Goal: Task Accomplishment & Management: Contribute content

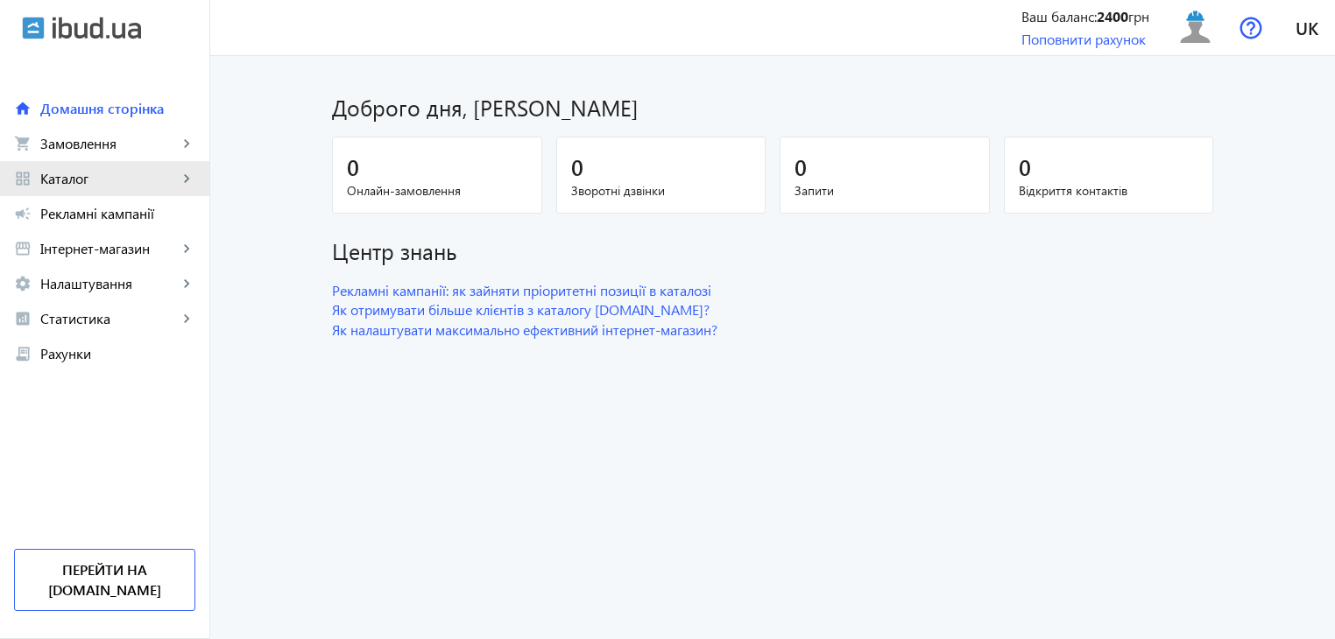
click at [67, 177] on span "Каталог" at bounding box center [108, 179] width 137 height 18
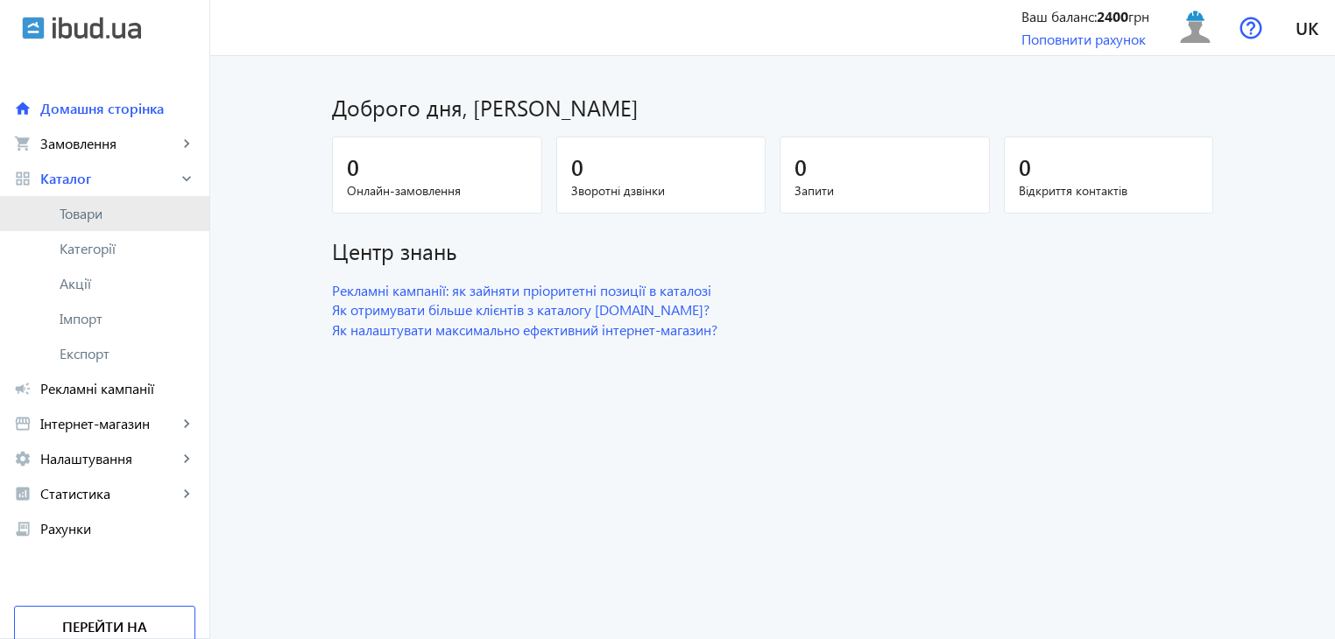
click at [102, 214] on span "Товари" at bounding box center [128, 214] width 136 height 18
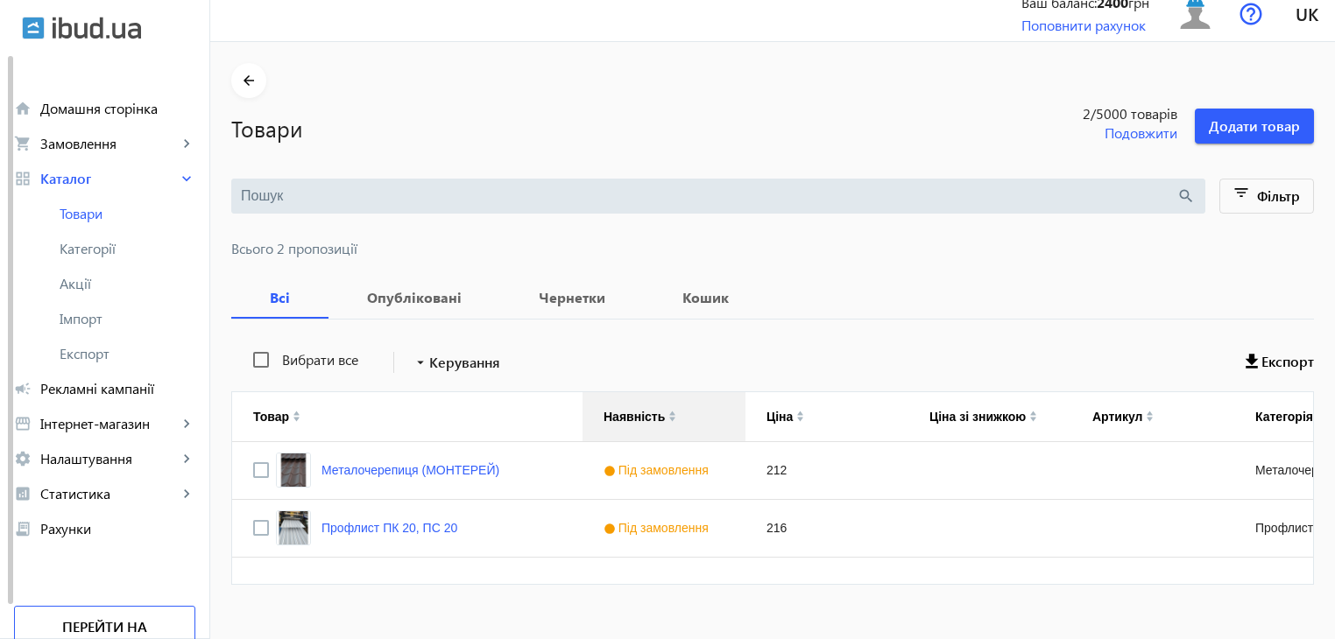
scroll to position [39, 0]
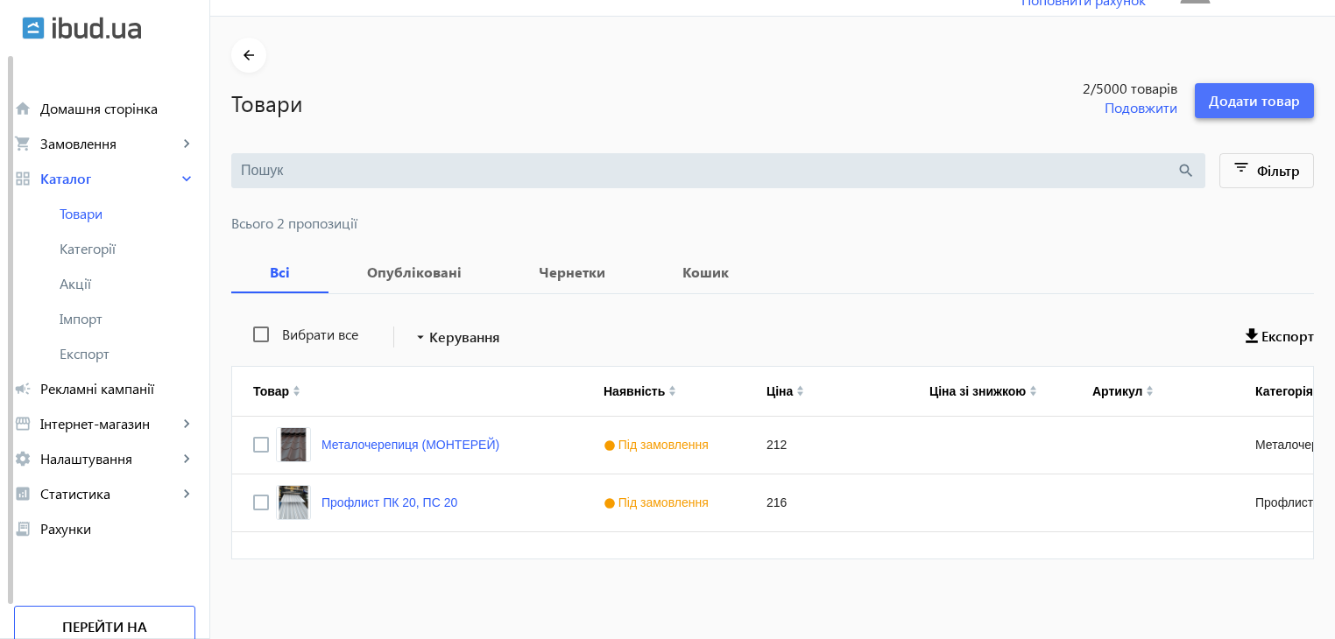
click at [1256, 112] on span at bounding box center [1254, 101] width 119 height 42
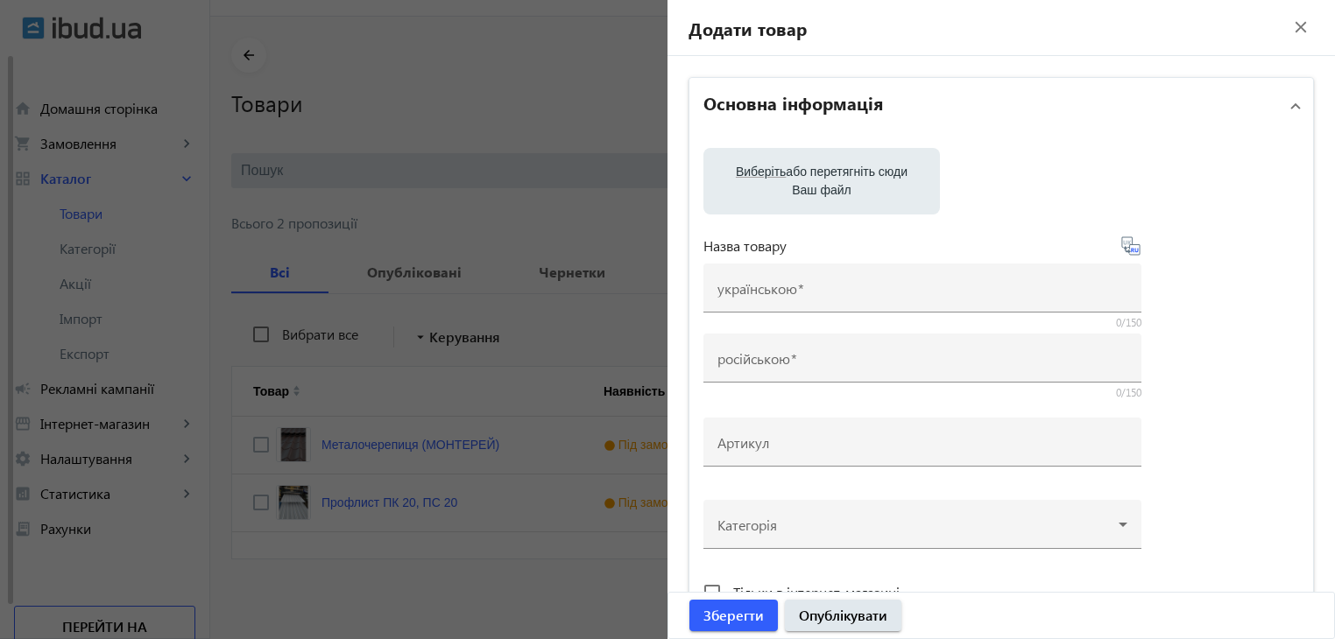
click at [810, 180] on label "Виберіть або перетягніть сюди Ваш файл" at bounding box center [821, 181] width 208 height 49
click at [810, 180] on input "Виберіть або перетягніть сюди Ваш файл" at bounding box center [821, 183] width 208 height 21
type input "C:\fakepath\IMG_20241114_130903.jpg"
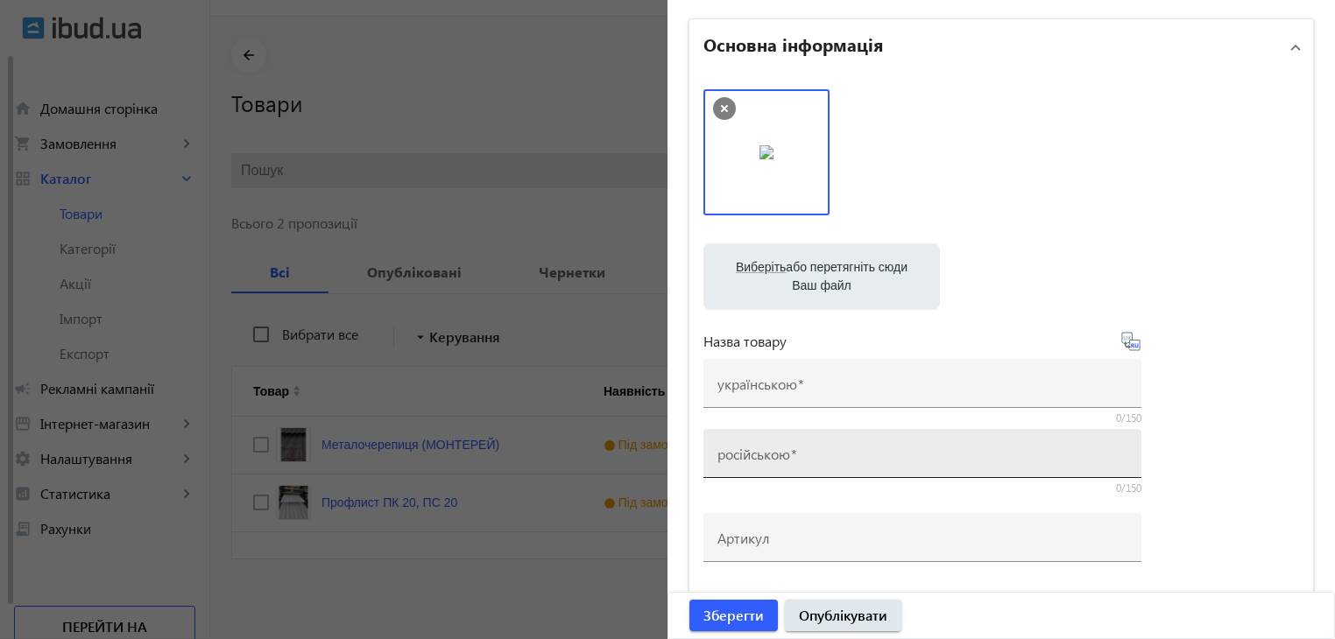
scroll to position [175, 0]
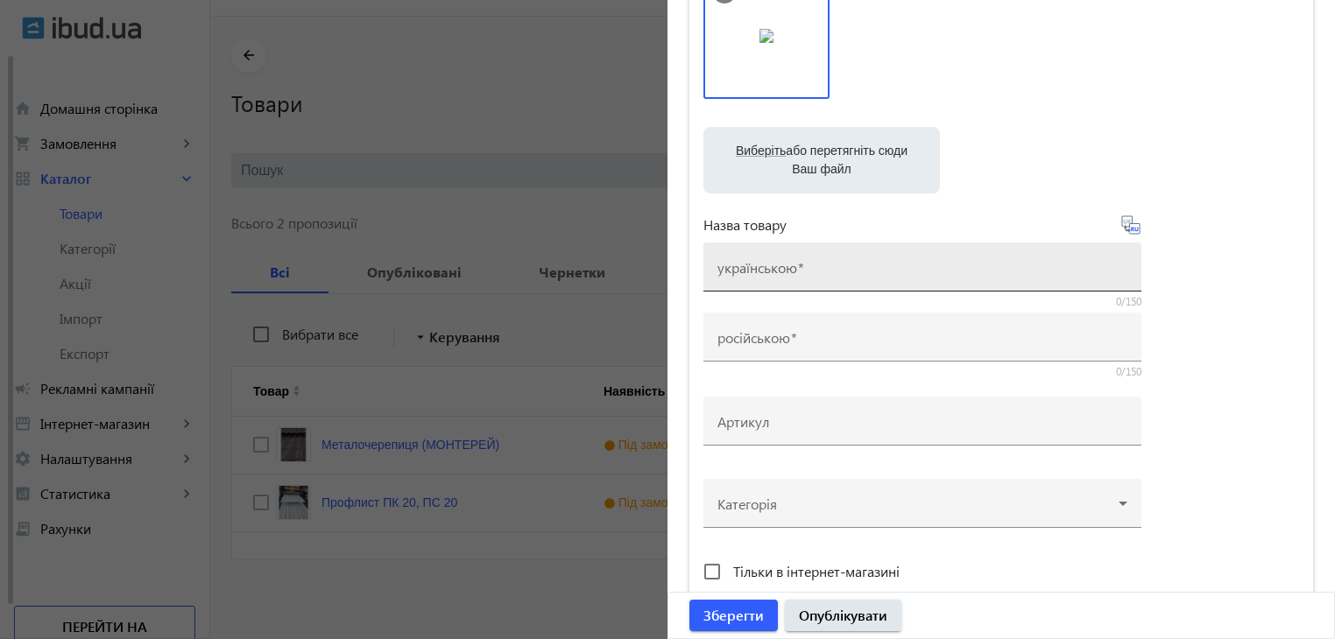
click at [810, 268] on input "українською" at bounding box center [922, 273] width 410 height 18
type input "G"
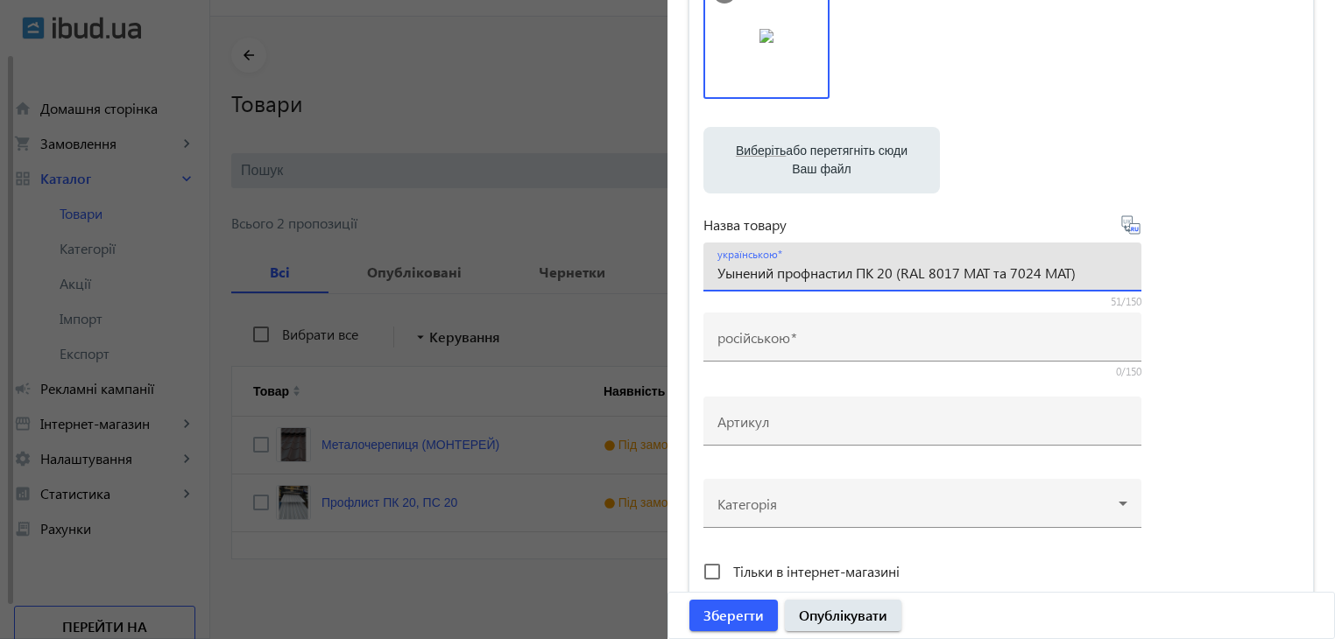
click at [729, 276] on input "Уынений профнастил ПК 20 (RAL 8017 МАТ та 7024 МАТ)" at bounding box center [922, 273] width 410 height 18
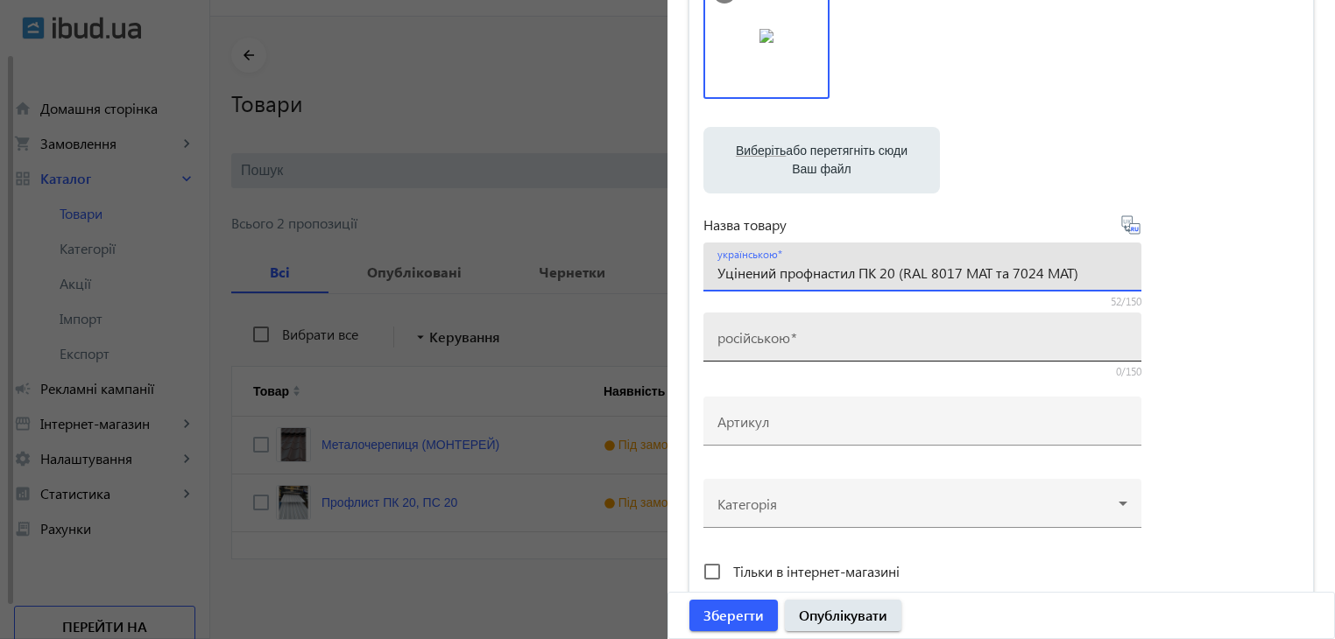
type input "Уцінений профнастил ПК 20 (RAL 8017 МАТ та 7024 МАТ)"
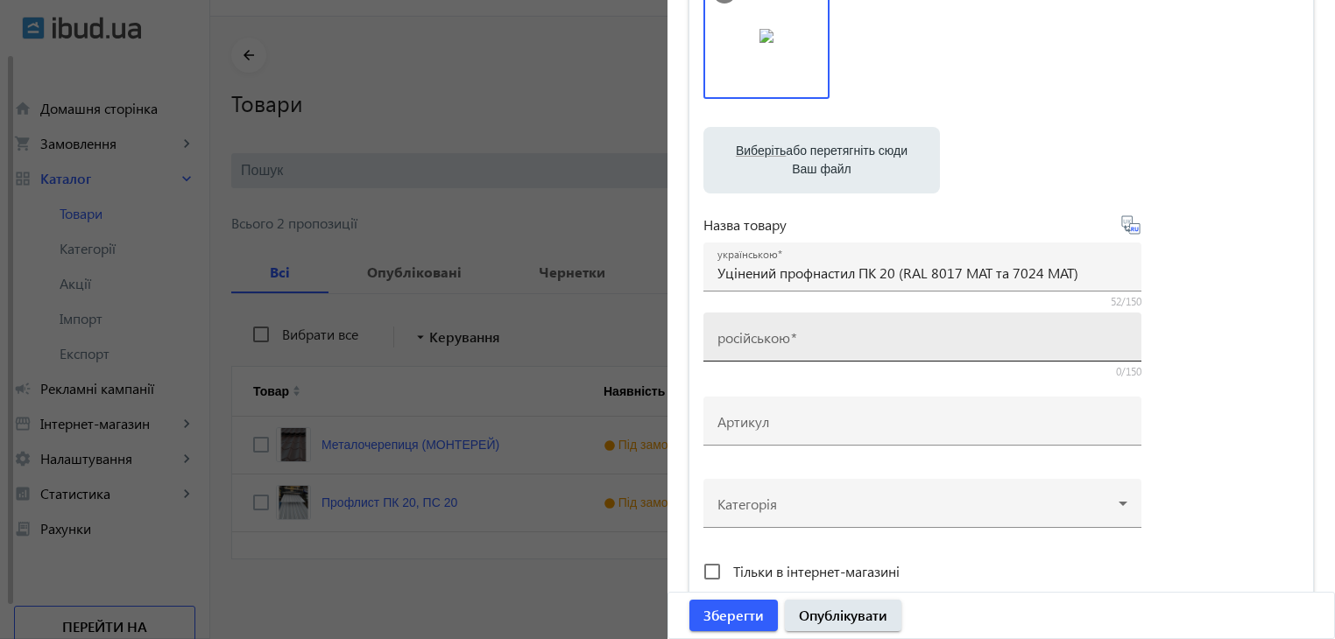
click at [739, 344] on mat-label "російською" at bounding box center [753, 337] width 73 height 18
click at [739, 344] on input "російською" at bounding box center [922, 343] width 410 height 18
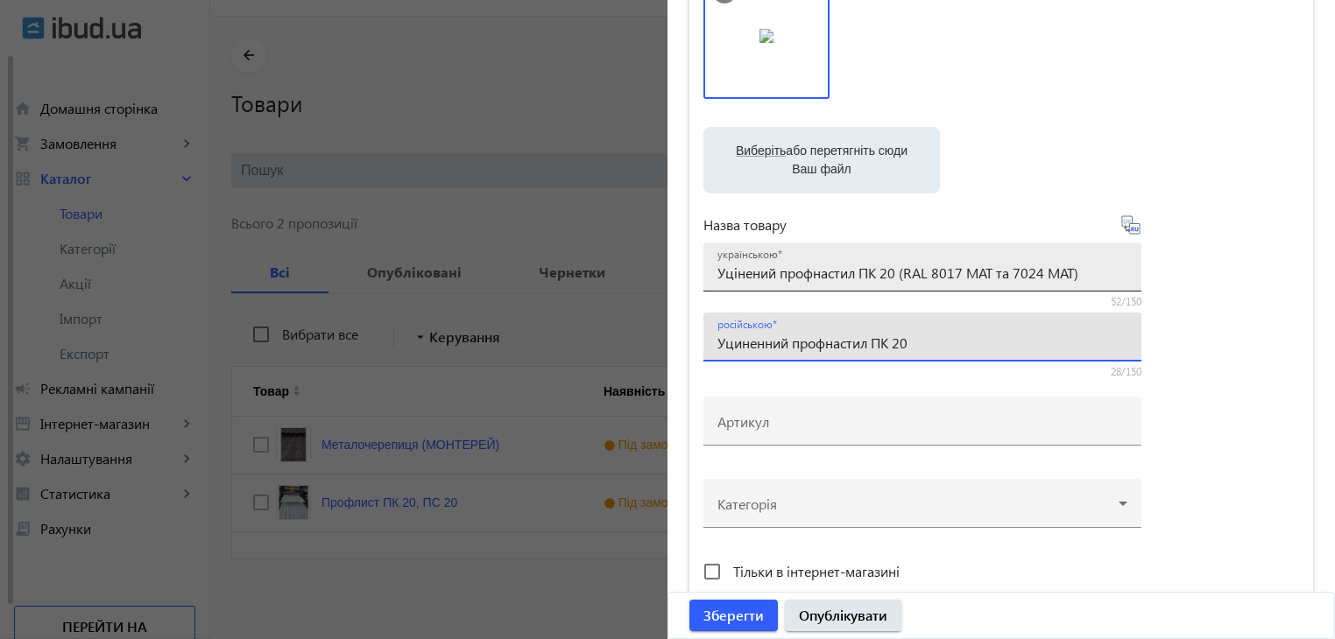
type input "Уциненний профнастил ПК 20"
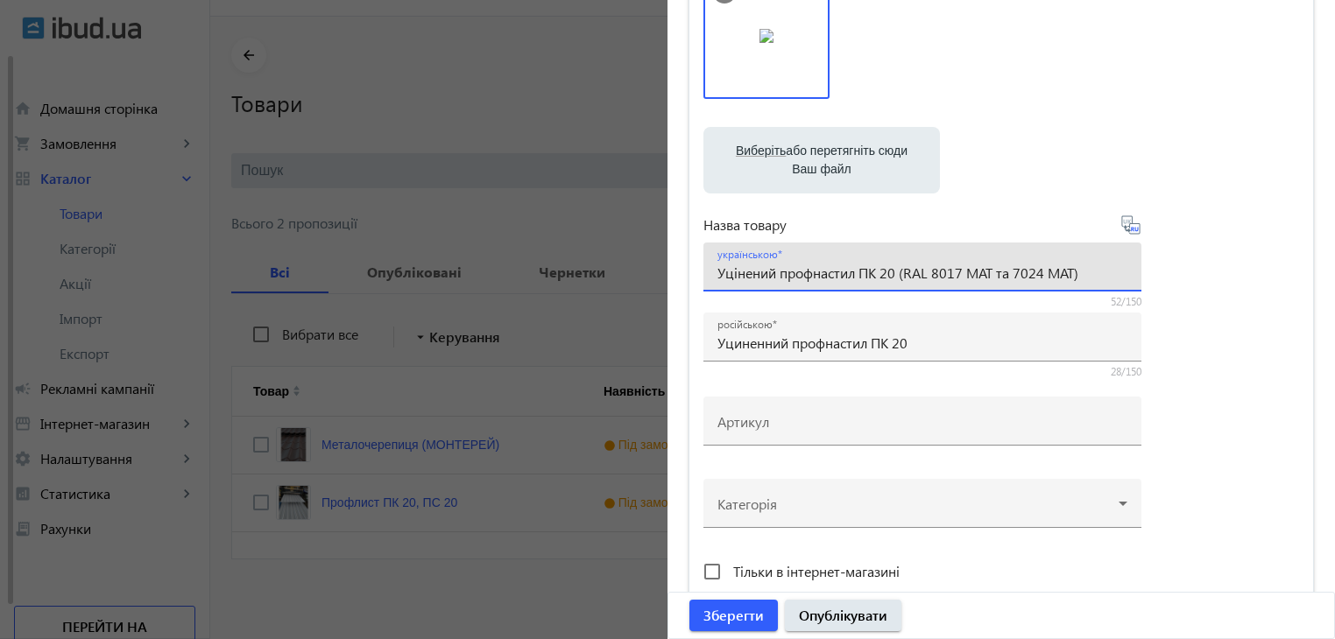
drag, startPoint x: 1074, startPoint y: 276, endPoint x: 895, endPoint y: 282, distance: 178.8
click at [895, 282] on div "українською Уцінений профнастил ПК 20 (RAL 8017 МАТ та 7024 МАТ)" at bounding box center [922, 267] width 410 height 49
click at [1086, 283] on div "українською Уцінений профнастил ПК 20 (RAL 8017 МАТ та 7024 МАТ)" at bounding box center [922, 267] width 410 height 49
drag, startPoint x: 1085, startPoint y: 278, endPoint x: 897, endPoint y: 290, distance: 188.7
click at [897, 290] on div "українською Уцінений профнастил ПК 20 (RAL 8017 МАТ та 7024 МАТ)" at bounding box center [922, 267] width 438 height 49
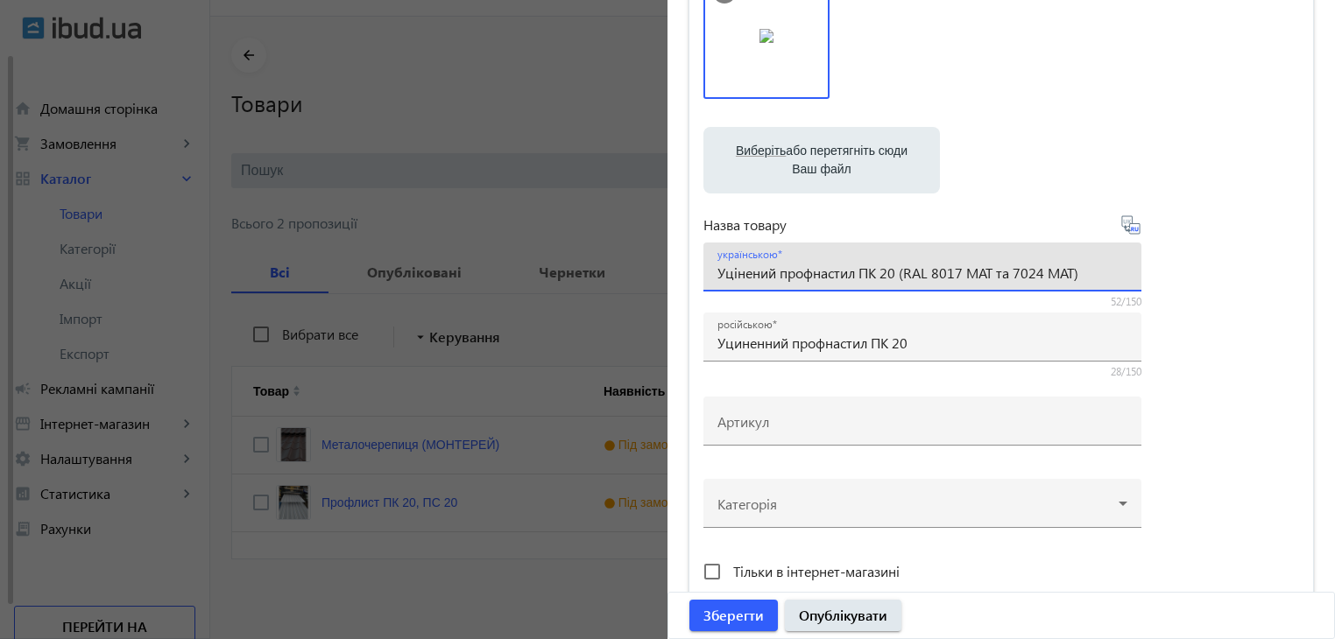
click at [1096, 272] on input "Уцінений профнастил ПК 20 (RAL 8017 МАТ та 7024 МАТ)" at bounding box center [922, 273] width 410 height 18
drag, startPoint x: 988, startPoint y: 274, endPoint x: 1025, endPoint y: 294, distance: 41.9
click at [988, 273] on input "Уцінений профнастил ПК 20 (RAL 8017 МАТ та 7024 МАТ)" at bounding box center [922, 273] width 410 height 18
drag, startPoint x: 953, startPoint y: 274, endPoint x: 961, endPoint y: 287, distance: 15.3
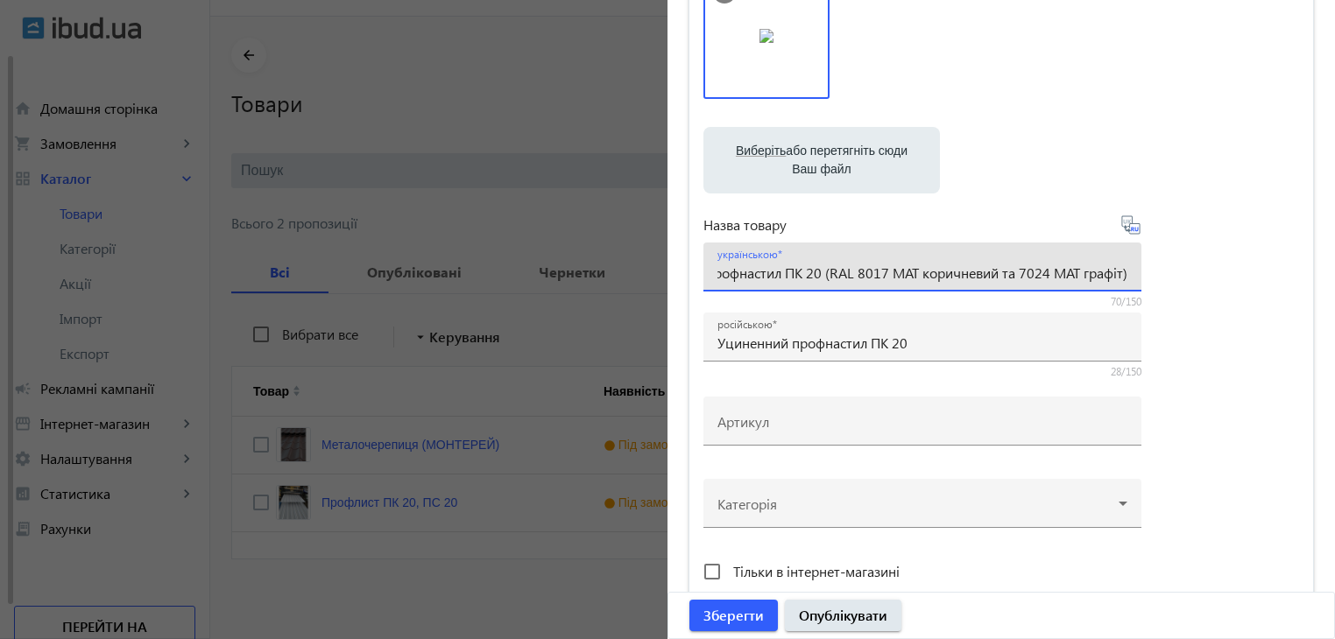
click at [953, 275] on input "Уцінений профнастил ПК 20 (RAL 8017 МАТ коричневий та 7024 МАТ графіт)" at bounding box center [922, 273] width 410 height 18
type input "Уцінений профнастил ПК 20 (RAL 8017 МАТ коричневий та 7024 МАТ графіт)"
drag, startPoint x: 895, startPoint y: 273, endPoint x: 1124, endPoint y: 274, distance: 228.6
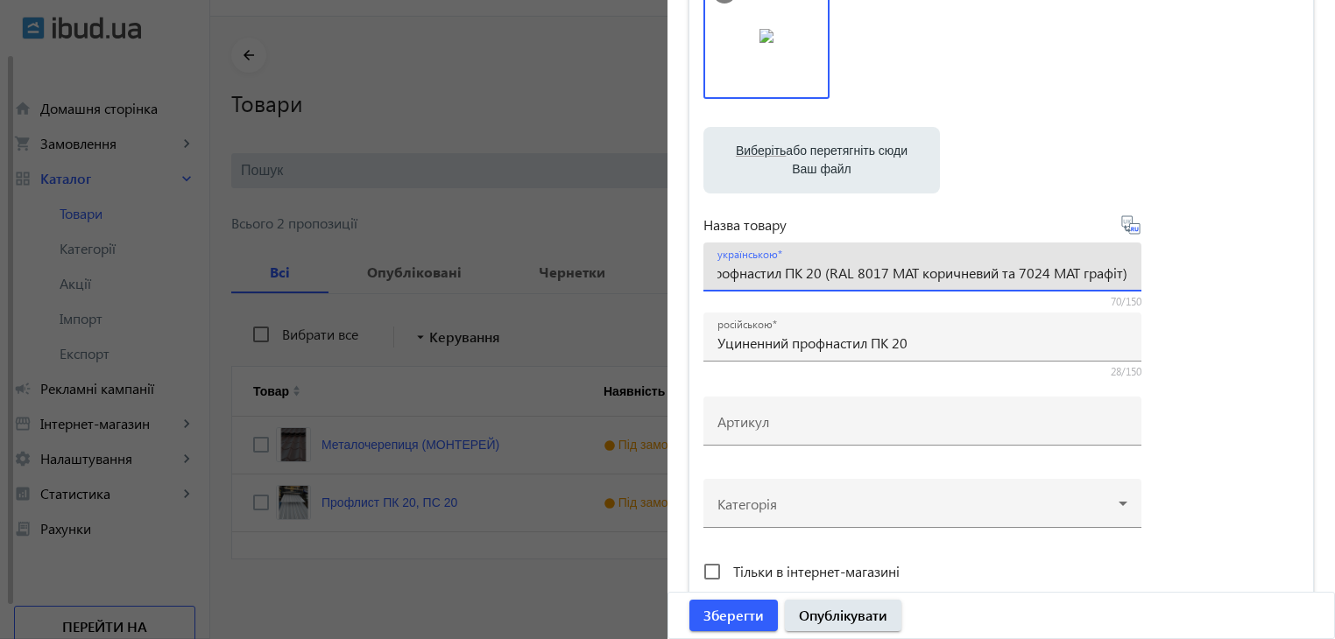
click at [1124, 274] on div "українською Уцінений профнастил ПК 20 (RAL 8017 МАТ коричневий та 7024 МАТ граф…" at bounding box center [922, 267] width 438 height 49
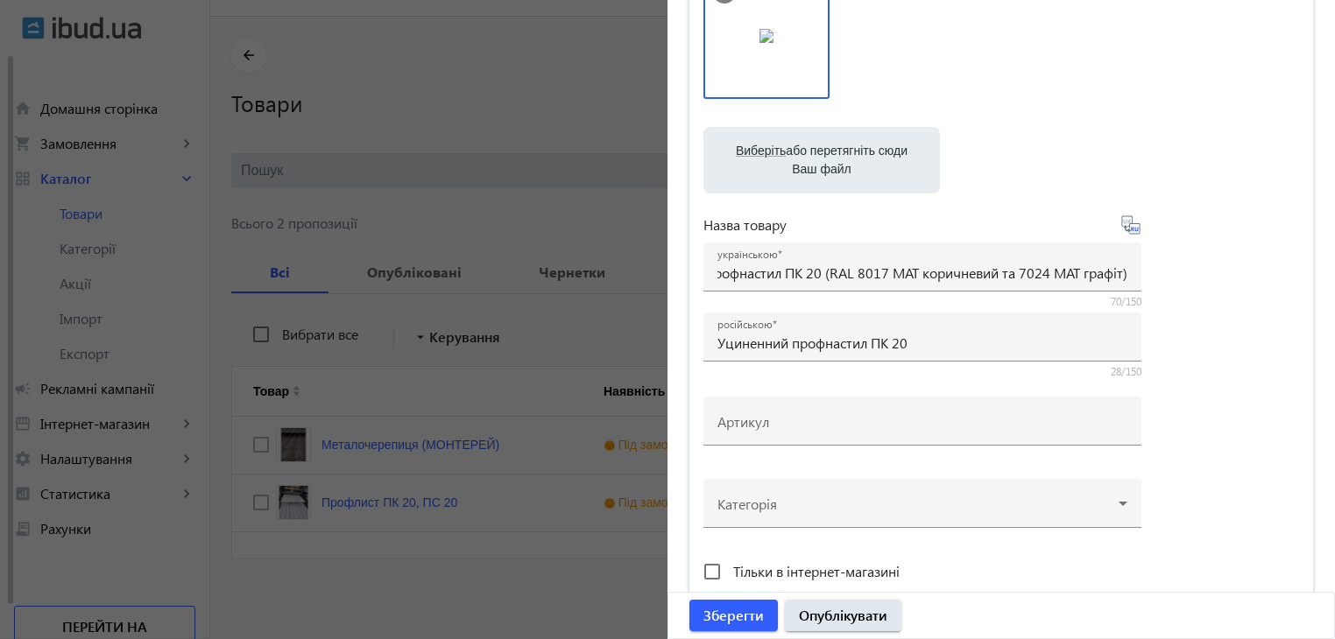
scroll to position [0, 0]
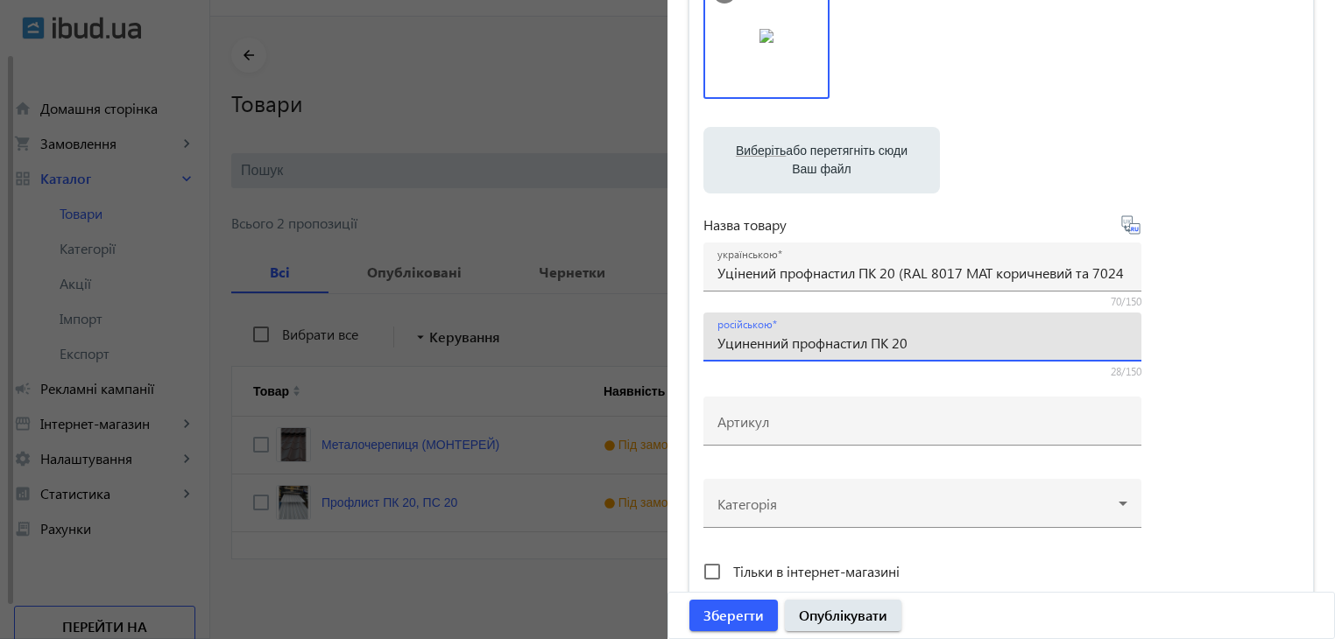
paste input "(RAL 8017 МАТ коричневый и 7024 МАТ графит)"
click at [928, 348] on input "Уциненний профнастил ПК 20 (RAL 8017 МАТ коричневый и 7024 МАТ графит)" at bounding box center [922, 343] width 410 height 18
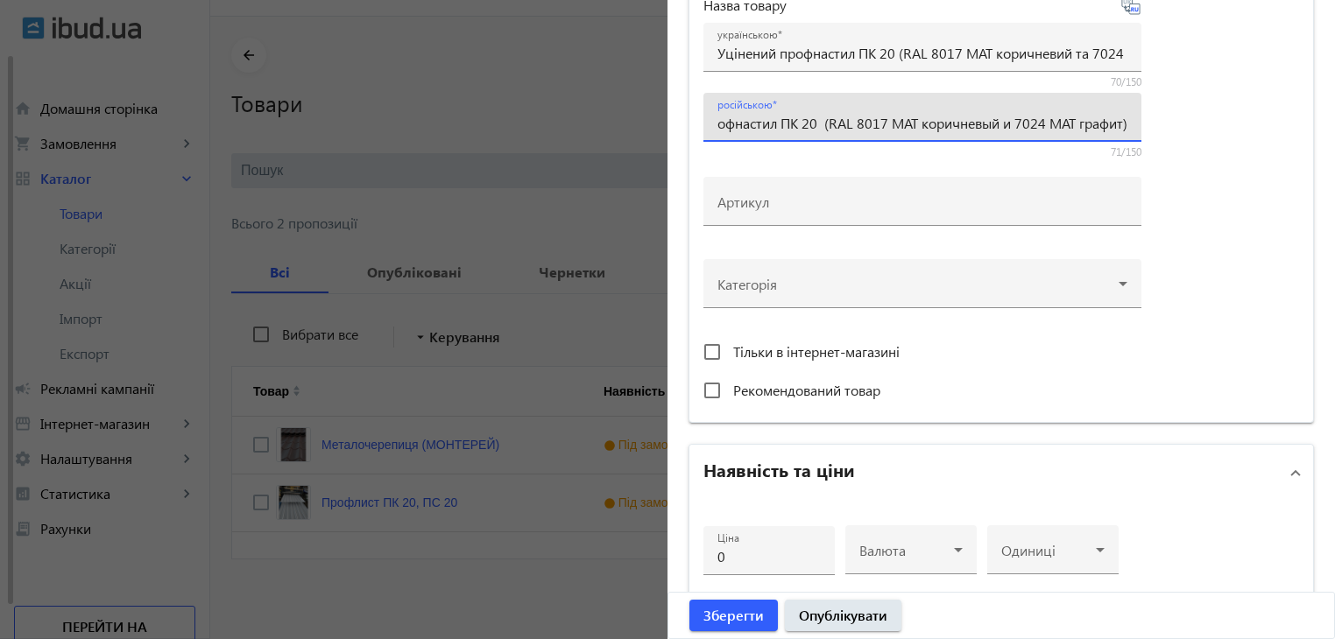
scroll to position [438, 0]
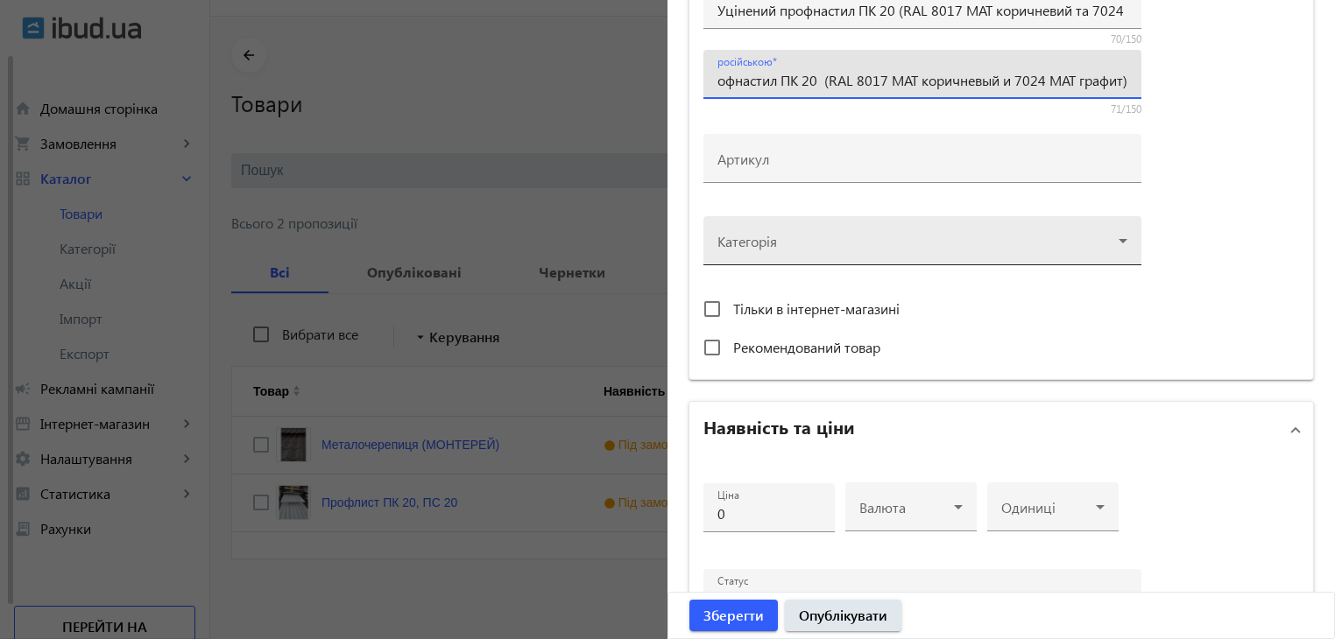
type input "Уциненний профнастил ПК 20 (RAL 8017 МАТ коричневый и 7024 МАТ графит)"
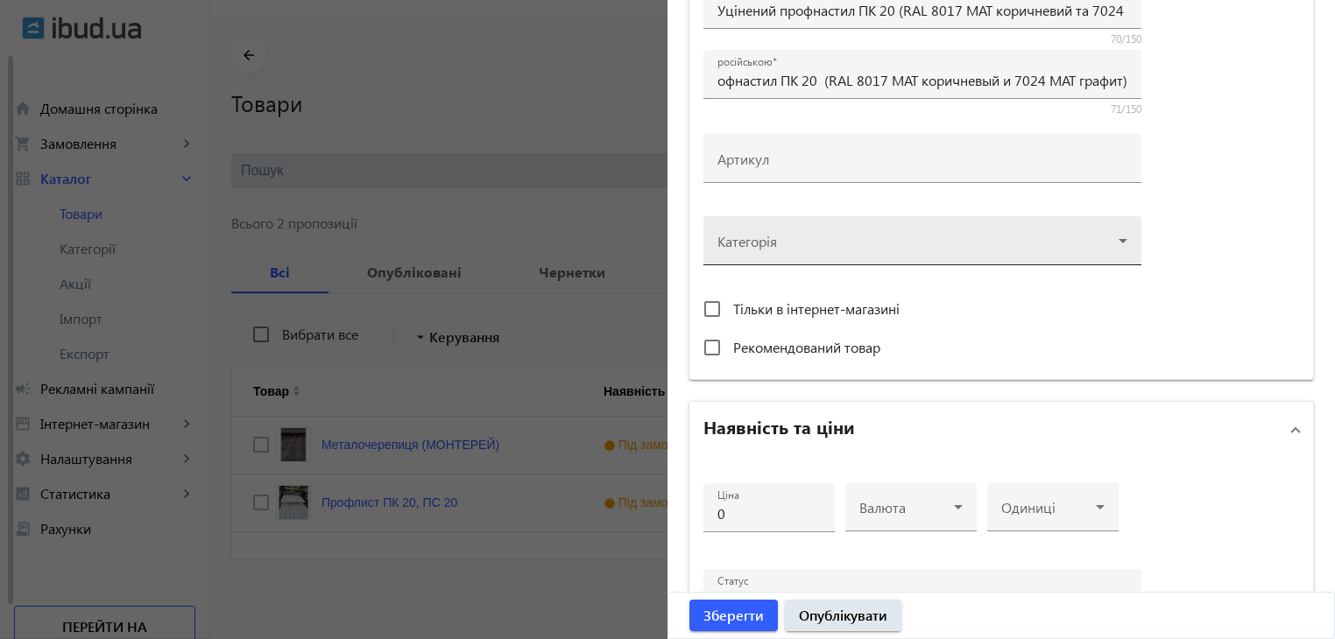
scroll to position [0, 0]
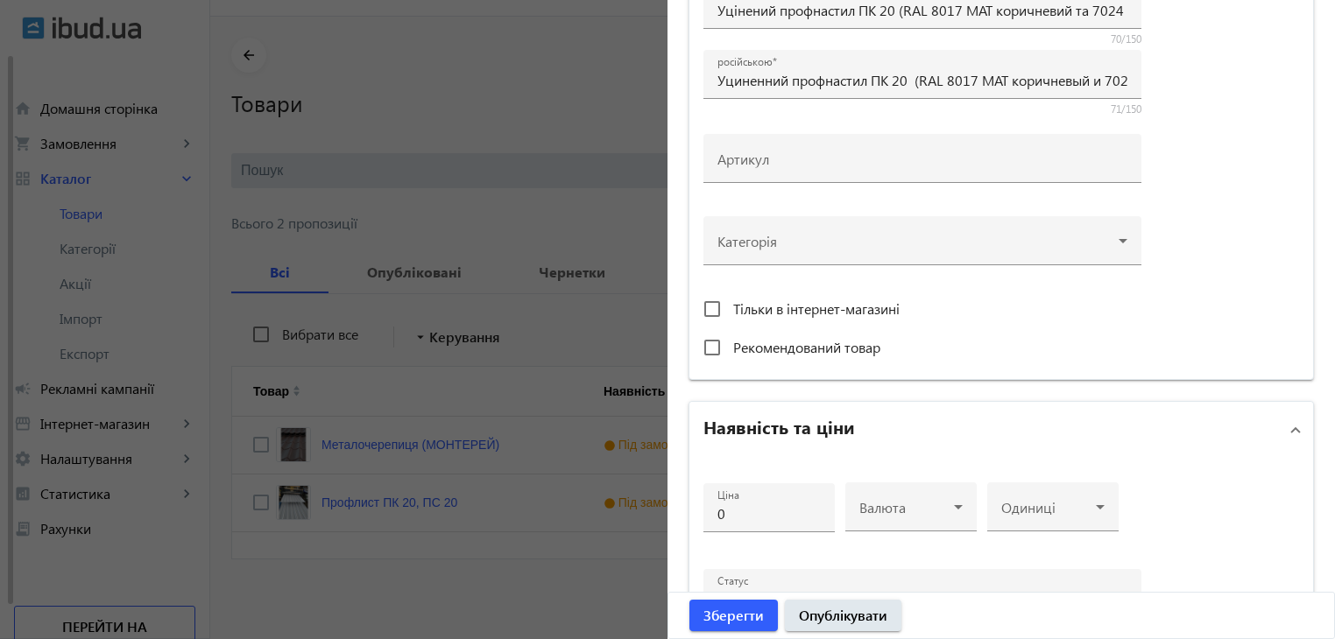
drag, startPoint x: 1114, startPoint y: 243, endPoint x: 1105, endPoint y: 269, distance: 26.9
click at [1114, 243] on div at bounding box center [922, 233] width 410 height 63
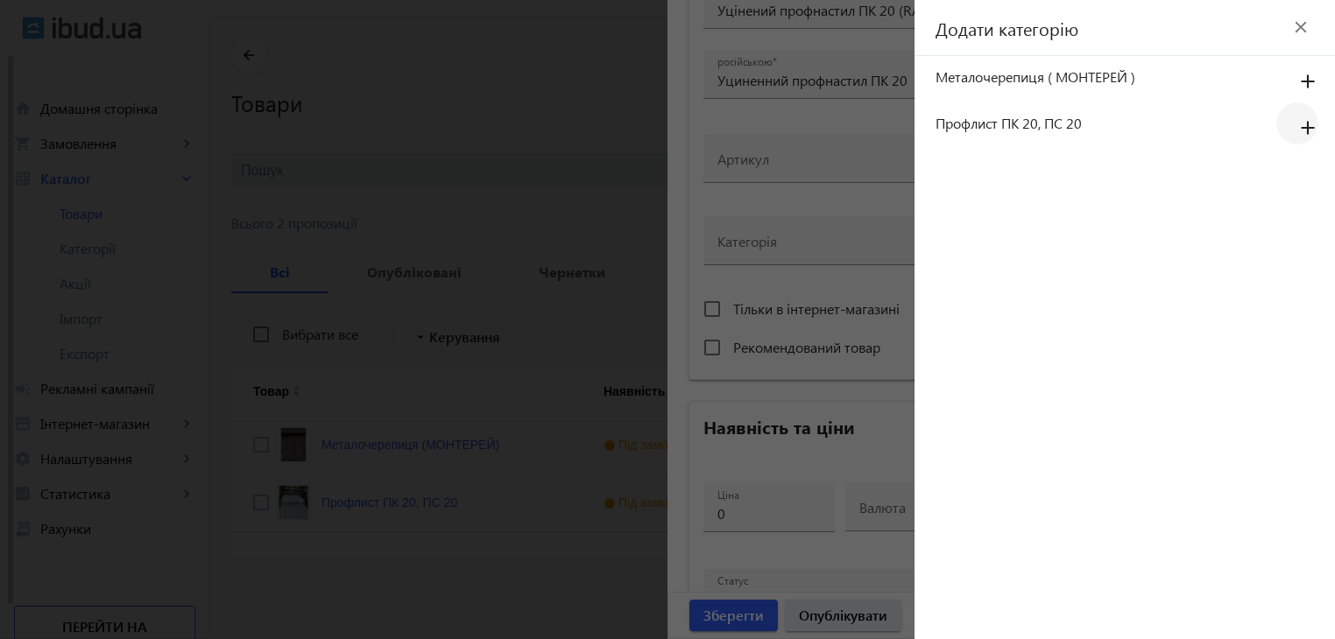
click at [1307, 122] on mat-icon "add" at bounding box center [1308, 129] width 42 height 32
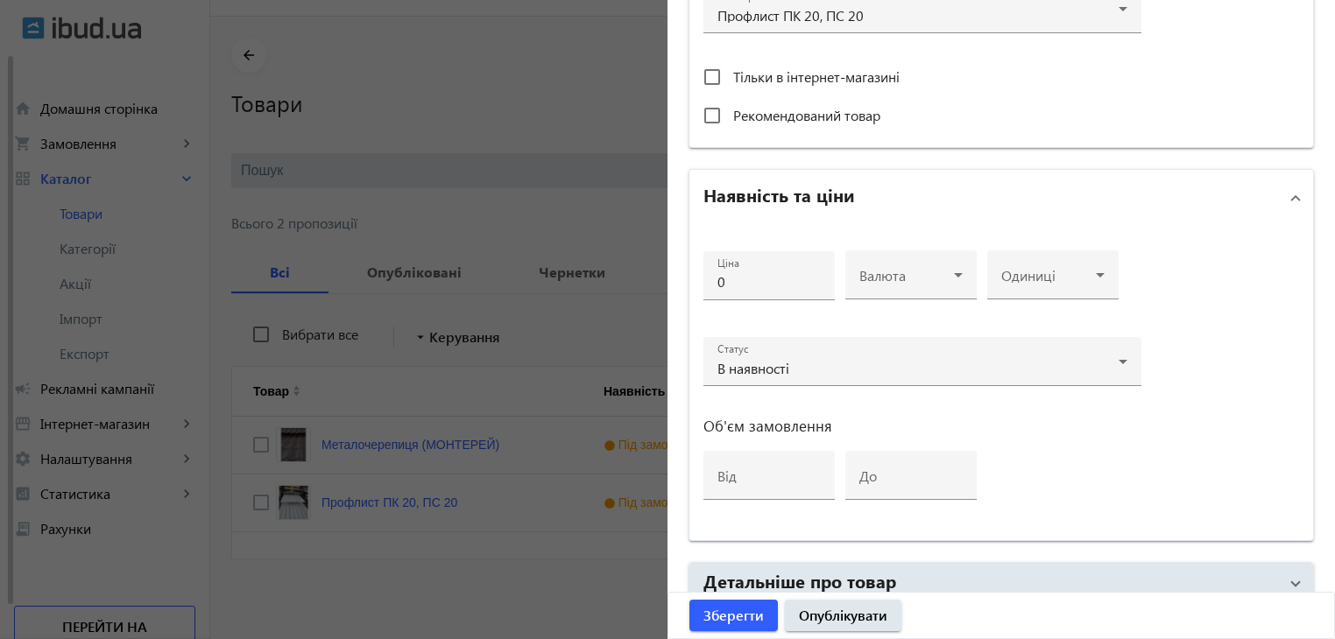
scroll to position [788, 0]
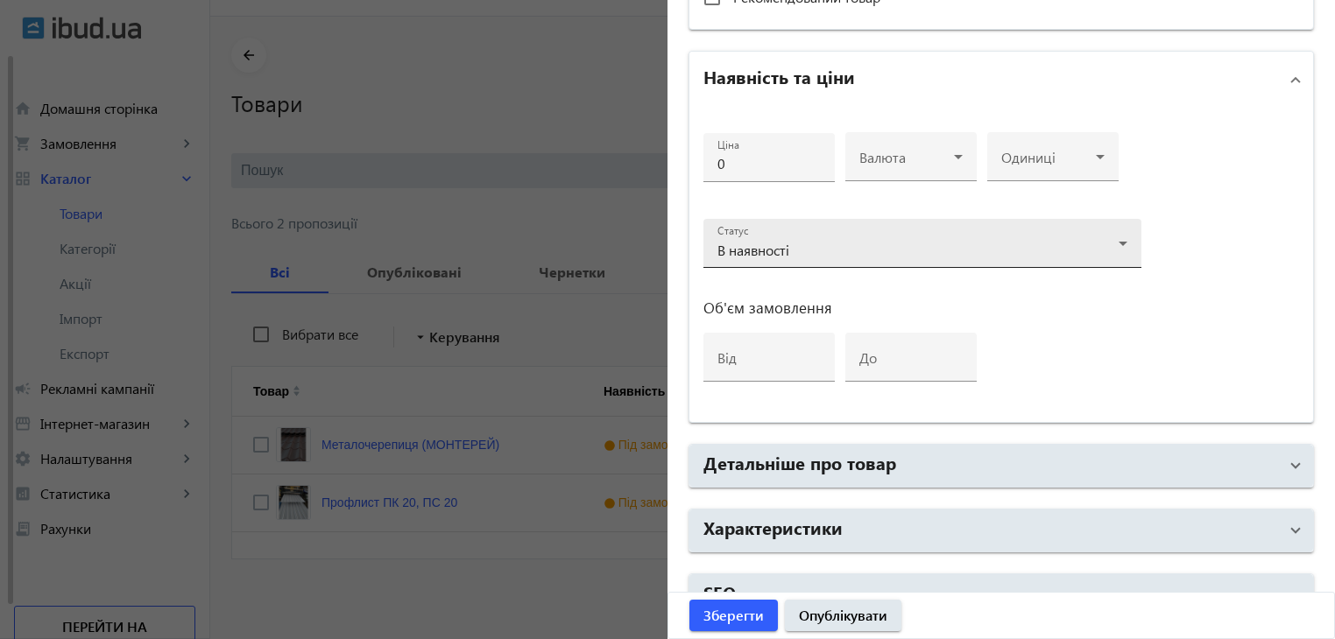
click at [1044, 248] on div "В наявності" at bounding box center [917, 250] width 401 height 14
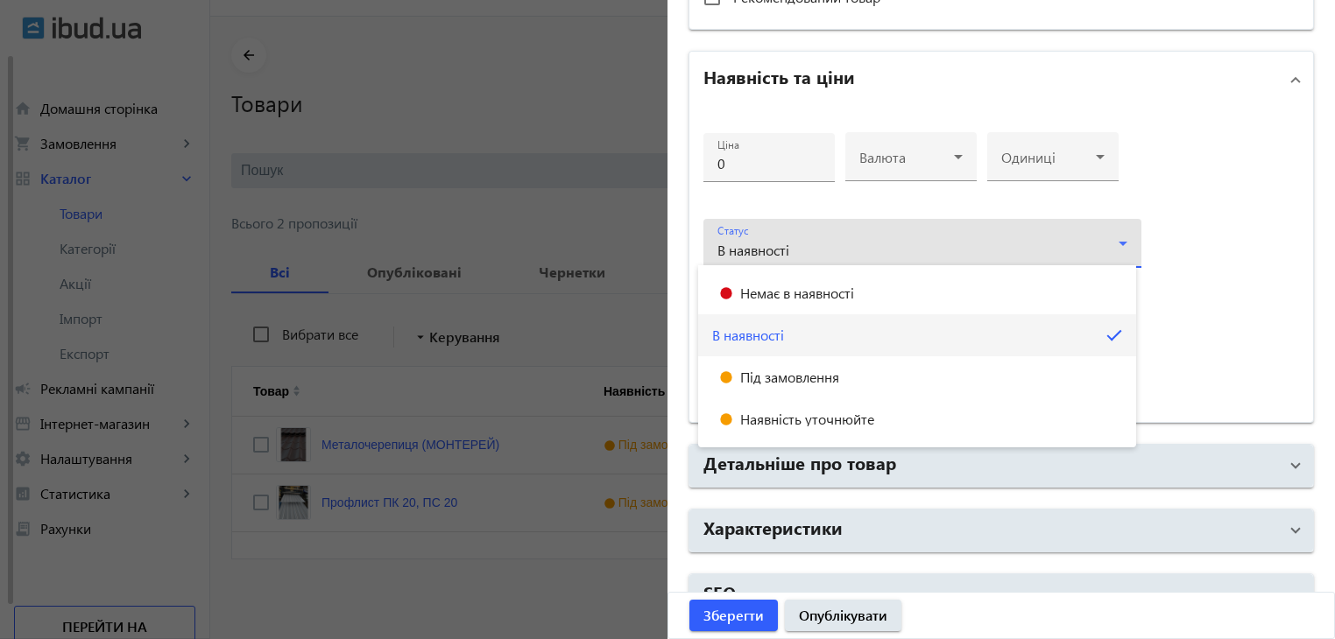
click at [1038, 240] on div at bounding box center [667, 319] width 1335 height 639
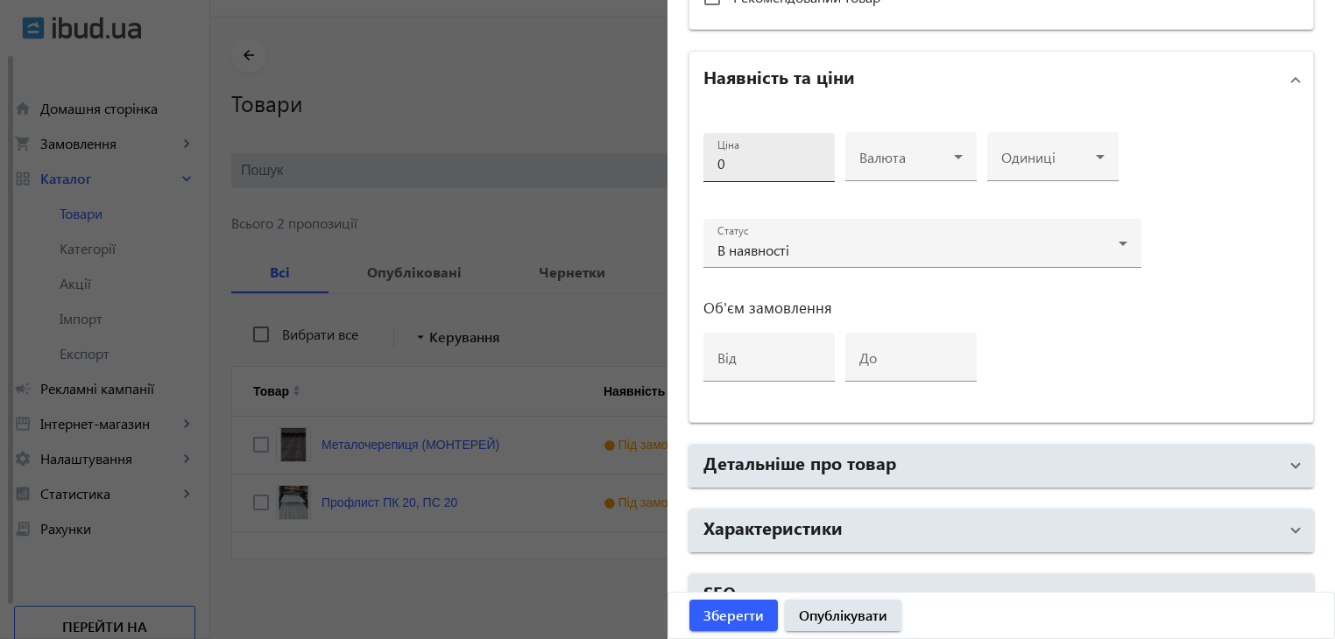
click at [760, 159] on input "0" at bounding box center [768, 163] width 103 height 18
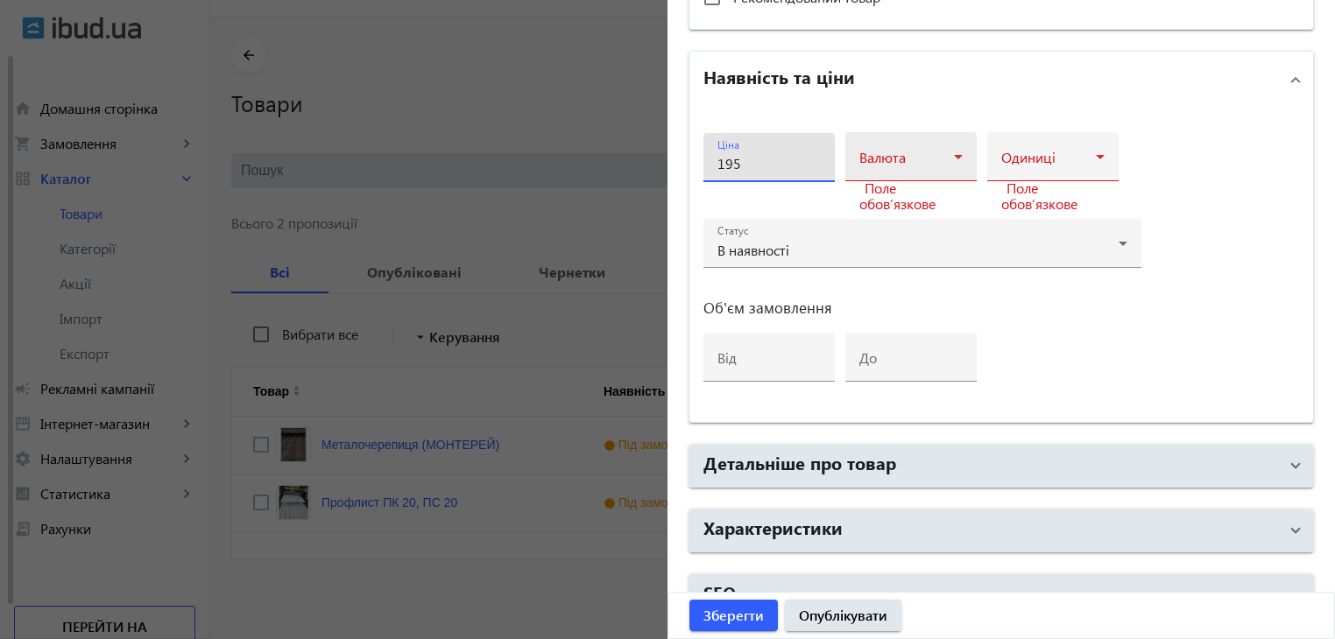
type input "195"
click at [954, 148] on icon at bounding box center [958, 156] width 21 height 21
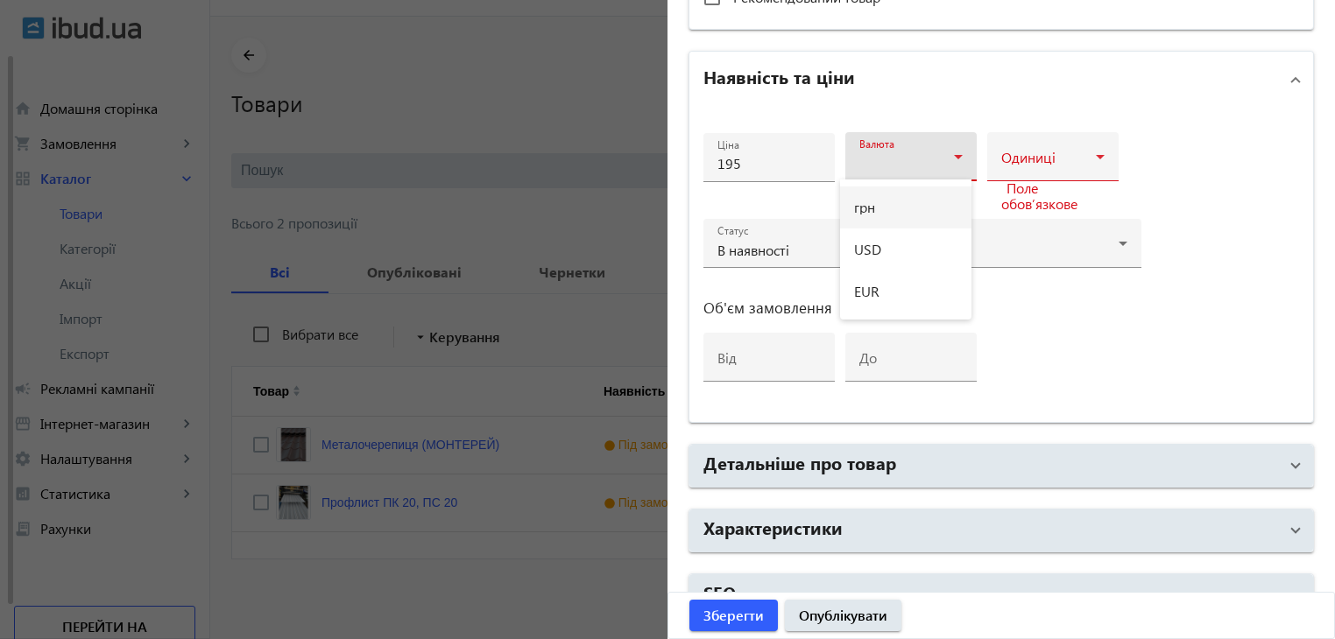
click at [891, 205] on mat-option "грн" at bounding box center [905, 208] width 131 height 42
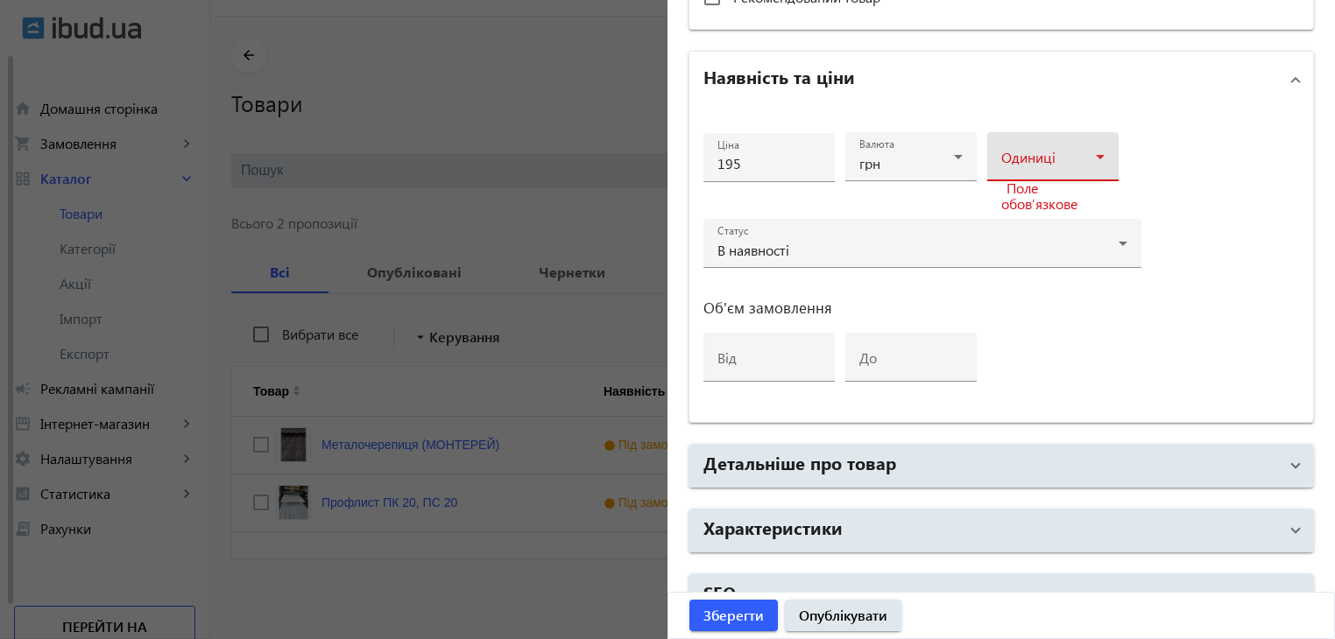
click at [1089, 159] on icon at bounding box center [1099, 156] width 21 height 21
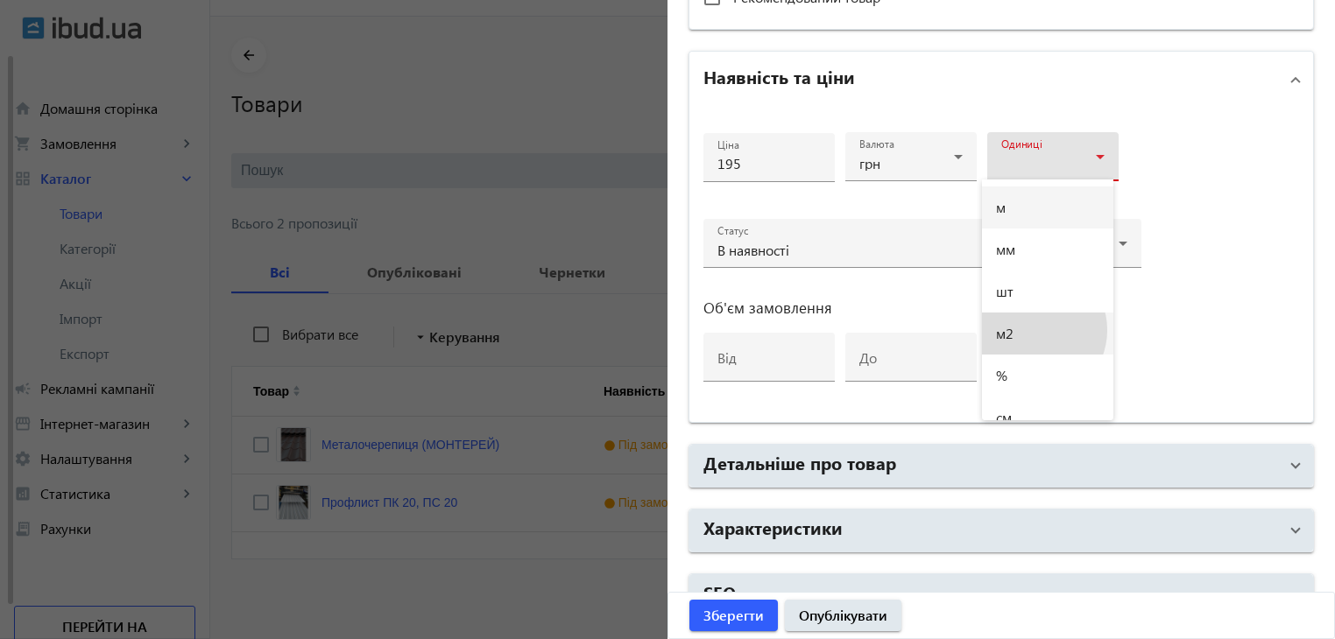
drag, startPoint x: 1033, startPoint y: 330, endPoint x: 1026, endPoint y: 344, distance: 15.7
click at [1033, 330] on mat-option "м2" at bounding box center [1047, 334] width 131 height 42
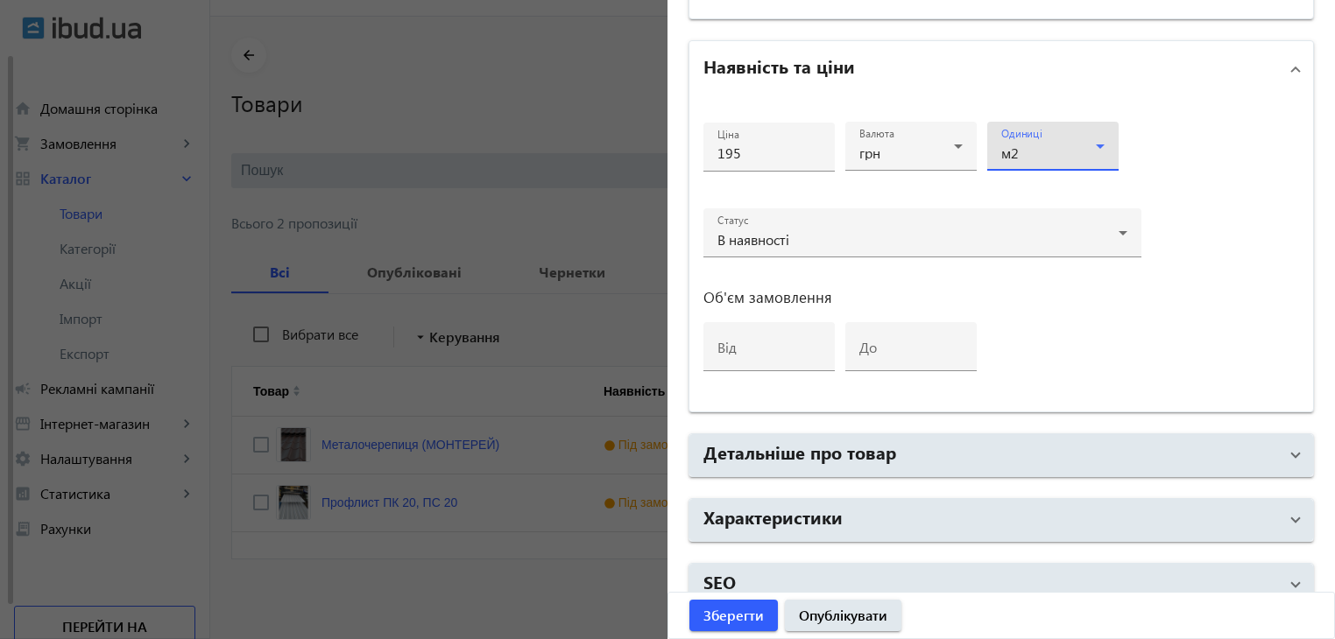
scroll to position [818, 0]
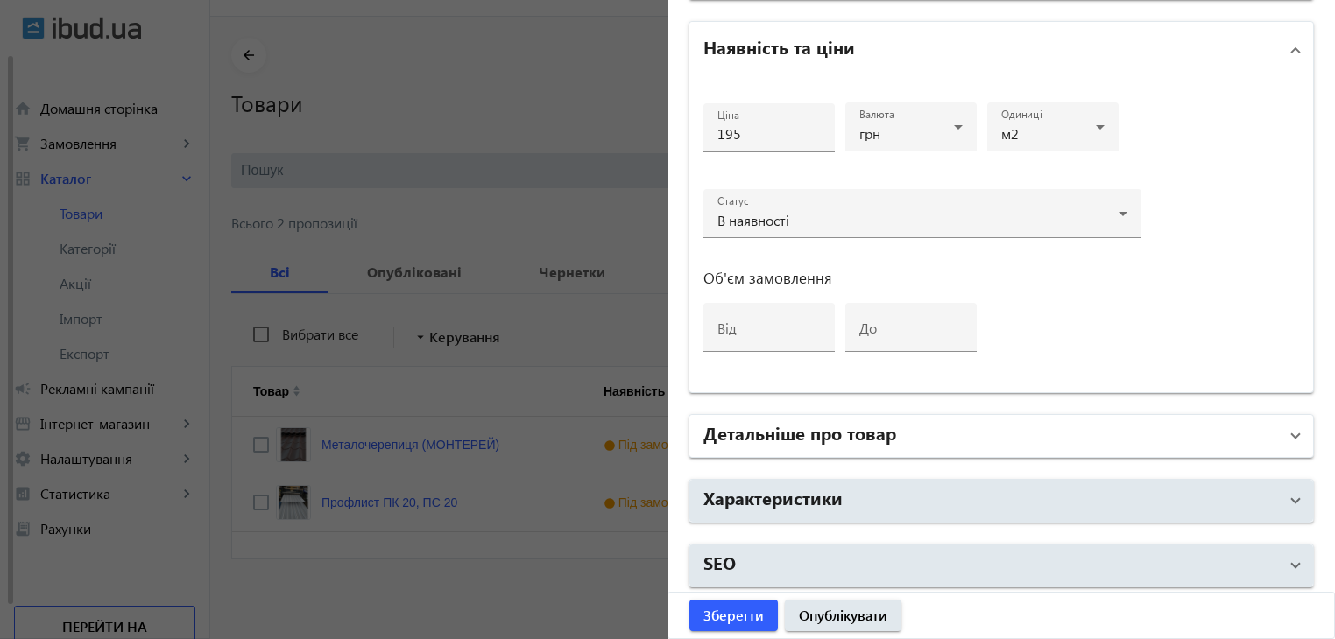
click at [1292, 428] on span at bounding box center [1295, 436] width 7 height 19
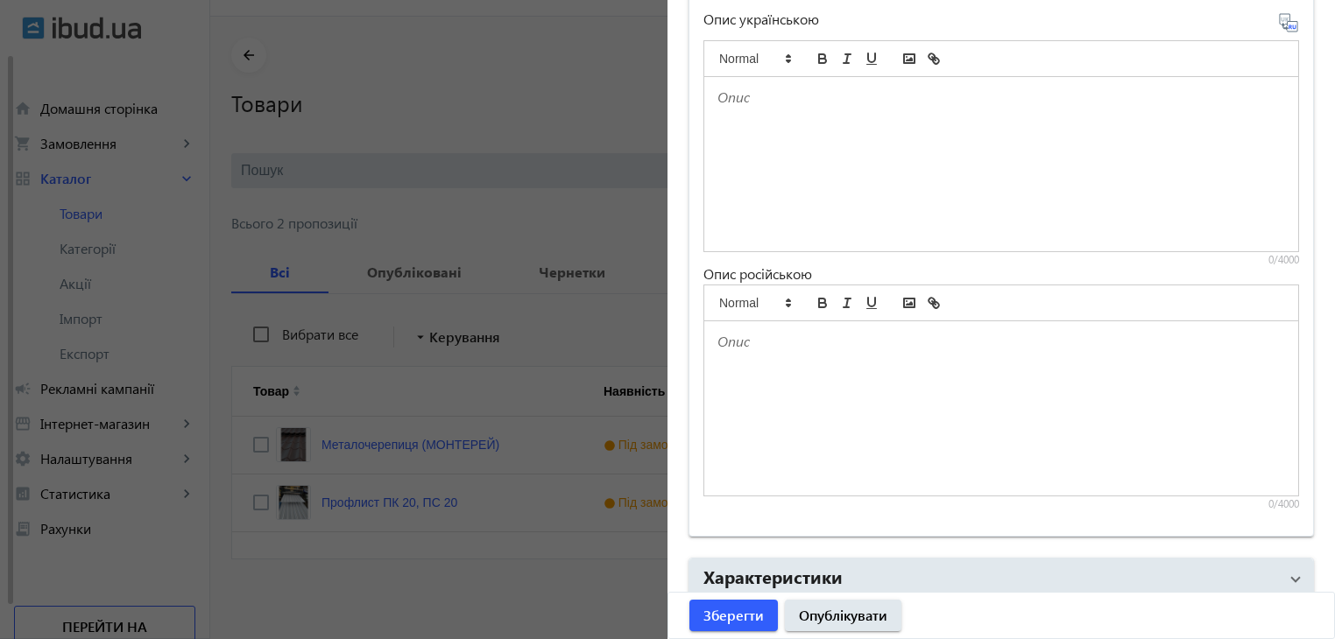
scroll to position [1343, 0]
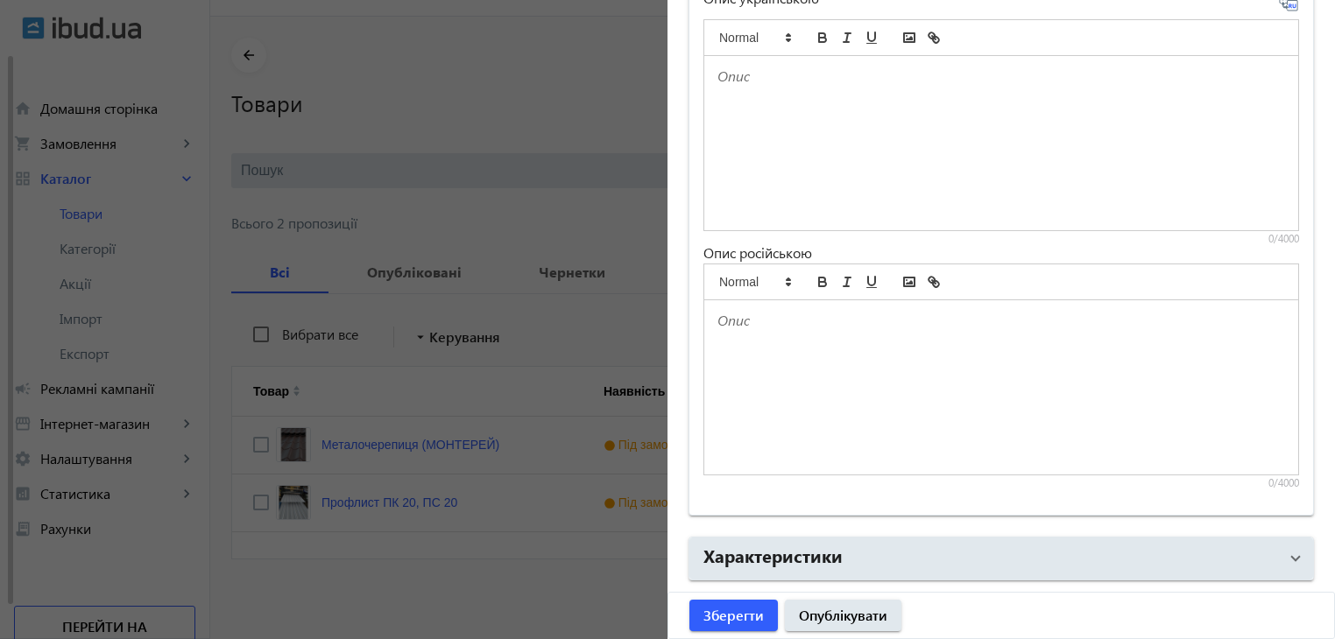
click at [743, 327] on div at bounding box center [1001, 387] width 594 height 174
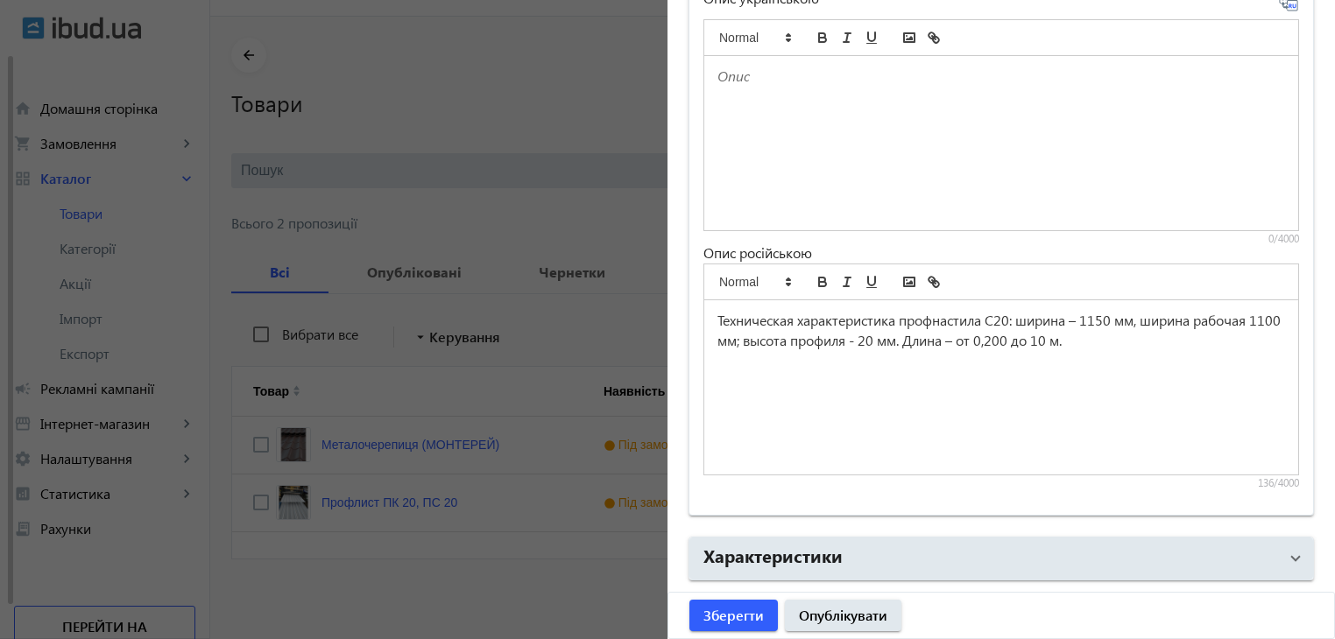
click at [895, 316] on span "Техническая характеристика профнастила С20: ширина – 1150 мм, ширина рабочая 11…" at bounding box center [1000, 330] width 567 height 39
drag, startPoint x: 1103, startPoint y: 337, endPoint x: 1192, endPoint y: 337, distance: 89.3
click at [1192, 337] on span "Техническая характеристика уцененного профнастила ПК 20: ширина – 1150 мм, шири…" at bounding box center [1000, 330] width 566 height 39
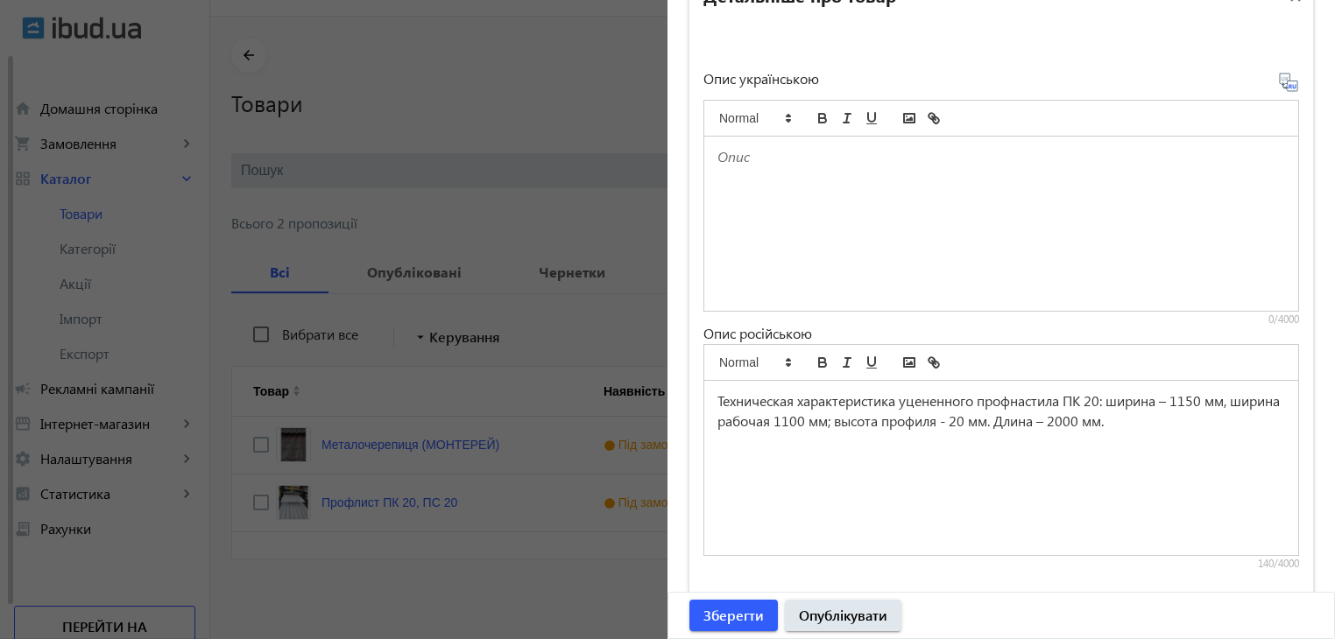
scroll to position [1314, 0]
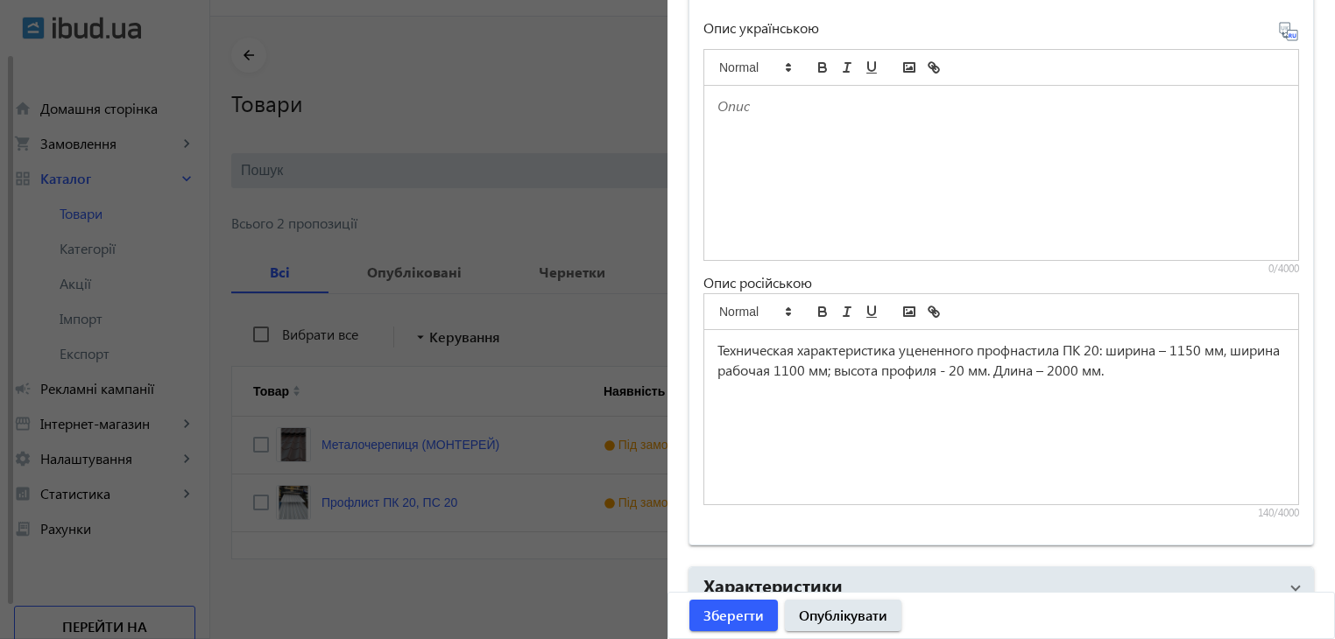
drag, startPoint x: 1093, startPoint y: 400, endPoint x: 1117, endPoint y: 406, distance: 25.3
click at [1094, 401] on div "Техническая характеристика уцененного профнастила ПК 20: ширина – 1150 мм, шири…" at bounding box center [1001, 417] width 594 height 174
click at [1168, 370] on p "Техническая характеристика уцененного профнастила ПК 20: ширина – 1150 мм, шири…" at bounding box center [1001, 360] width 568 height 39
click at [708, 344] on div "Техническая характеристика уцененного профнастила ПК 20: ширина – 1150 мм, шири…" at bounding box center [1001, 417] width 594 height 174
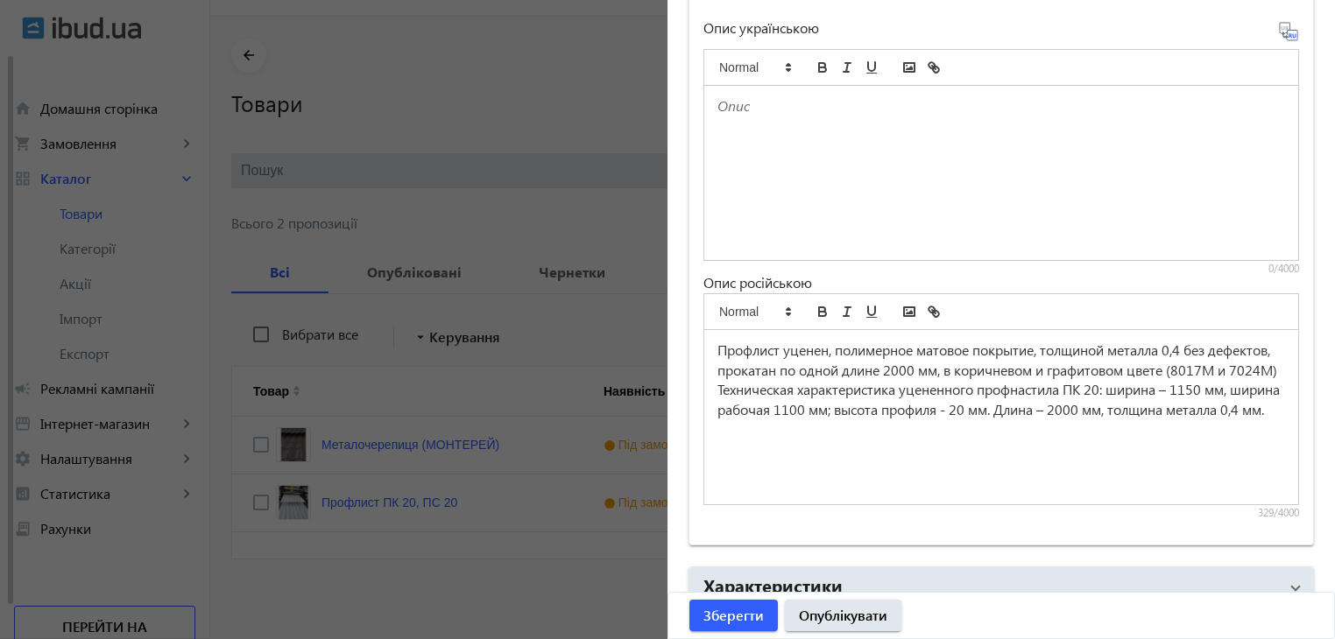
drag, startPoint x: 709, startPoint y: 342, endPoint x: 812, endPoint y: 448, distance: 146.8
click at [812, 448] on div "Профлист уценен, полимерное матовое покрытие, толщиной металла 0,4 без дефектов…" at bounding box center [1001, 417] width 594 height 174
copy div "Профлист уценен, полимерное матовое покрытие, толщиной металла 0,4 без дефектов…"
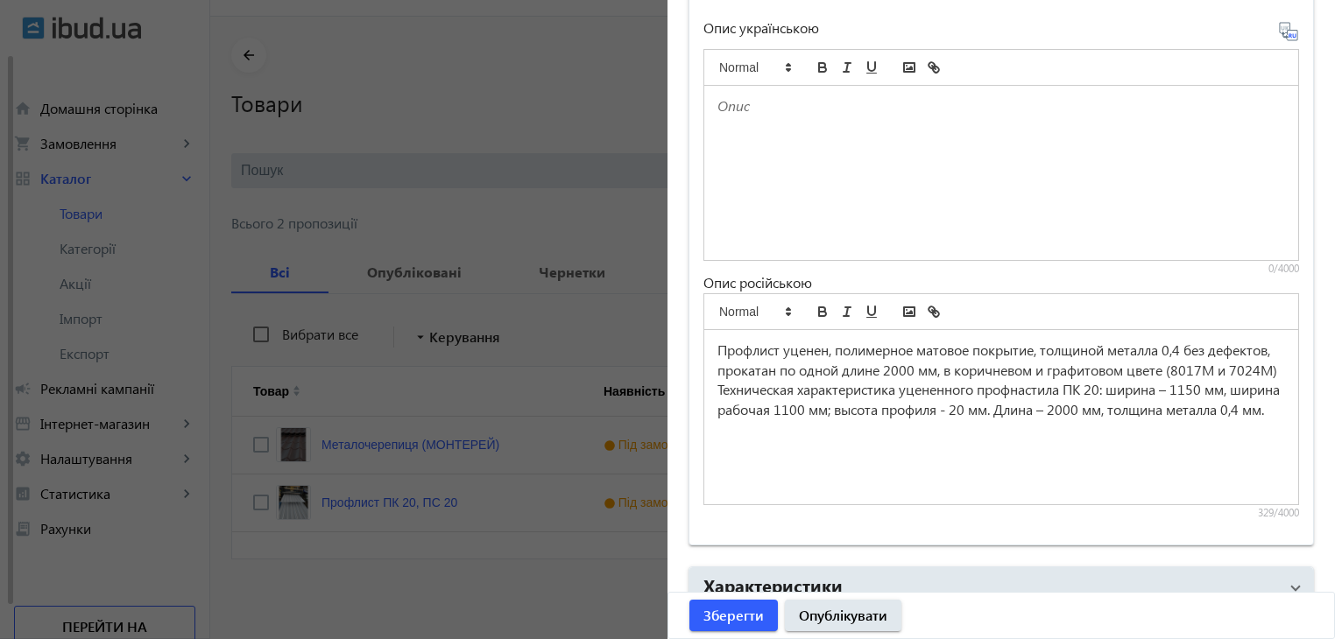
click at [793, 183] on div at bounding box center [1001, 173] width 594 height 174
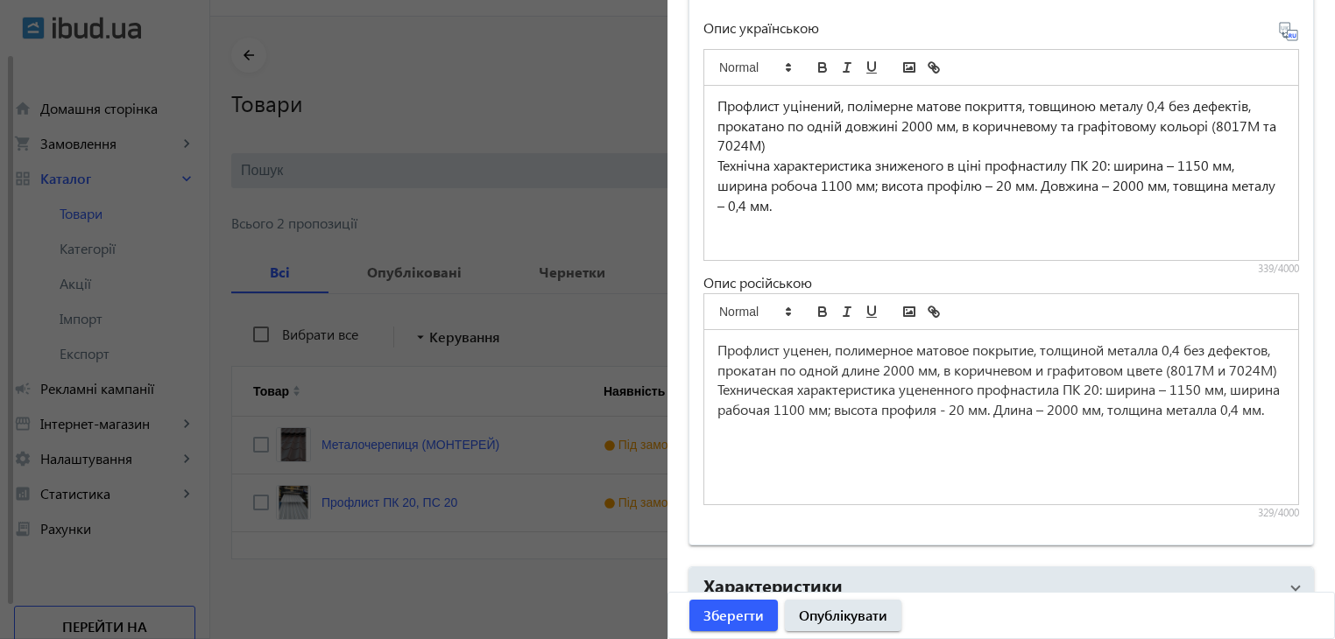
click at [1169, 102] on p "Профлист уцінений, полімерне матове покриття, товщиною металу 0,4 без дефектів,…" at bounding box center [1001, 126] width 568 height 60
click at [1186, 348] on span "Профлист уценен, полимерное матовое покрытие, толщиной металла 0,4 без дефектов…" at bounding box center [997, 360] width 560 height 39
click at [1211, 123] on p "Профлист уцінений, полімерне матове покриття, товщиною металу 0,4, без дефектів…" at bounding box center [1001, 126] width 568 height 60
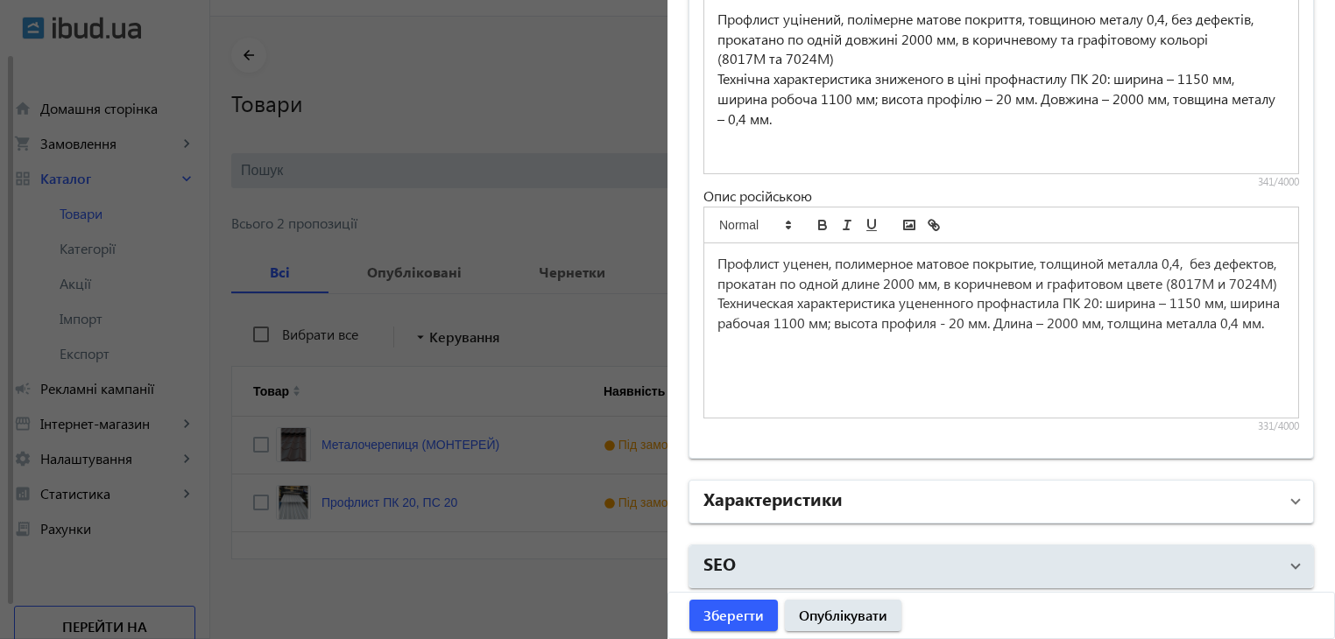
click at [955, 486] on mat-panel-title "Характеристики" at bounding box center [990, 502] width 575 height 32
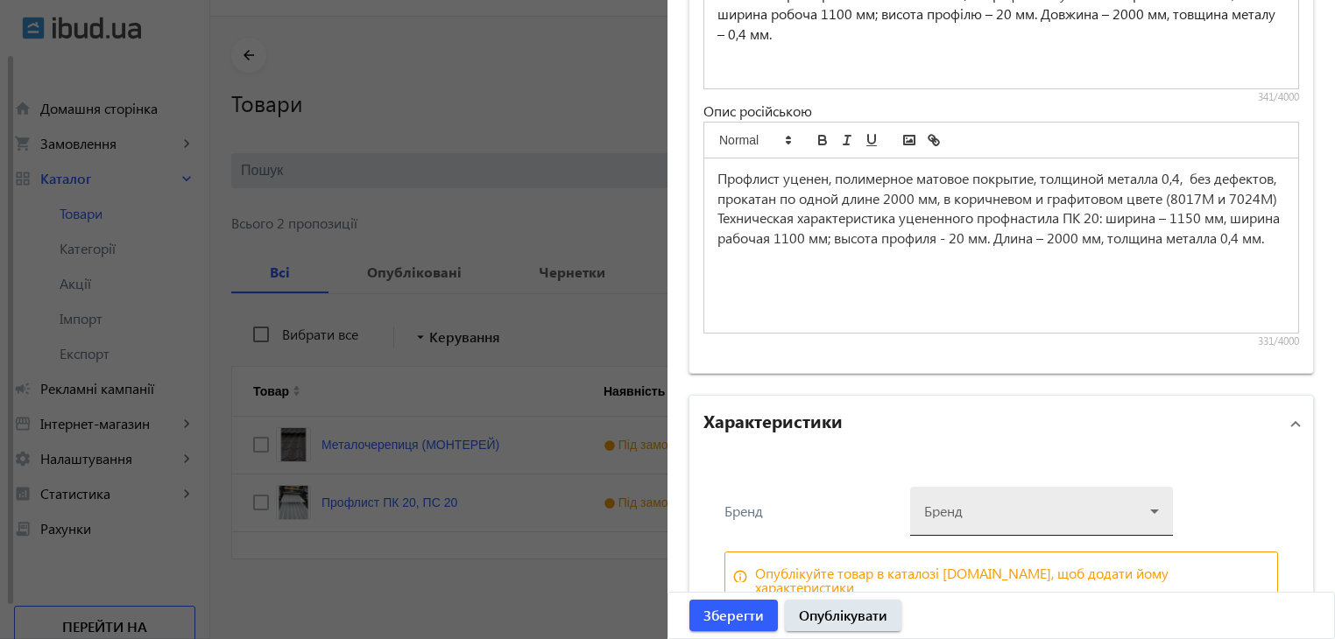
scroll to position [1573, 0]
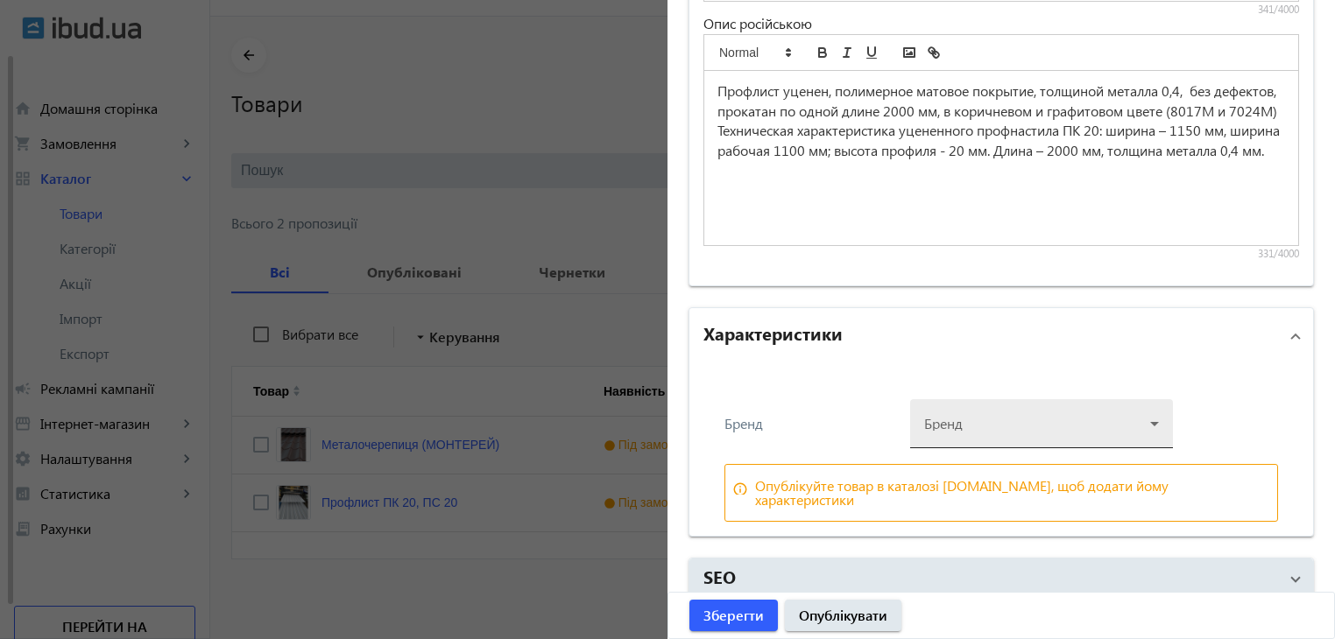
click at [1154, 418] on icon at bounding box center [1154, 423] width 21 height 21
click at [994, 421] on div at bounding box center [1041, 416] width 235 height 63
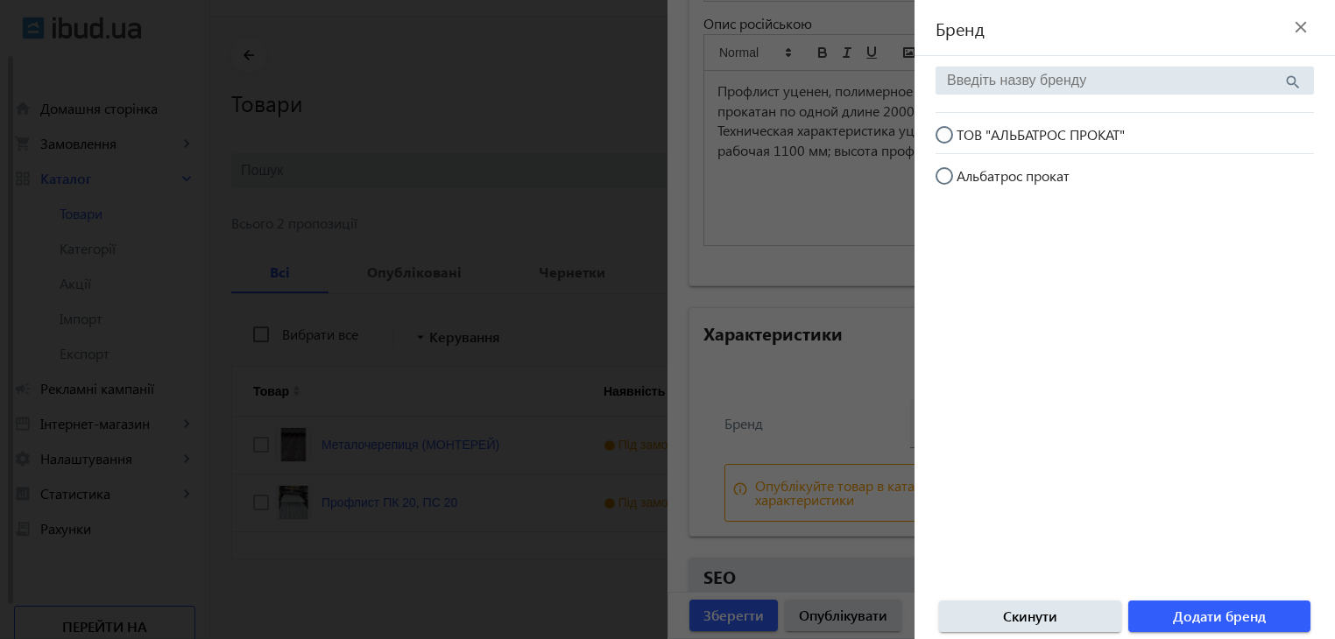
click at [944, 134] on input "ТОВ "АЛЬБАТРОС ПРОКАТ"" at bounding box center [952, 143] width 35 height 35
radio input "true"
click at [1201, 614] on span "Додати бренд" at bounding box center [1219, 616] width 93 height 19
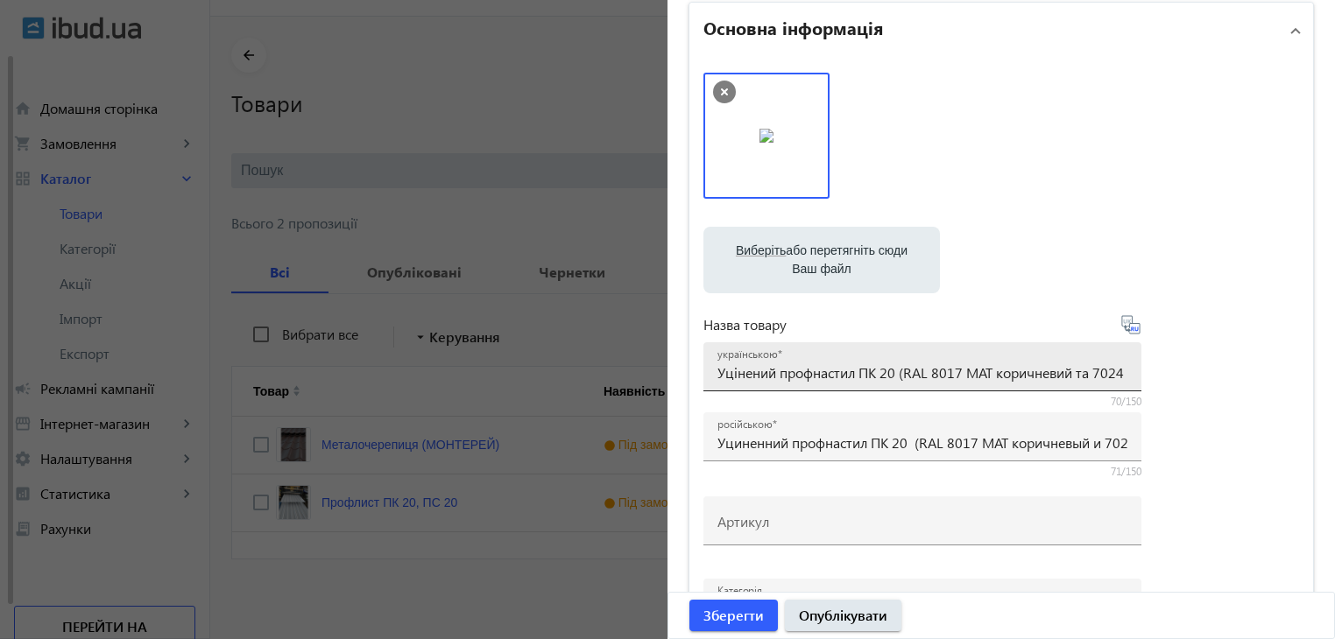
scroll to position [0, 0]
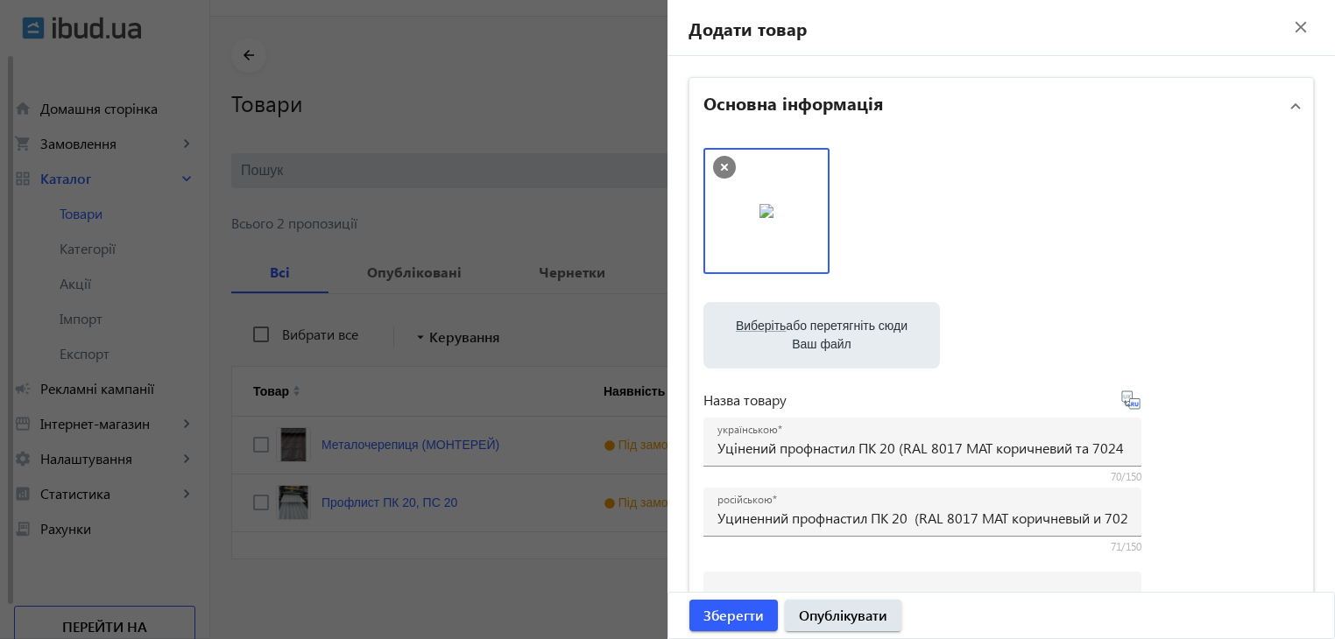
click at [823, 321] on label "Виберіть або перетягніть сюди Ваш файл" at bounding box center [821, 335] width 208 height 49
click at [823, 327] on input "Виберіть або перетягніть сюди Ваш файл" at bounding box center [821, 337] width 208 height 21
type input "C:\fakepath\IMG_20241114_130919.jpg"
click at [848, 316] on label "Виберіть або перетягніть сюди Ваш файл" at bounding box center [821, 335] width 208 height 49
click at [848, 327] on input "Виберіть або перетягніть сюди Ваш файл" at bounding box center [821, 337] width 208 height 21
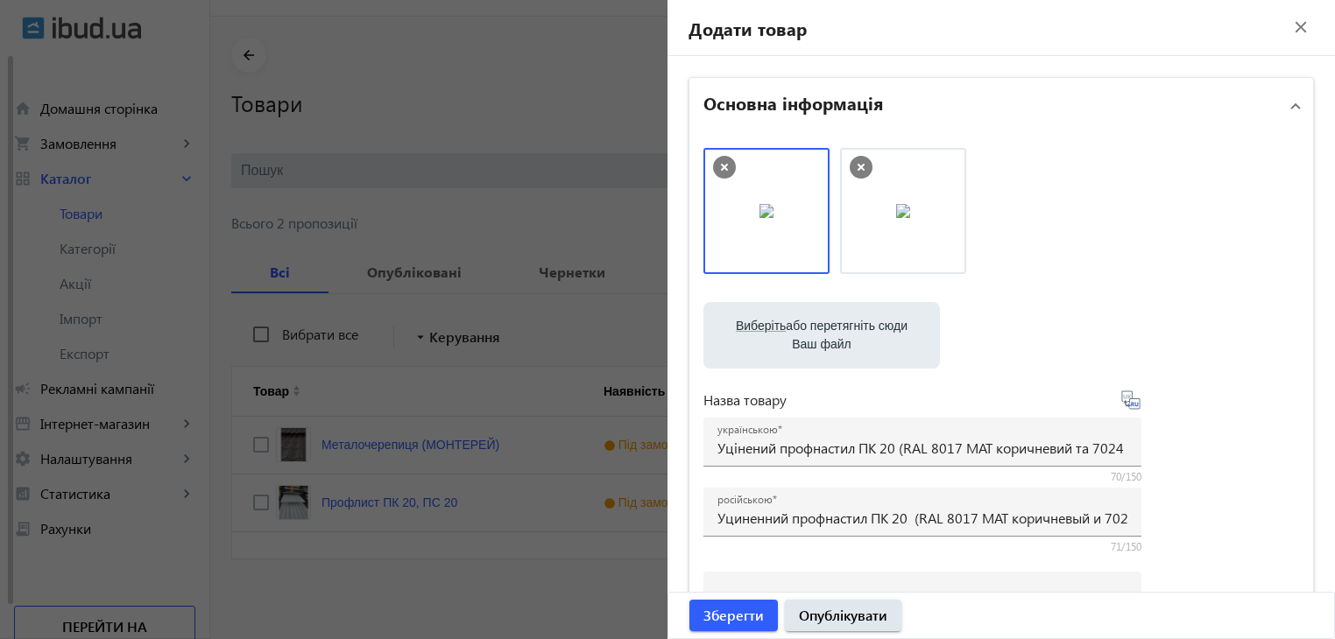
type input "C:\fakepath\photo_5368619089351799850_y.jpg"
click at [820, 345] on label "Виберіть або перетягніть сюди Ваш файл" at bounding box center [821, 335] width 208 height 49
click at [820, 345] on input "Виберіть або перетягніть сюди Ваш файл" at bounding box center [821, 337] width 208 height 21
type input "C:\fakepath\photo_5368401257200480786_y (2).jpg"
click at [823, 335] on label "Виберіть або перетягніть сюди Ваш файл" at bounding box center [821, 335] width 208 height 49
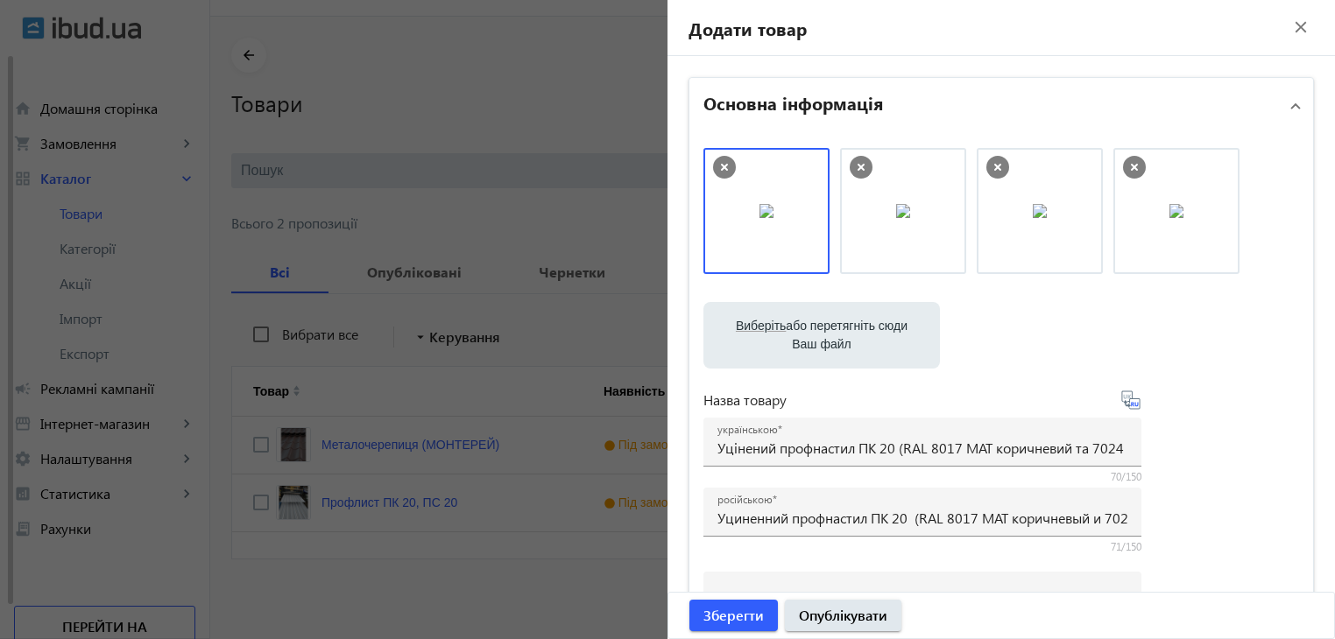
click at [823, 335] on input "Виберіть або перетягніть сюди Ваш файл" at bounding box center [821, 337] width 208 height 21
click at [741, 610] on span "Зберегти" at bounding box center [733, 615] width 60 height 19
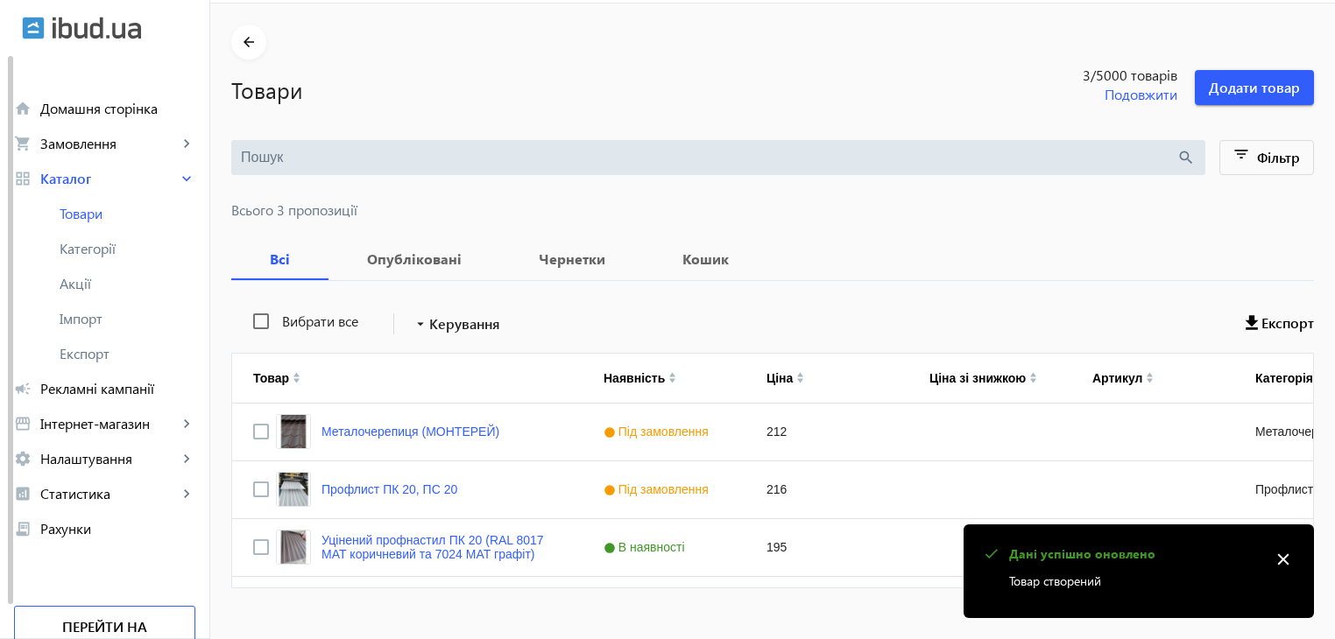
scroll to position [81, 0]
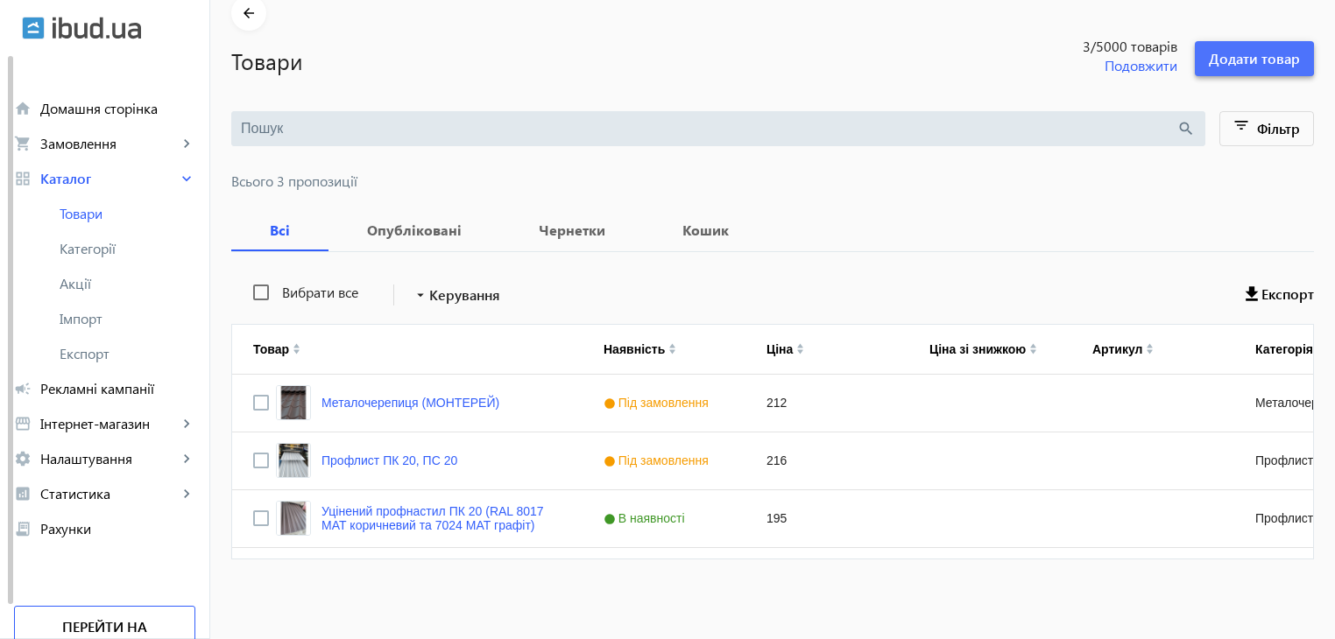
click at [1240, 58] on span "Додати товар" at bounding box center [1254, 58] width 91 height 19
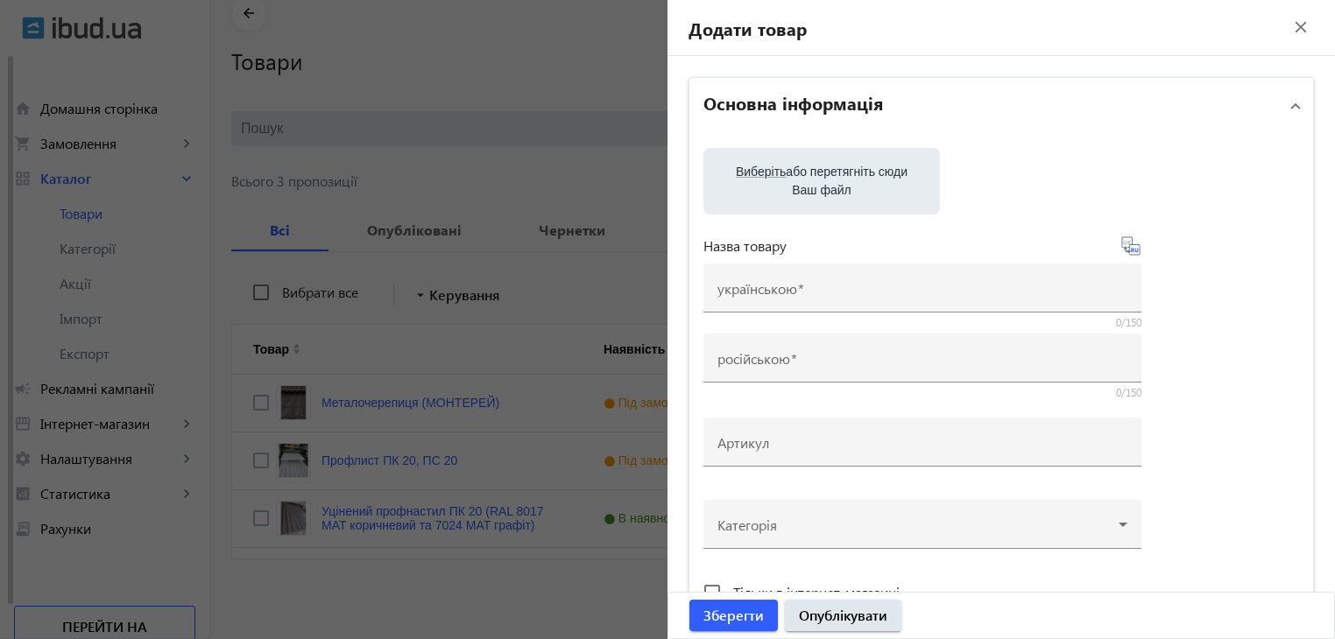
click at [790, 170] on label "Виберіть або перетягніть сюди Ваш файл" at bounding box center [821, 181] width 208 height 49
click at [790, 173] on input "Виберіть або перетягніть сюди Ваш файл" at bounding box center [821, 183] width 208 height 21
type input "C:\fakepath\sanvich_panel-1200x600.jpeg"
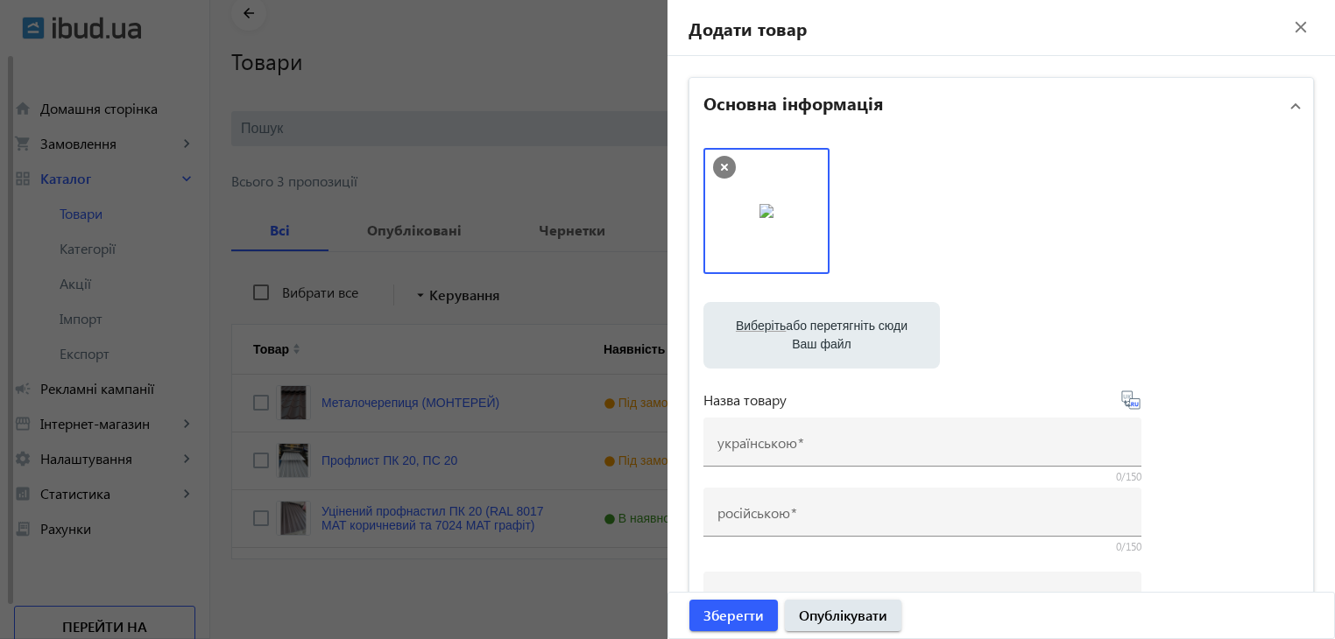
click at [825, 326] on label "Виберіть або перетягніть сюди Ваш файл" at bounding box center [821, 335] width 208 height 49
click at [825, 327] on input "Виберіть або перетягніть сюди Ваш файл" at bounding box center [821, 337] width 208 height 21
type input "C:\fakepath\photo_5203957649610228866_y.jpg"
click at [809, 334] on label "Виберіть або перетягніть сюди Ваш файл" at bounding box center [821, 335] width 208 height 49
click at [809, 334] on input "Виберіть або перетягніть сюди Ваш файл" at bounding box center [821, 337] width 208 height 21
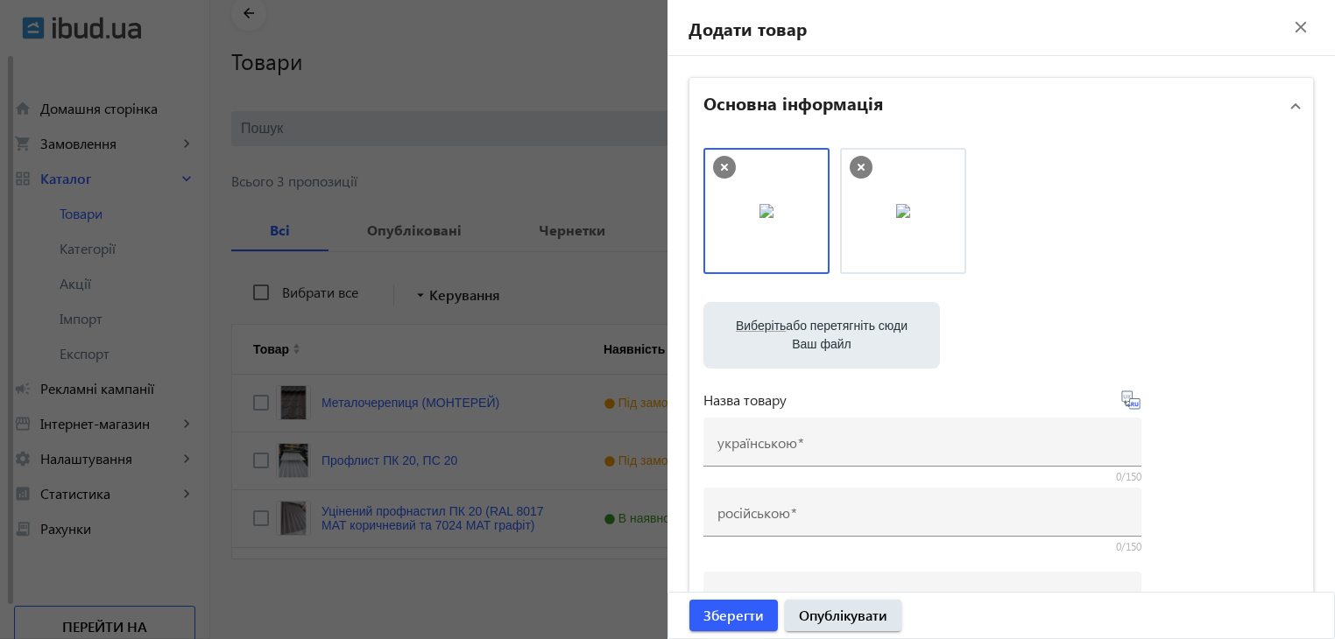
type input "C:\fakepath\photo_5203957649610228877_y.jpg"
click at [994, 166] on icon at bounding box center [997, 167] width 7 height 7
click at [797, 329] on label "Виберіть або перетягніть сюди Ваш файл" at bounding box center [821, 335] width 208 height 49
click at [797, 329] on input "Виберіть або перетягніть сюди Ваш файл" at bounding box center [821, 337] width 208 height 21
type input "C:\fakepath\photo_5203957649610228892_y.jpg"
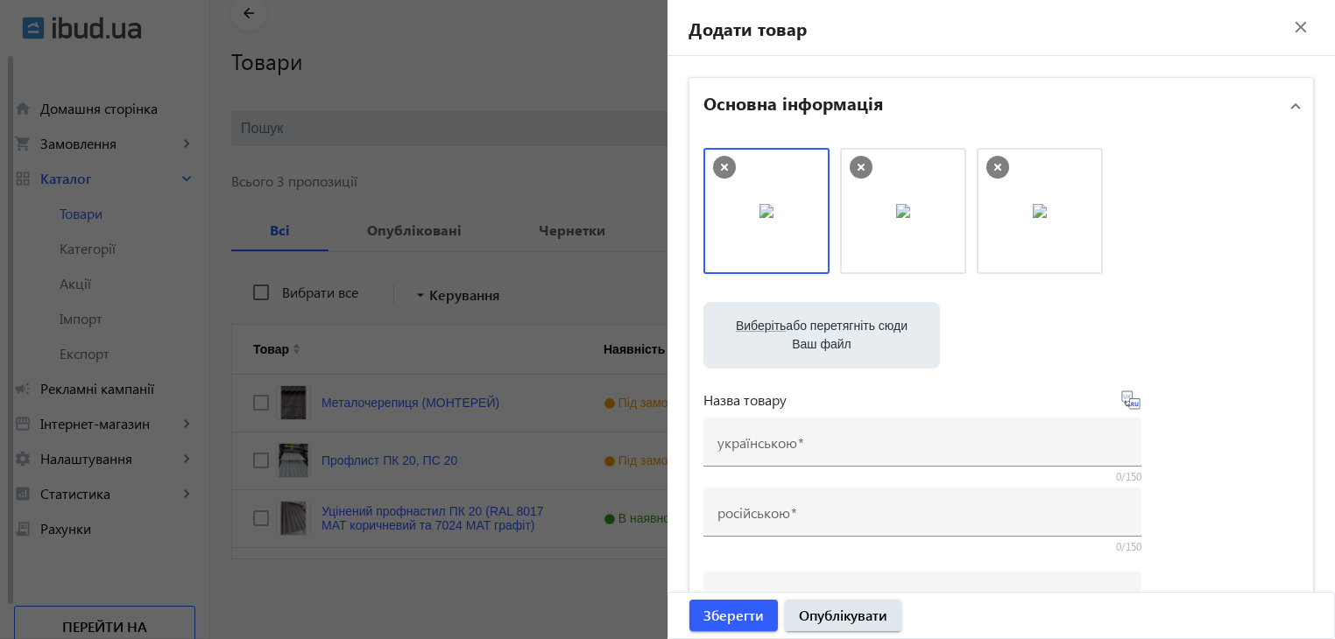
click at [841, 332] on label "Виберіть або перетягніть сюди Ваш файл" at bounding box center [821, 335] width 208 height 49
click at [841, 332] on input "Виберіть або перетягніть сюди Ваш файл" at bounding box center [821, 337] width 208 height 21
type input "C:\fakepath\photo_5203957649610228865_y.jpg"
click at [797, 335] on label "Виберіть або перетягніть сюди Ваш файл" at bounding box center [821, 335] width 208 height 49
click at [797, 335] on input "Виберіть або перетягніть сюди Ваш файл" at bounding box center [821, 337] width 208 height 21
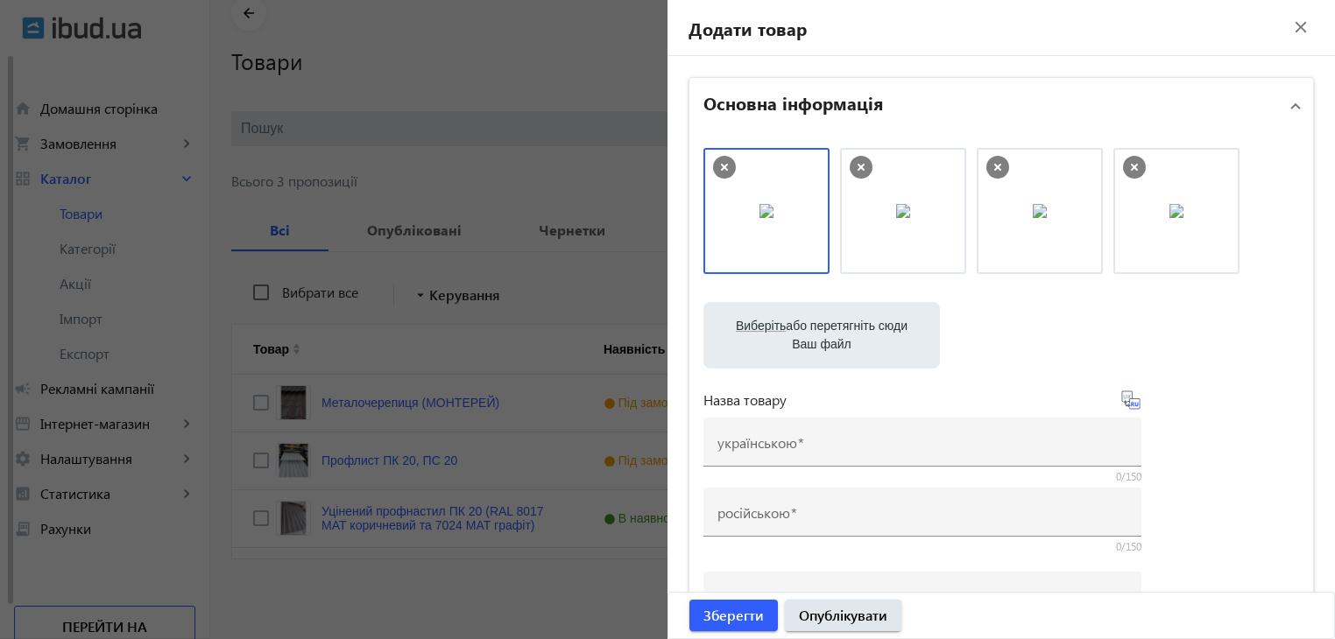
type input "C:\fakepath\photo_5203957649610228867_y.jpg"
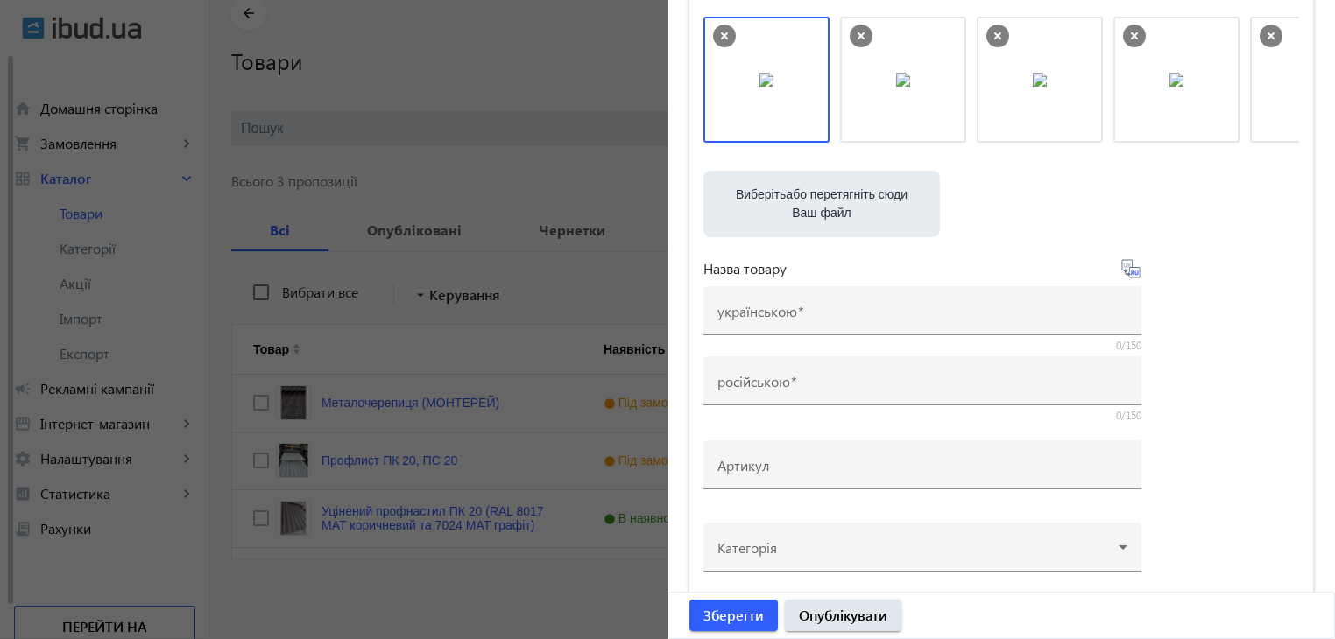
scroll to position [175, 0]
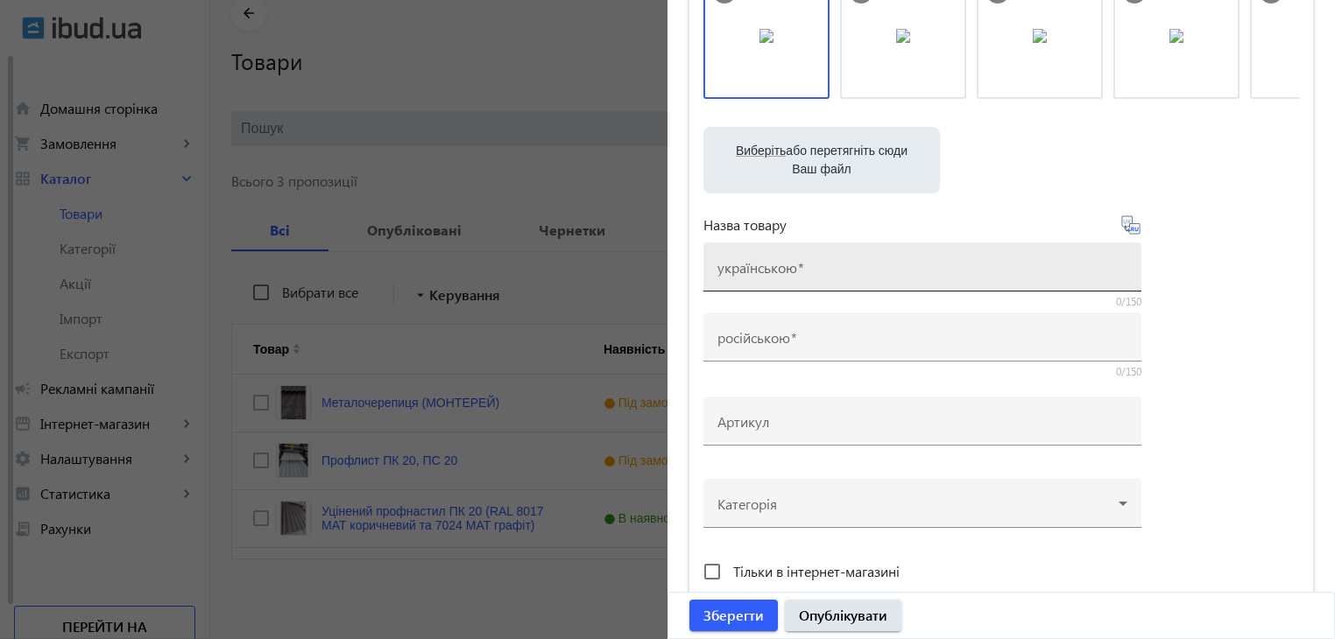
click at [765, 275] on mat-label "українською" at bounding box center [757, 267] width 80 height 18
click at [765, 275] on input "українською" at bounding box center [922, 273] width 410 height 18
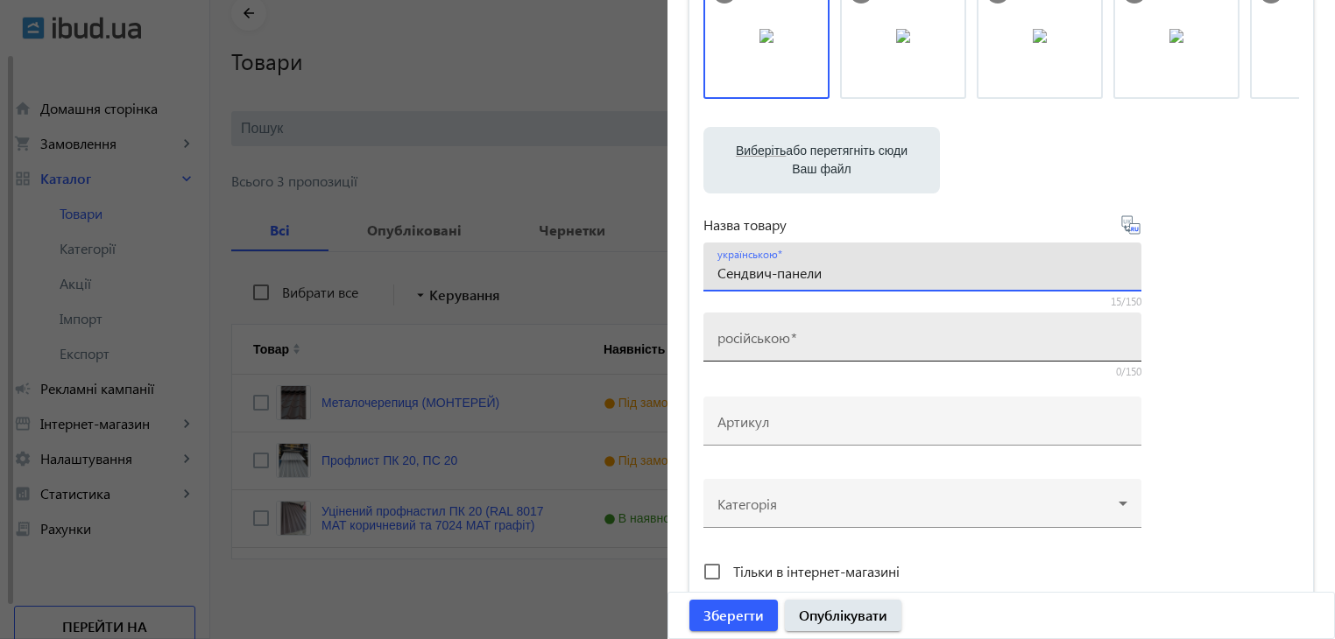
type input "Сендвич-панели"
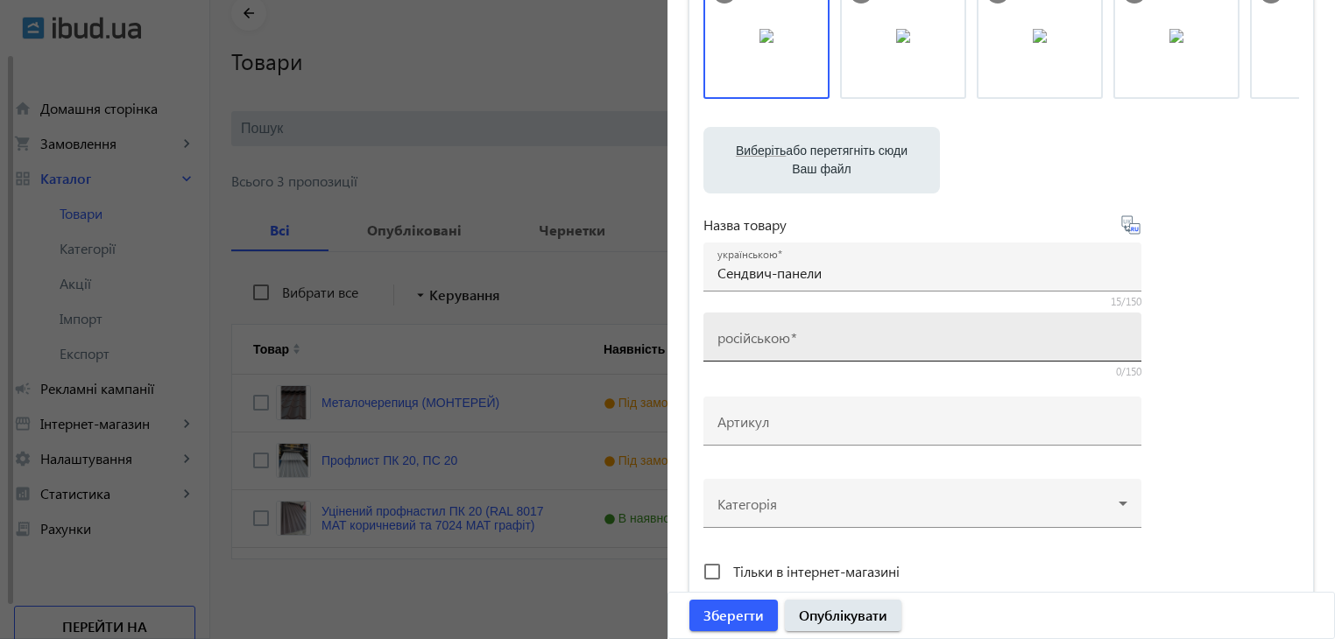
click at [732, 344] on mat-label "російською" at bounding box center [753, 337] width 73 height 18
click at [732, 344] on input "російською" at bounding box center [922, 343] width 410 height 18
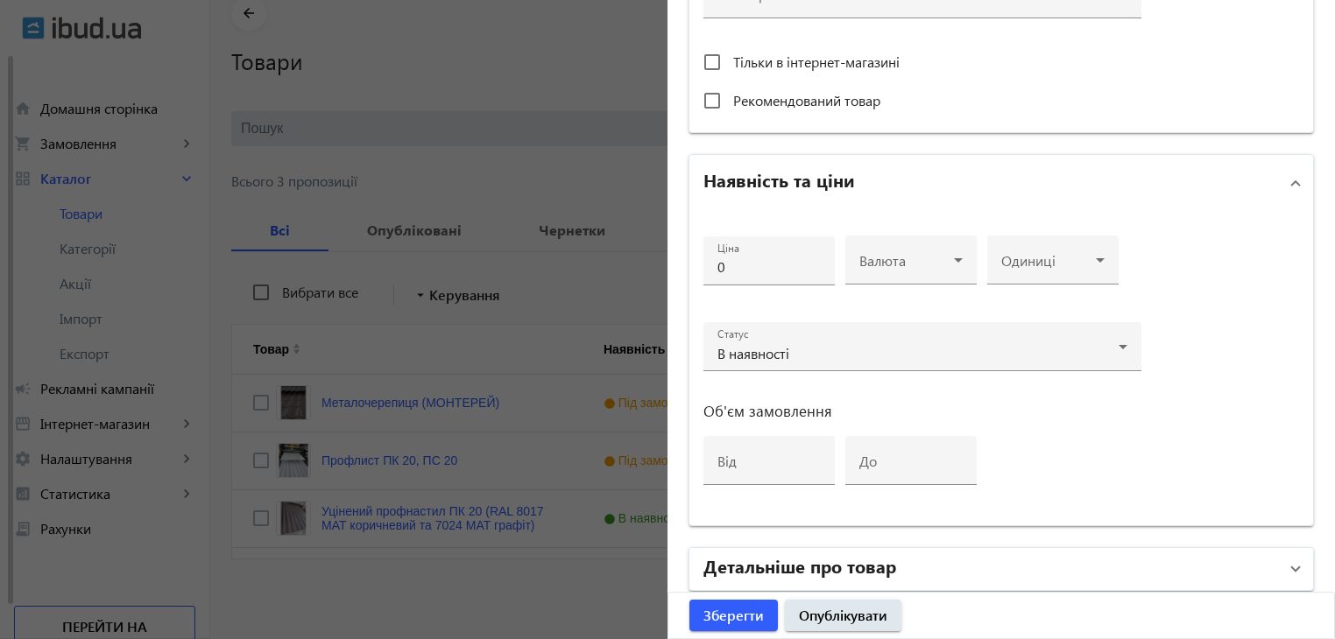
scroll to position [788, 0]
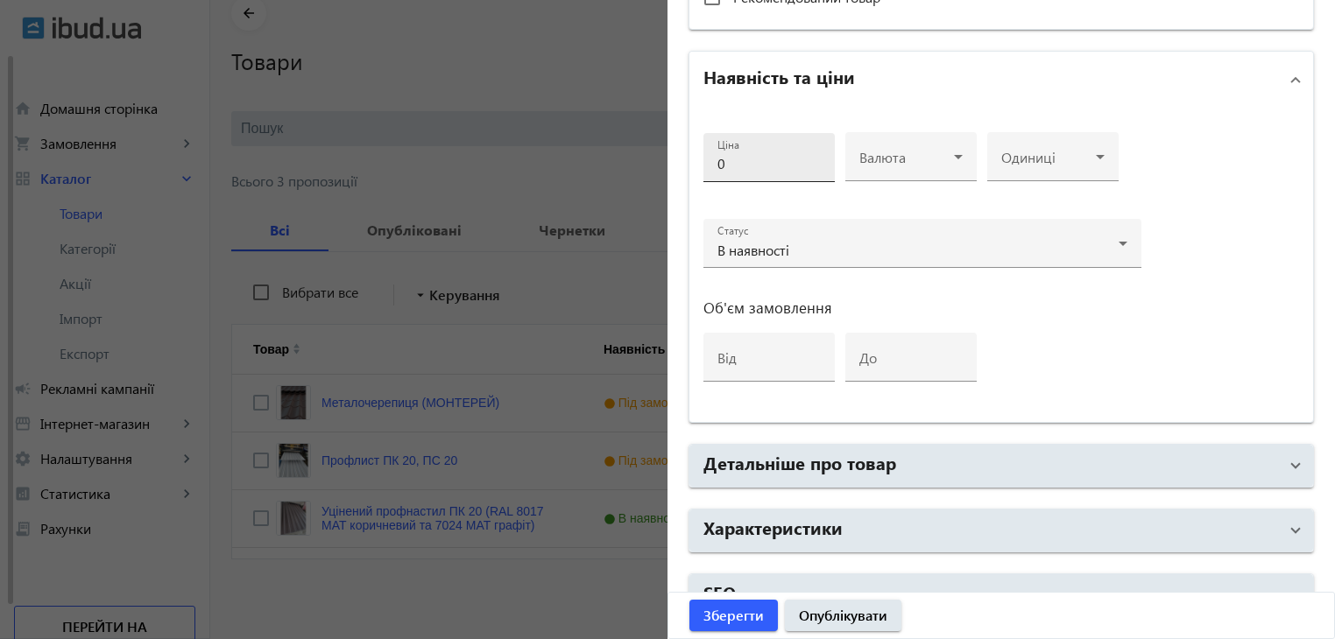
type input "[PERSON_NAME]-панели"
click at [765, 159] on input "0" at bounding box center [768, 163] width 103 height 18
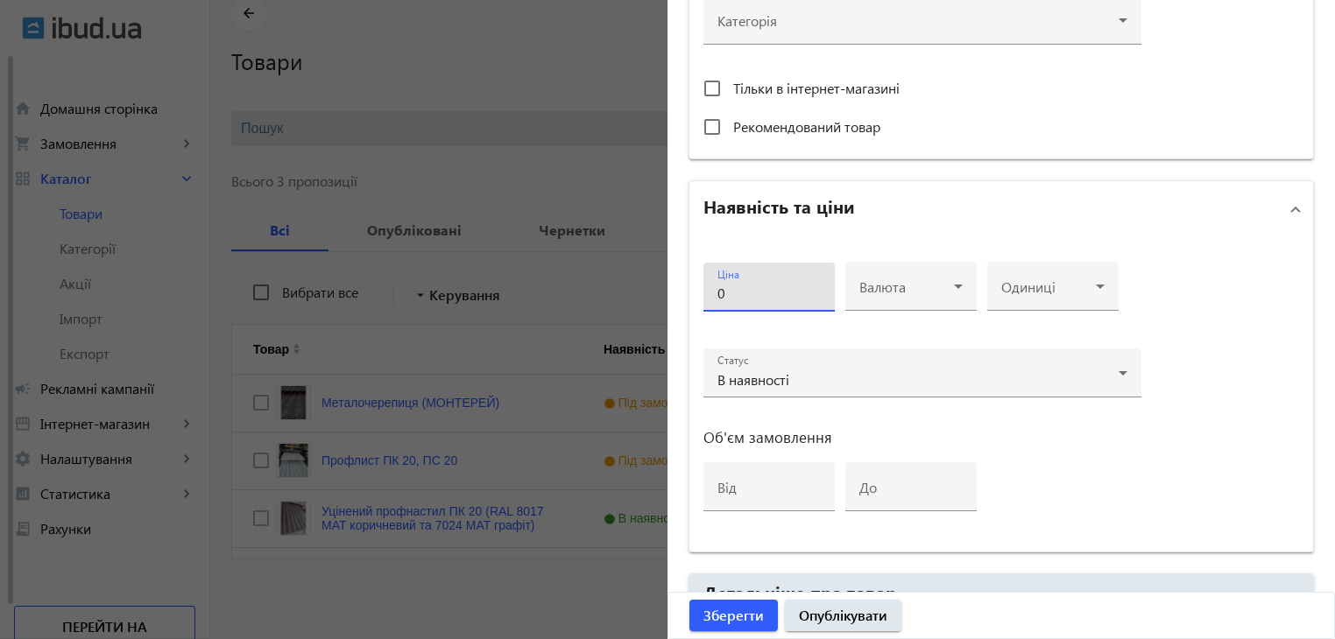
scroll to position [701, 0]
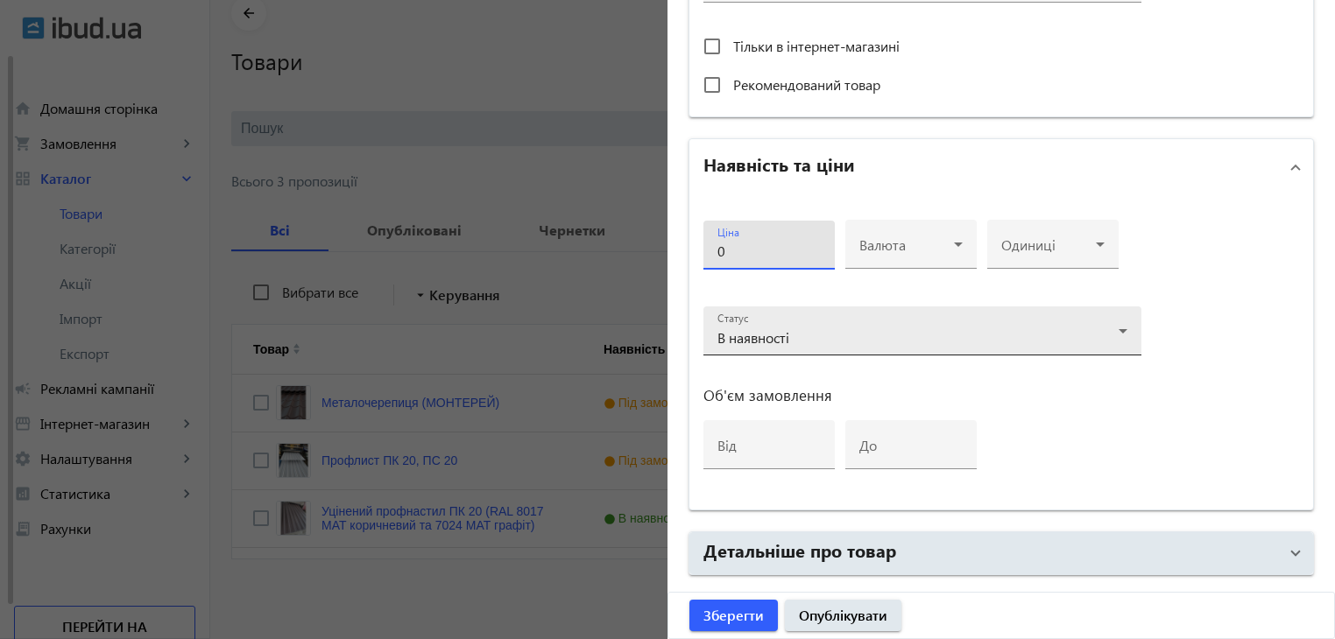
click at [1114, 329] on icon at bounding box center [1122, 331] width 21 height 21
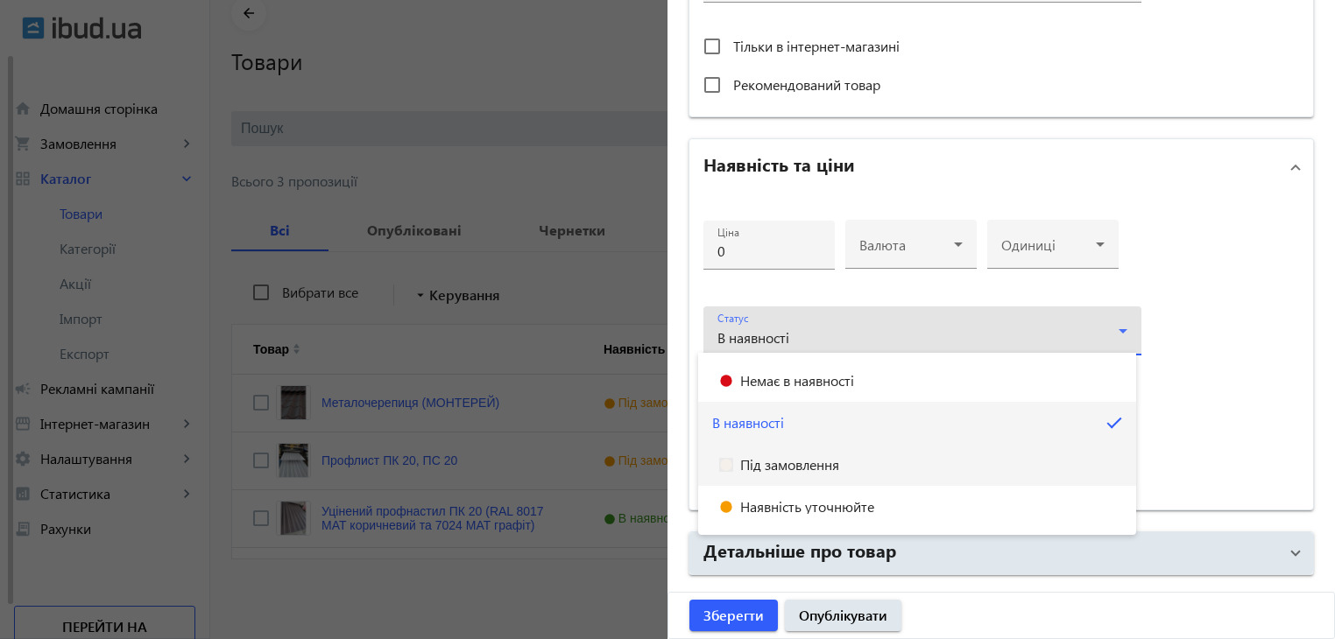
click at [808, 466] on span "Під замовлення" at bounding box center [789, 465] width 99 height 14
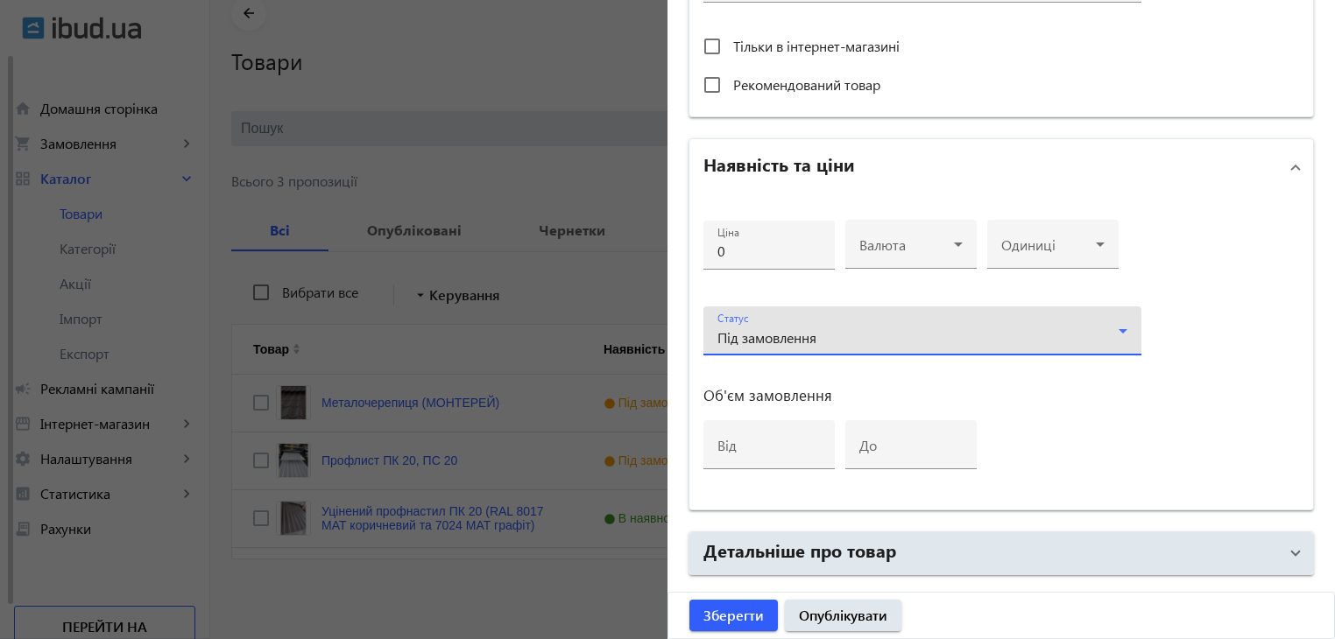
click at [1122, 321] on icon at bounding box center [1122, 331] width 21 height 21
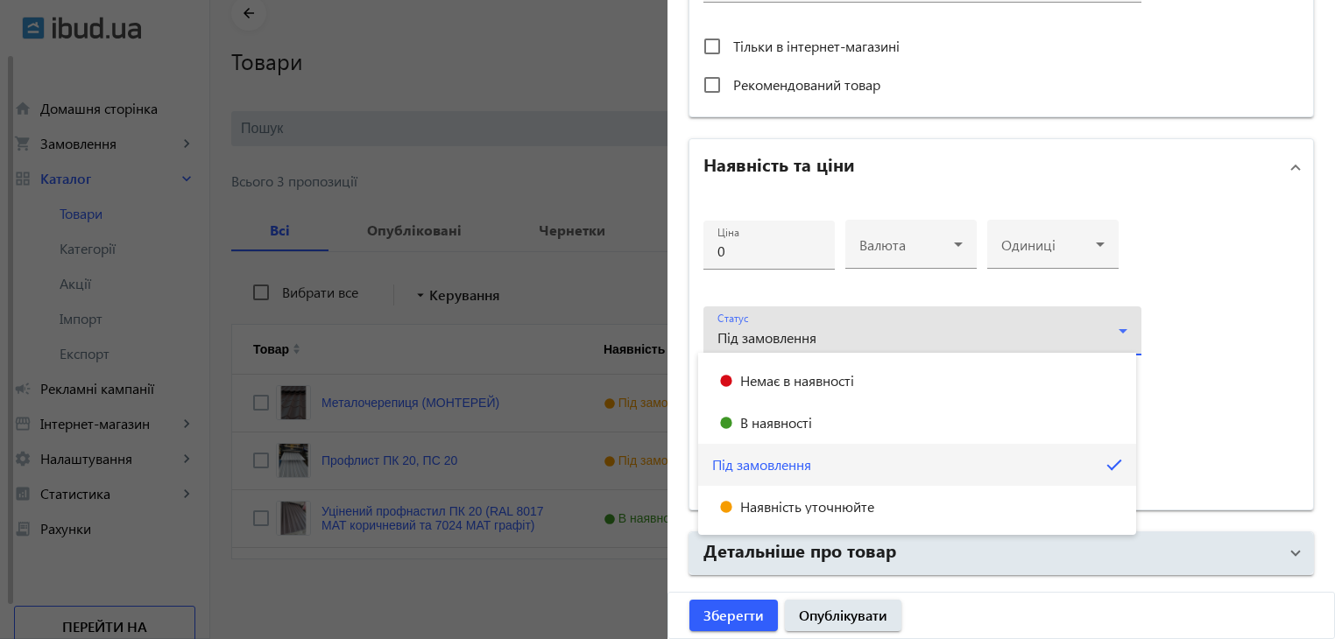
click at [1216, 375] on div at bounding box center [667, 319] width 1335 height 639
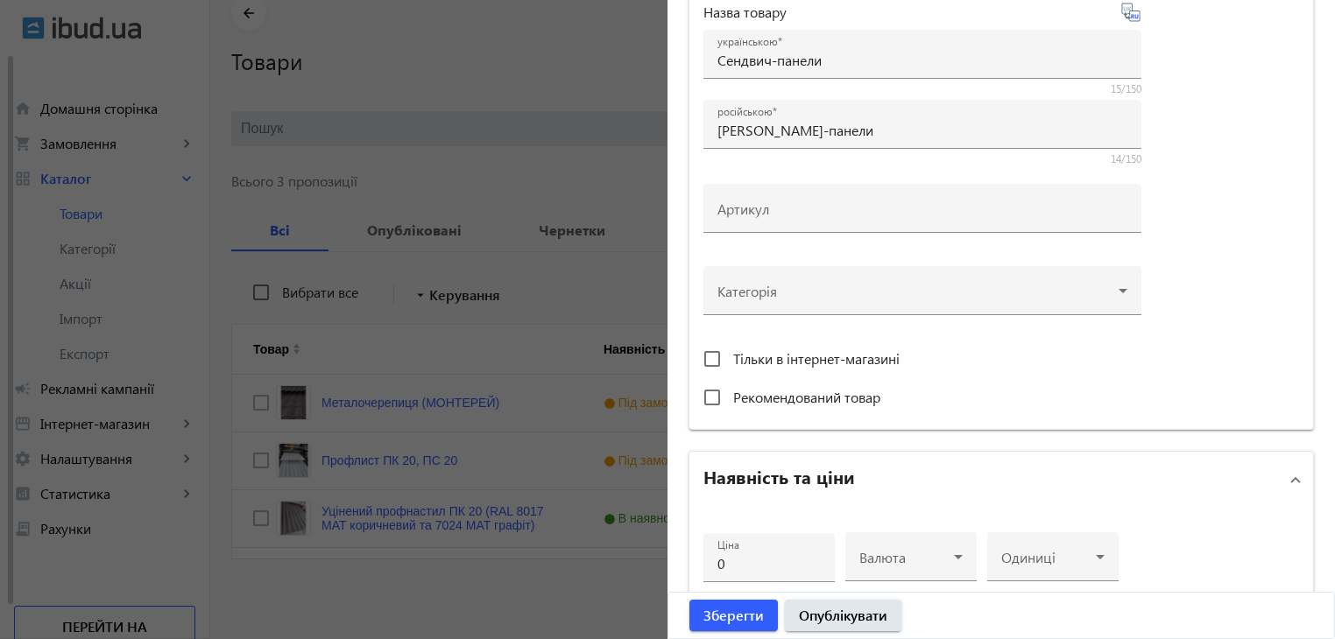
scroll to position [438, 0]
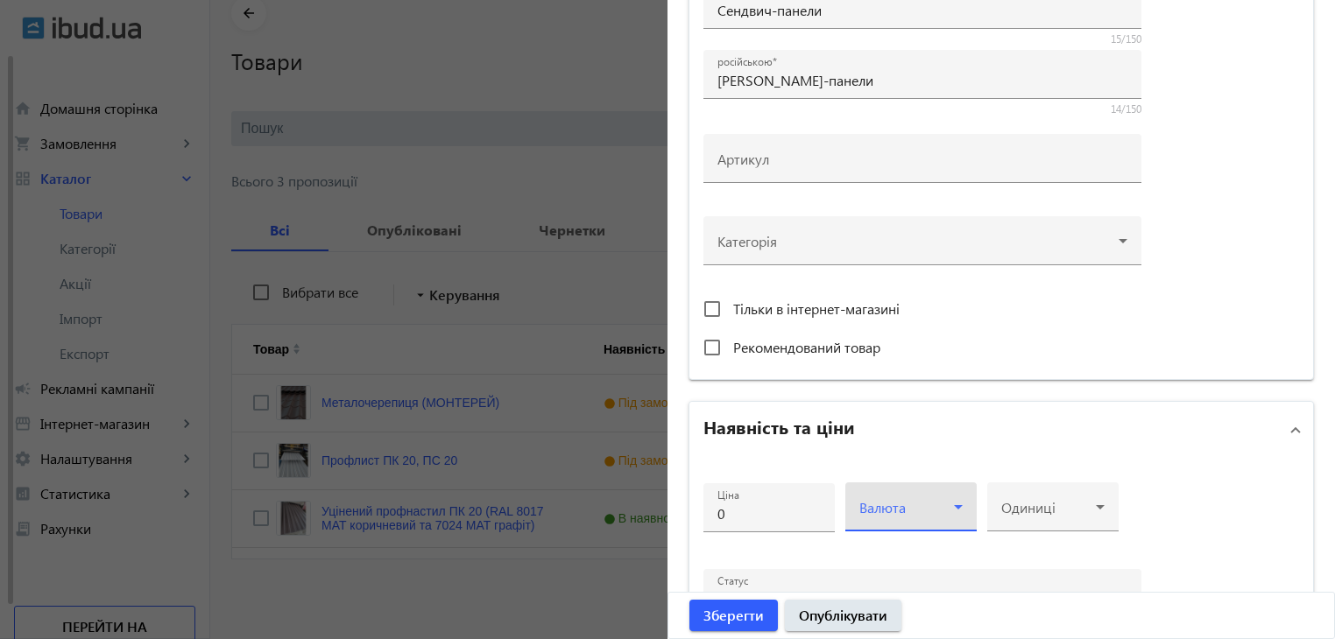
click at [938, 504] on div at bounding box center [910, 514] width 103 height 21
click at [893, 371] on mat-option "грн" at bounding box center [905, 369] width 131 height 42
click at [1089, 511] on icon at bounding box center [1099, 507] width 21 height 21
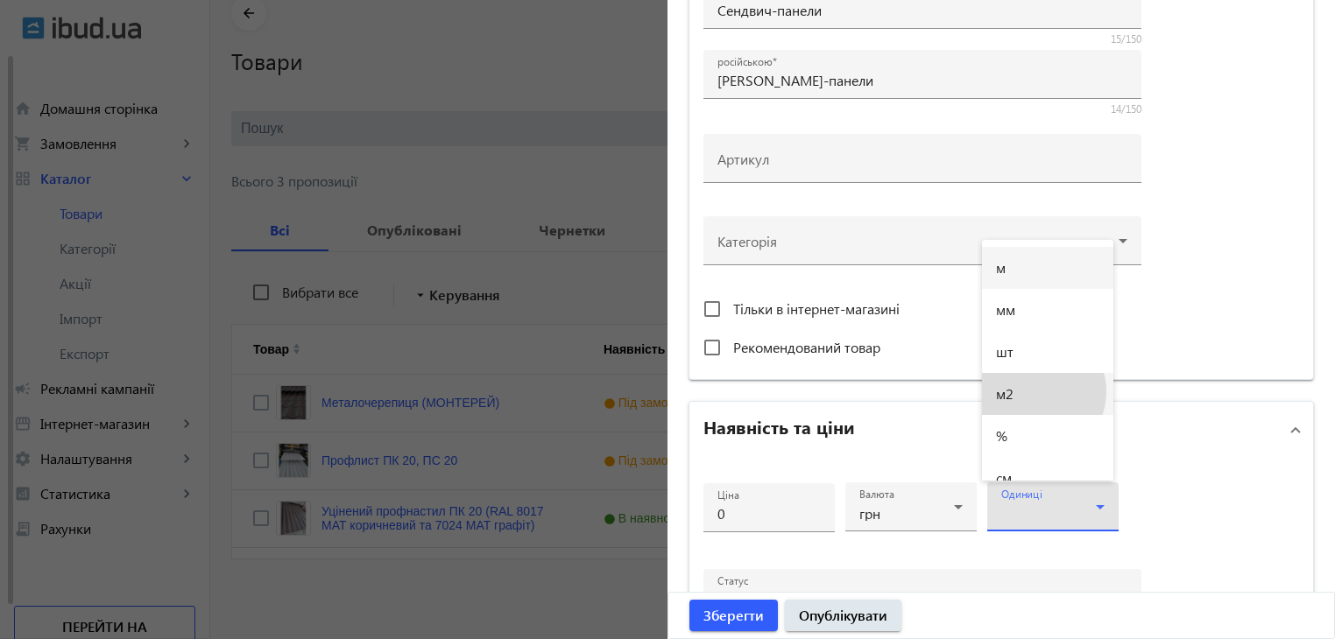
drag, startPoint x: 1033, startPoint y: 391, endPoint x: 941, endPoint y: 416, distance: 95.2
click at [1032, 391] on mat-option "м2" at bounding box center [1047, 394] width 131 height 42
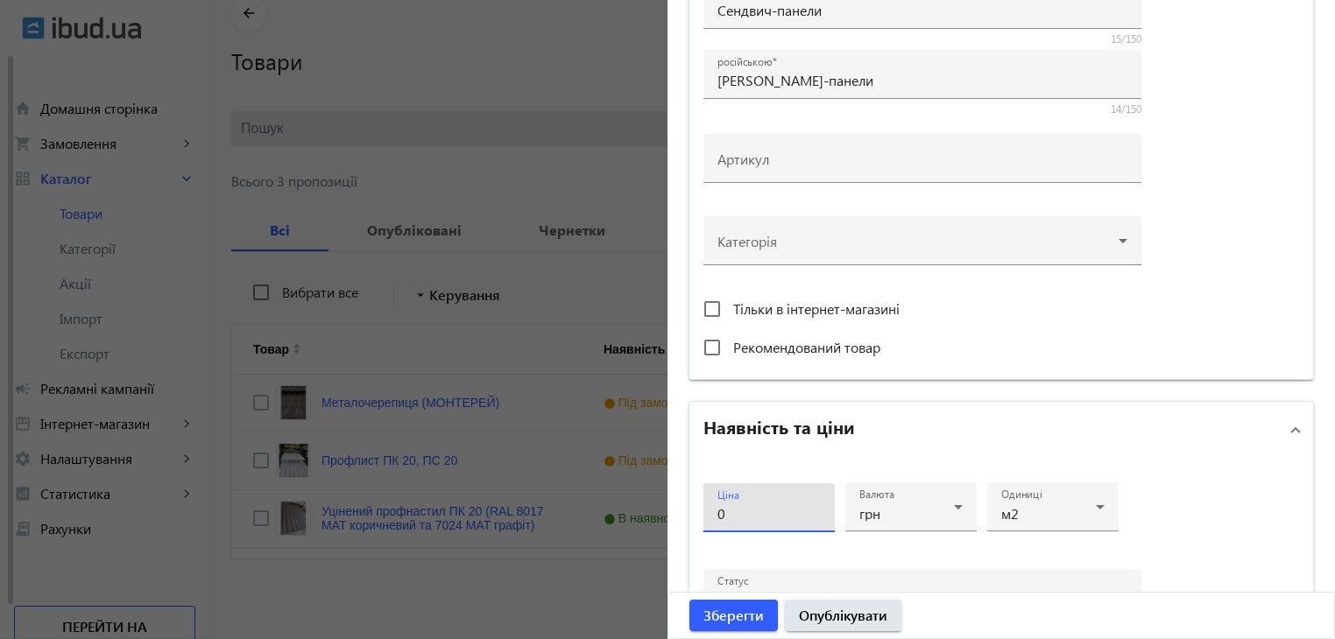
click at [747, 509] on input "0" at bounding box center [768, 513] width 103 height 18
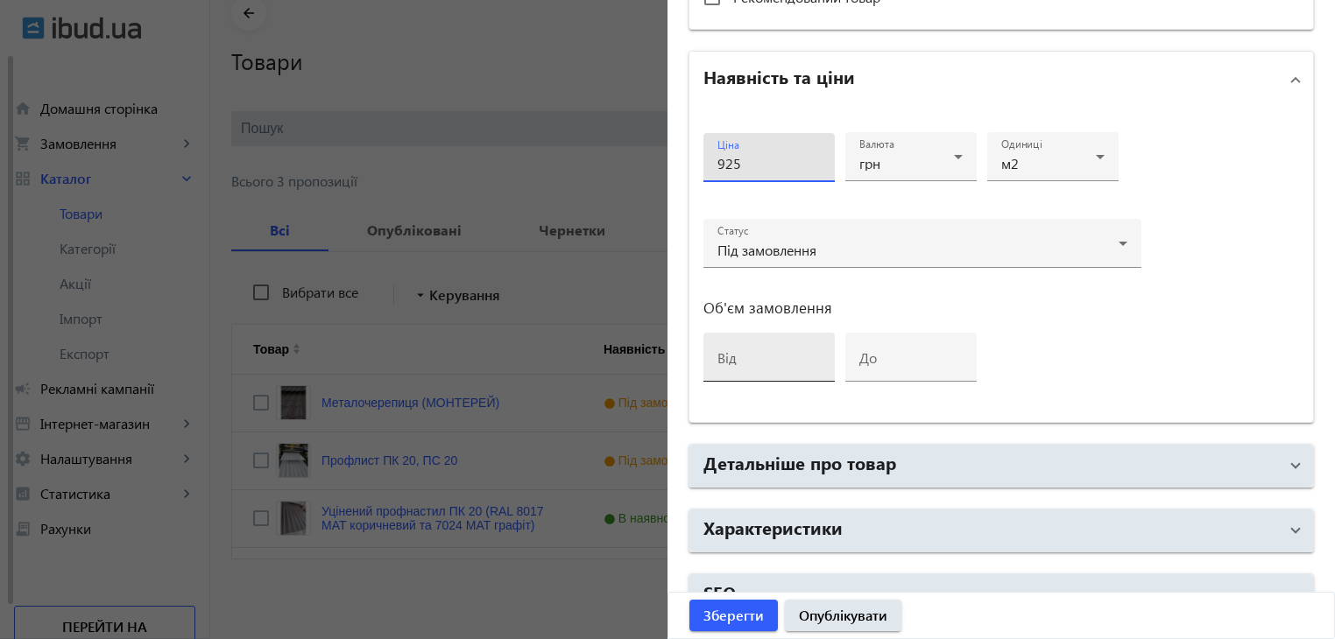
scroll to position [818, 0]
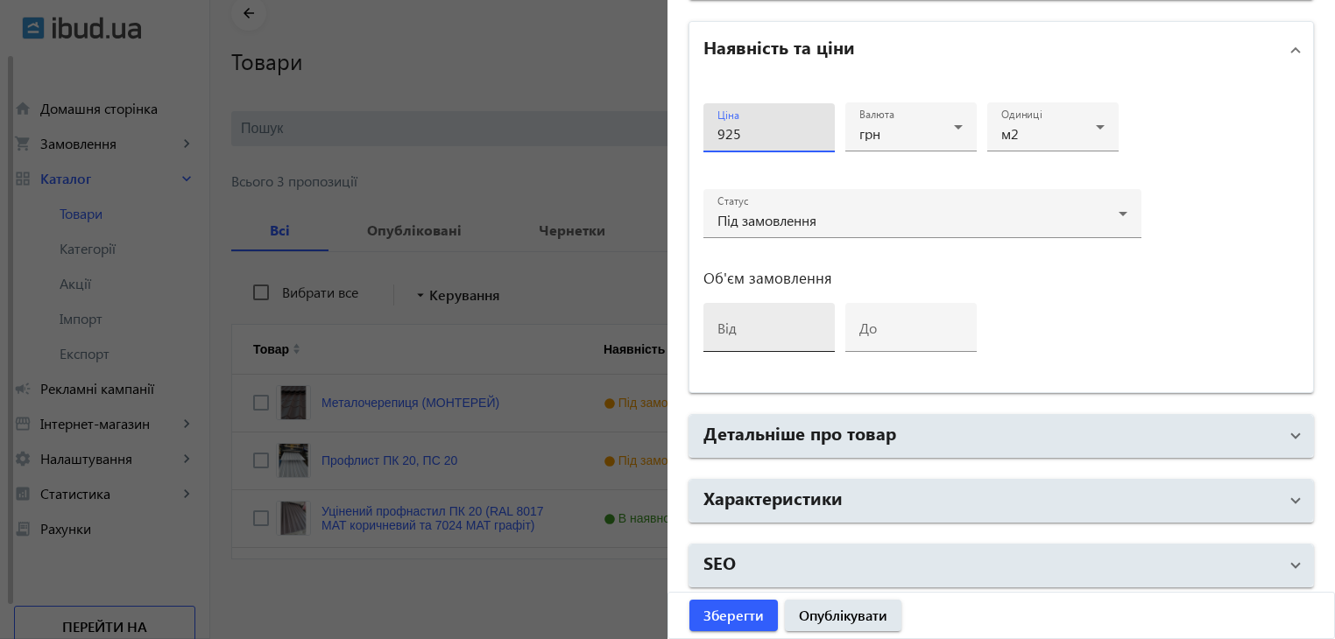
type input "925"
click at [736, 327] on input "від" at bounding box center [768, 333] width 103 height 18
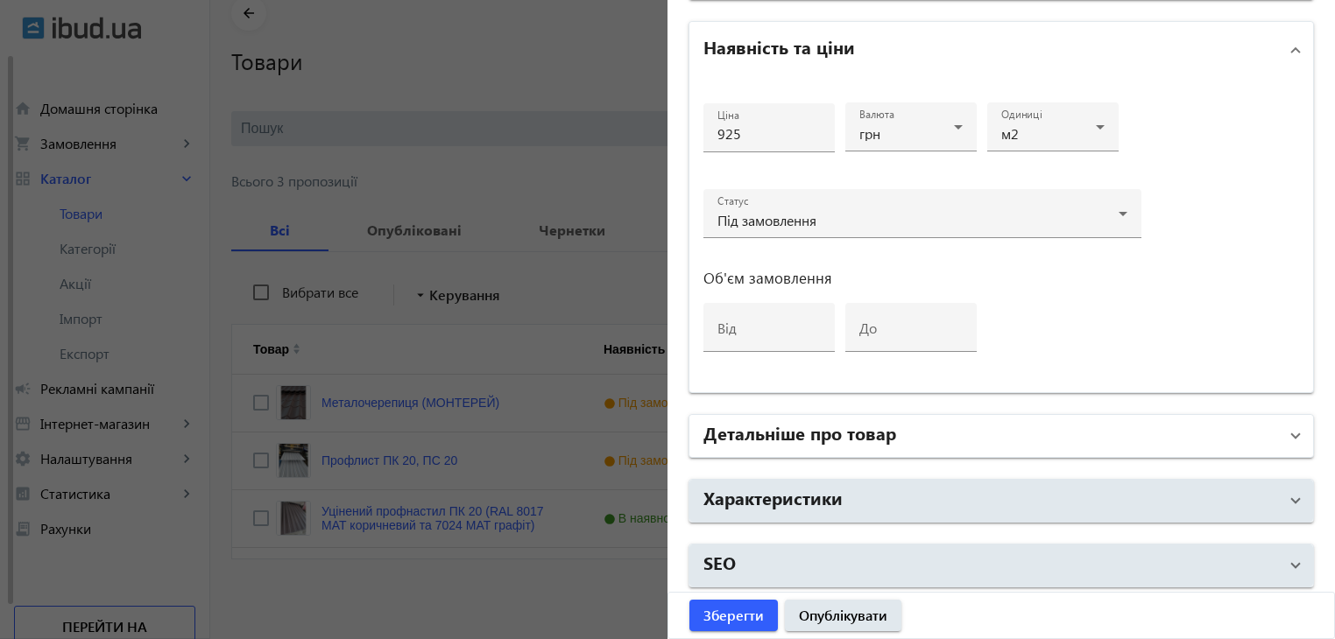
click at [1275, 426] on span "Детальніше про товар" at bounding box center [997, 436] width 589 height 32
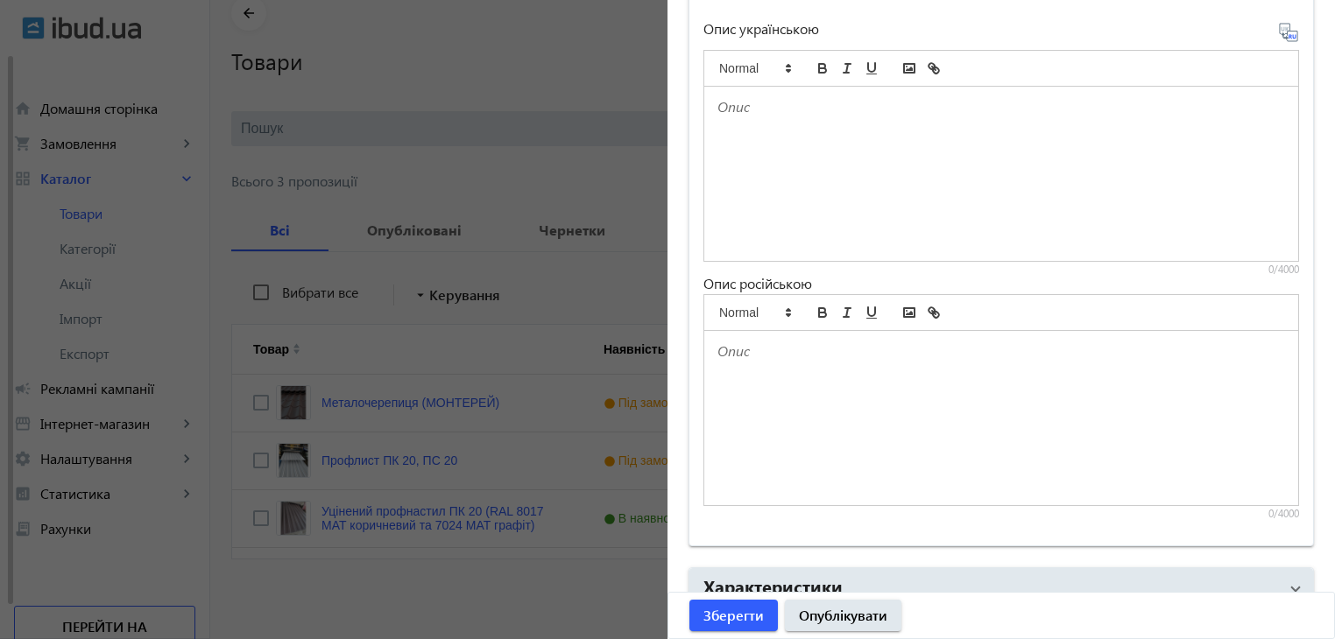
scroll to position [1343, 0]
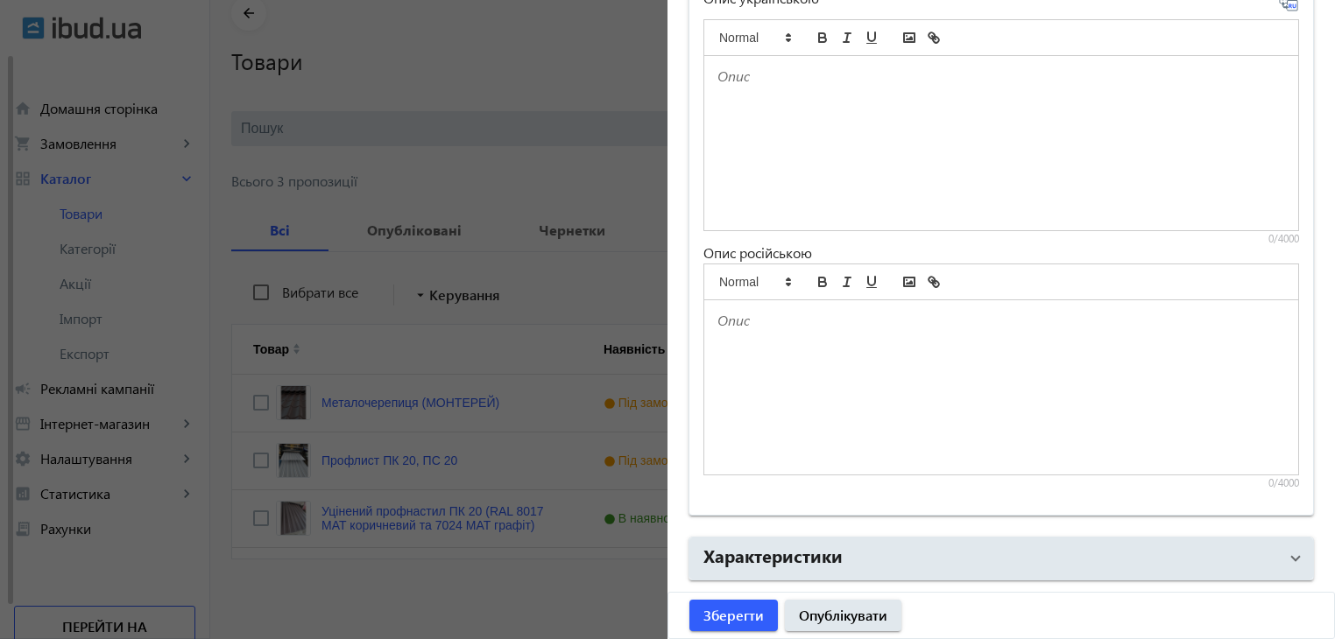
click at [1090, 351] on div at bounding box center [1001, 387] width 594 height 174
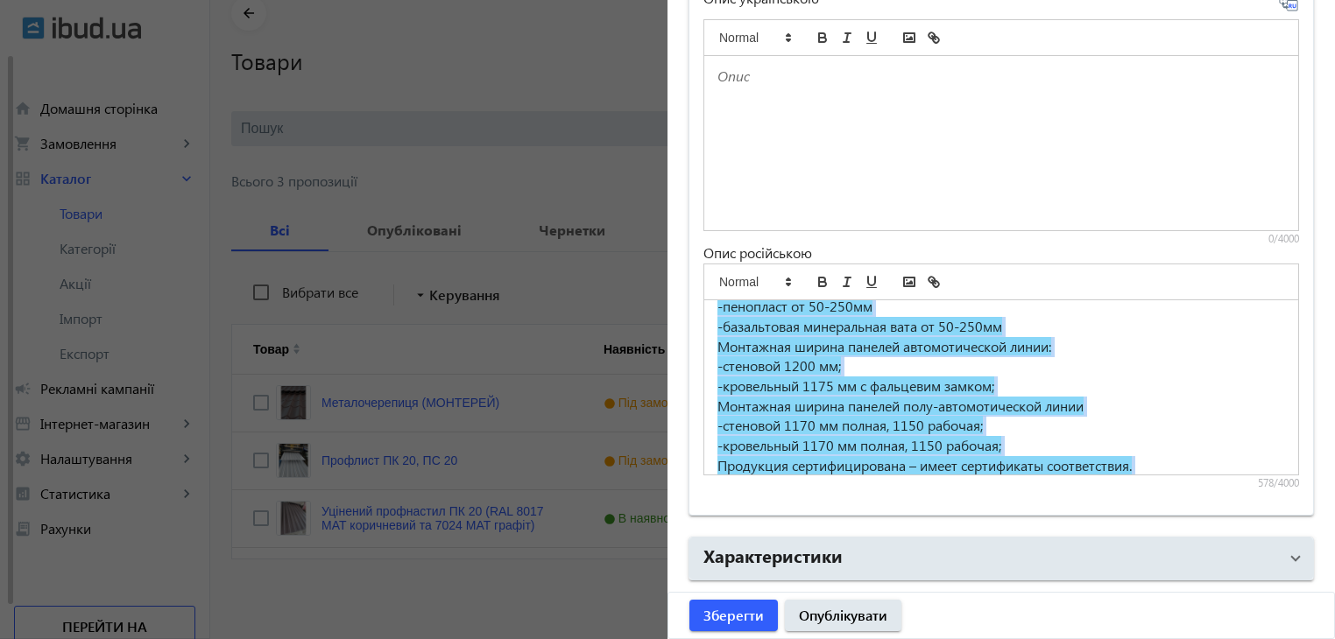
scroll to position [145, 0]
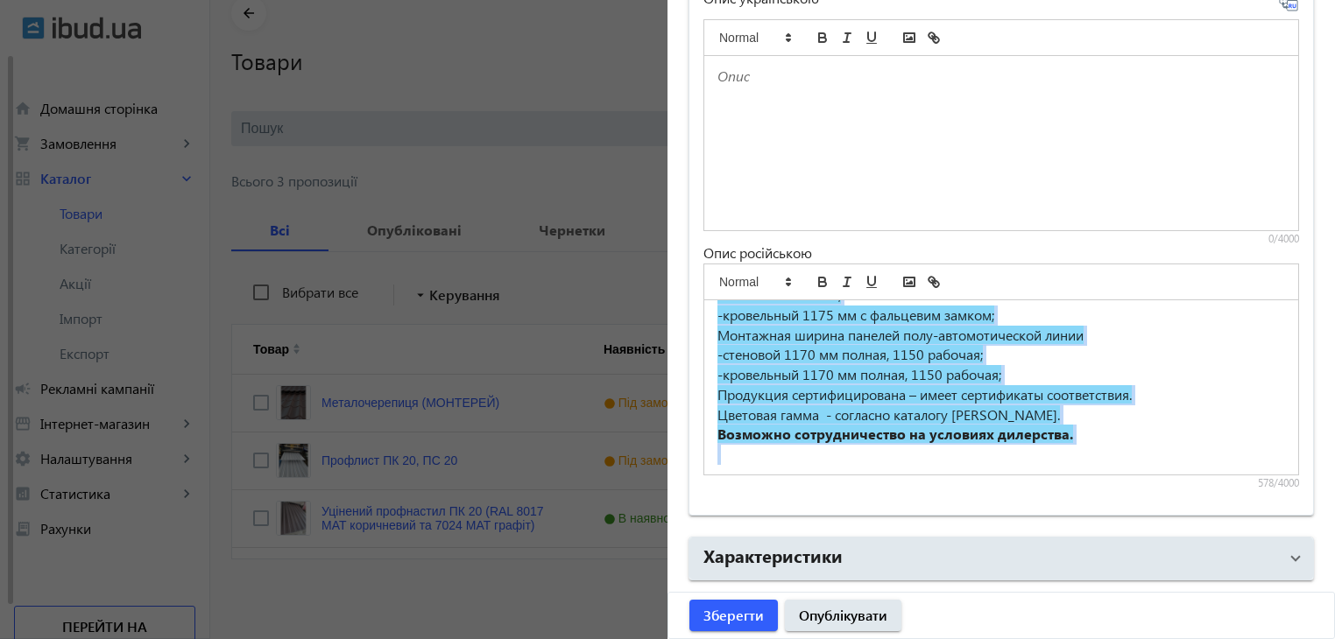
drag, startPoint x: 709, startPoint y: 314, endPoint x: 995, endPoint y: 496, distance: 339.4
click at [995, 496] on div "Опис українською 0/4000 Опис російською Сэндвич-панель-это трехслойное изделие …" at bounding box center [1001, 230] width 624 height 569
click at [1153, 326] on p "Монтажная ширина панелей полу-автомотической линии" at bounding box center [1001, 336] width 568 height 20
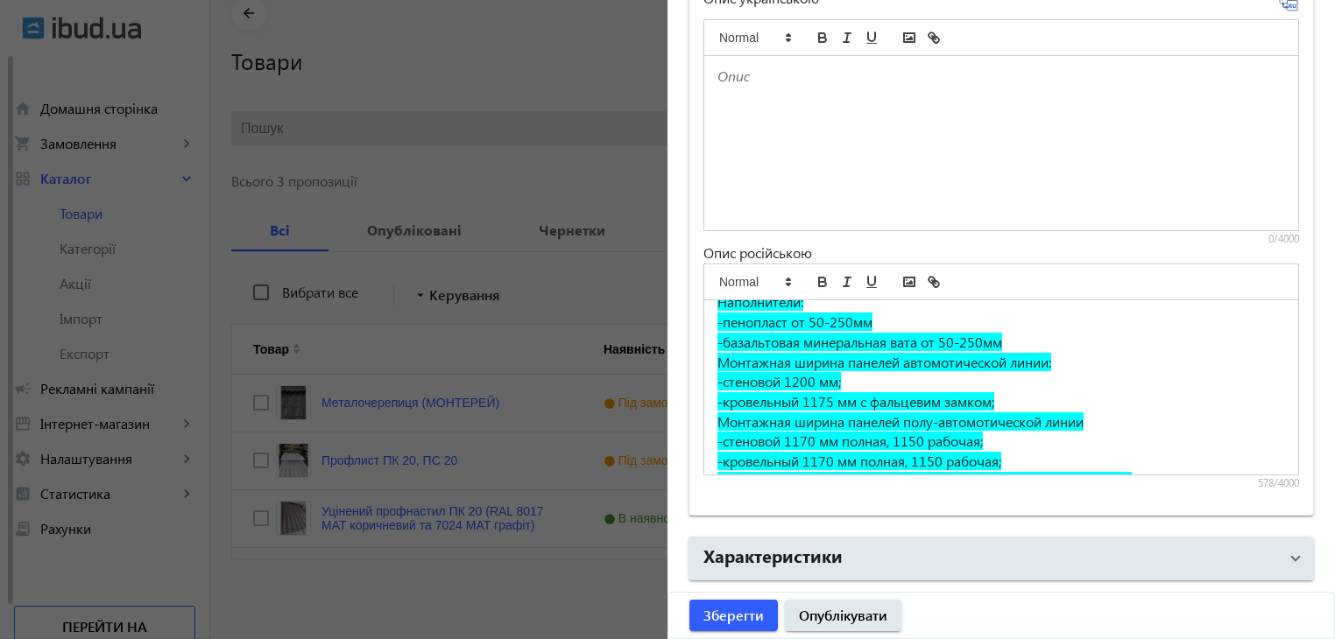
scroll to position [0, 0]
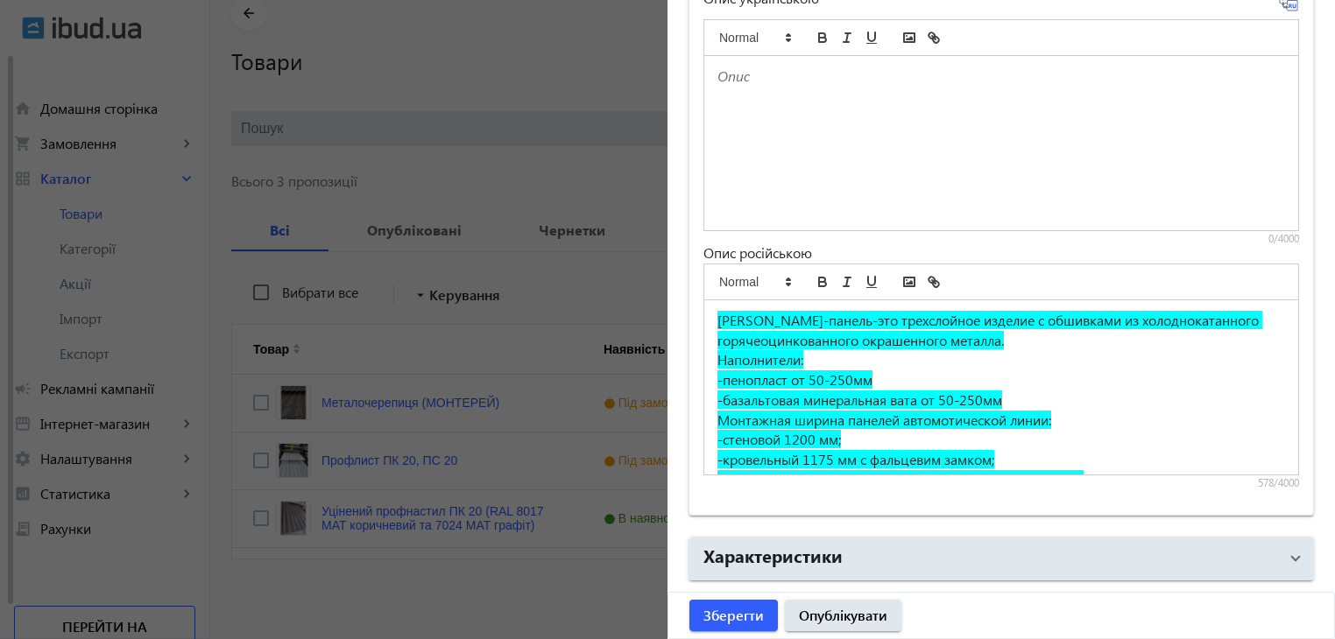
drag, startPoint x: 1068, startPoint y: 428, endPoint x: 687, endPoint y: 285, distance: 408.0
click at [689, 285] on div "Опис українською 0/4000 Опис російською Сэндвич-панель-это трехслойное изделие …" at bounding box center [1001, 230] width 624 height 569
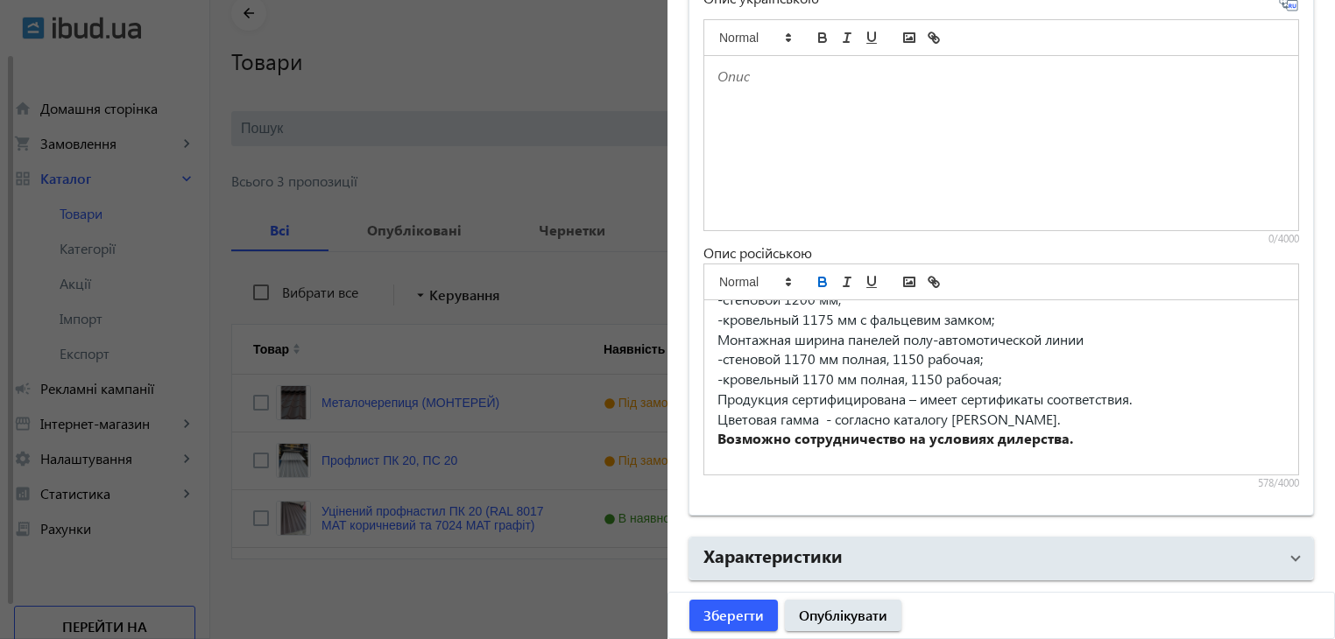
scroll to position [145, 0]
click at [772, 116] on div at bounding box center [1001, 143] width 594 height 174
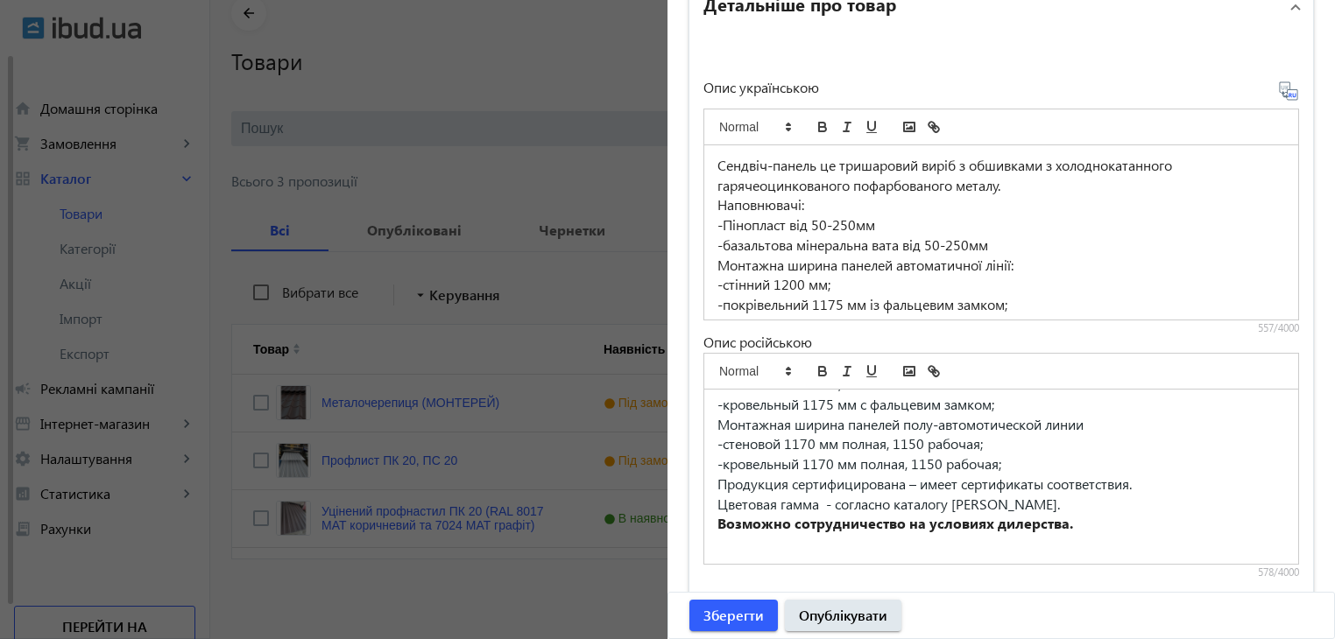
scroll to position [1256, 0]
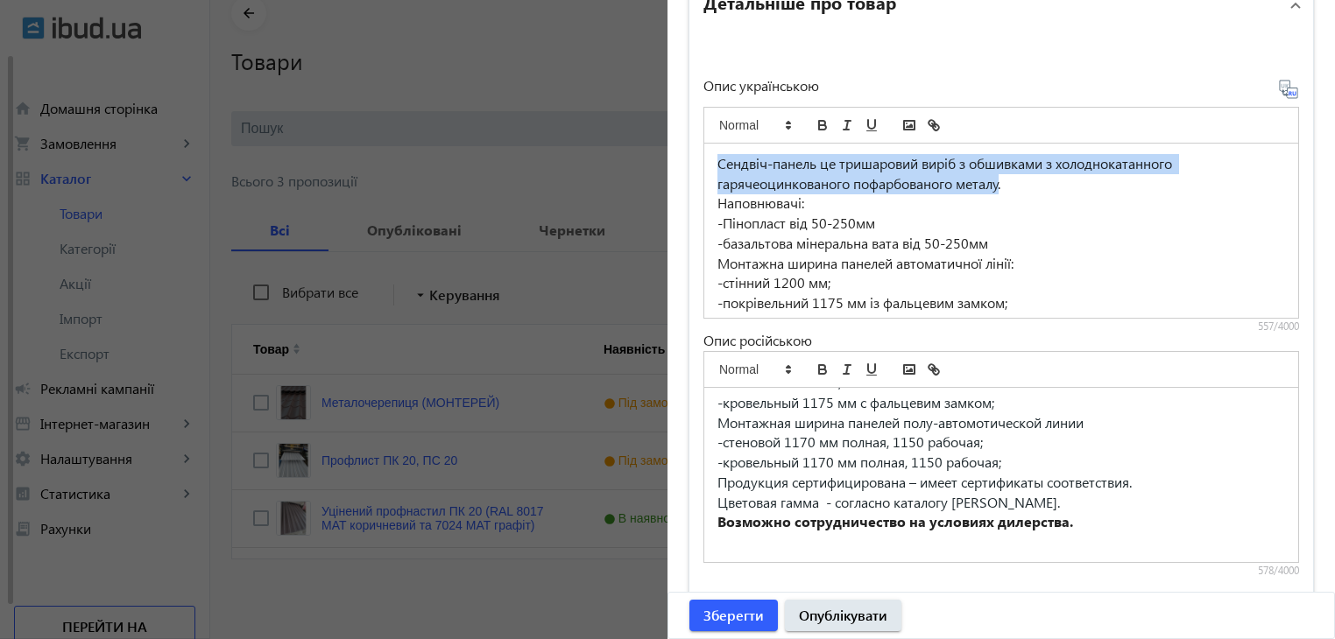
drag, startPoint x: 709, startPoint y: 160, endPoint x: 1000, endPoint y: 184, distance: 292.6
click at [1000, 184] on div "Сендвіч-панель це тришаровий виріб з обшивками з холоднокатанного гарячеоцинков…" at bounding box center [1001, 231] width 594 height 174
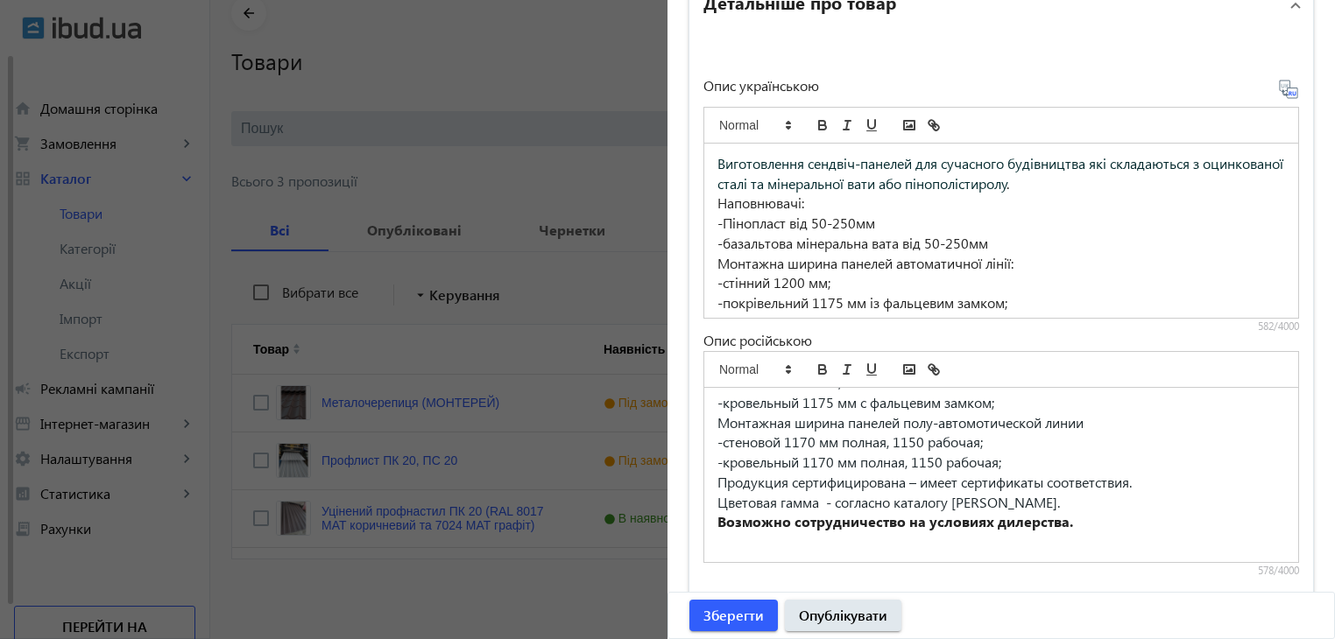
click at [827, 178] on span "Виготовлення сендвіч-панелей для сучасного будівництва які складаються з оцинко…" at bounding box center [1001, 173] width 569 height 39
drag, startPoint x: 1152, startPoint y: 182, endPoint x: 1257, endPoint y: 182, distance: 105.1
click at [1257, 182] on span "Виготовлення сендвіч-панелей для сучасного будівництва які складаються з оцинко…" at bounding box center [1001, 173] width 569 height 39
click at [1162, 180] on span "Виготовлення сендвіч-панелей для сучасного будівництва які складаються з оцинко…" at bounding box center [1001, 173] width 569 height 39
click at [1180, 180] on span "Виготовлення сендвіч-панелей для сучасного будівництва які складаються з оцинко…" at bounding box center [1001, 173] width 569 height 39
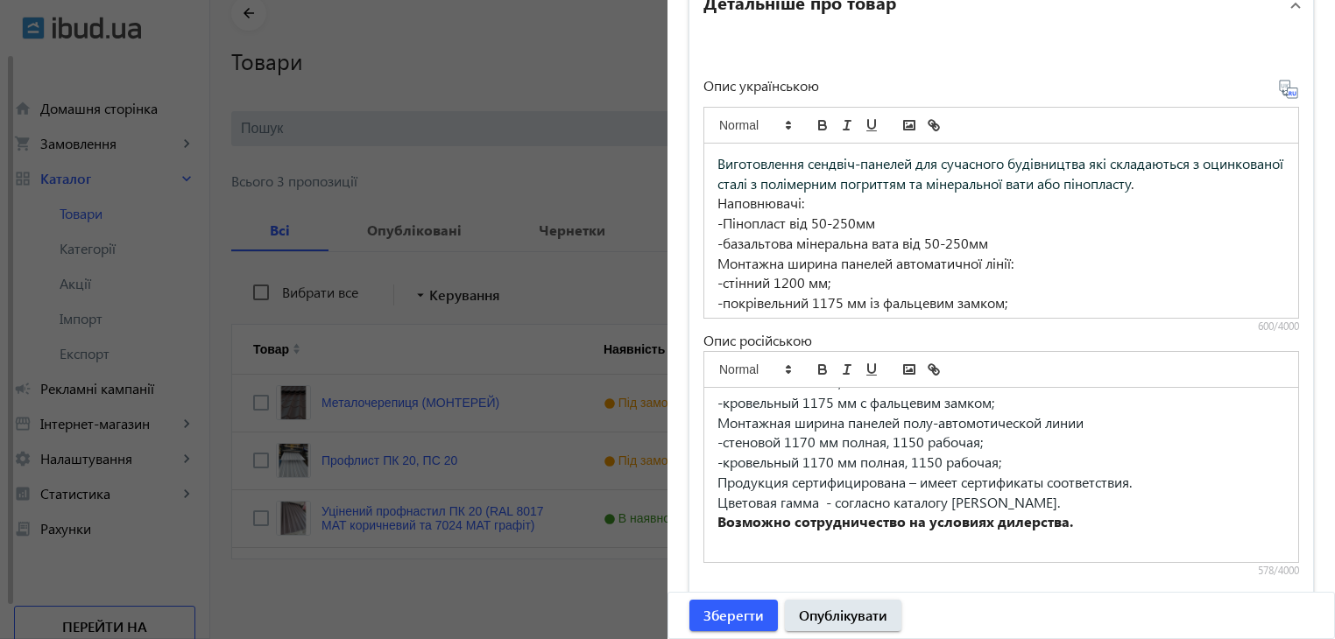
click at [946, 180] on span "Виготовлення сендвіч-панелей для сучасного будівництва які складаються з оцинко…" at bounding box center [1001, 173] width 569 height 39
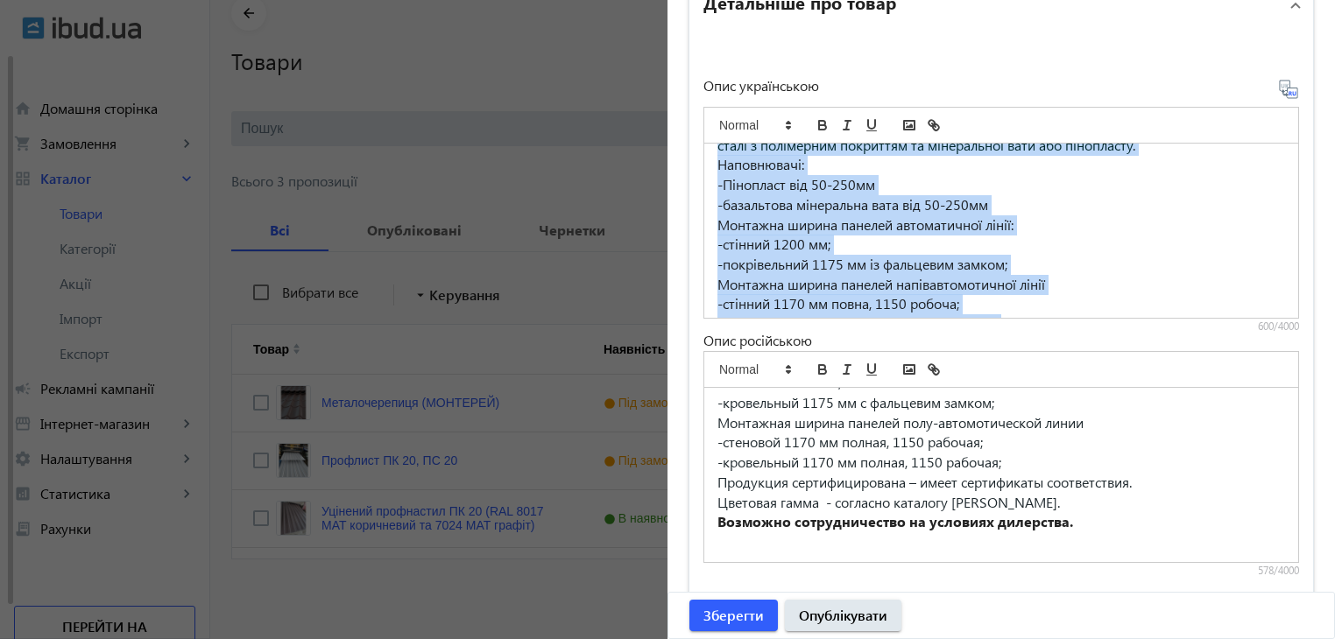
scroll to position [124, 0]
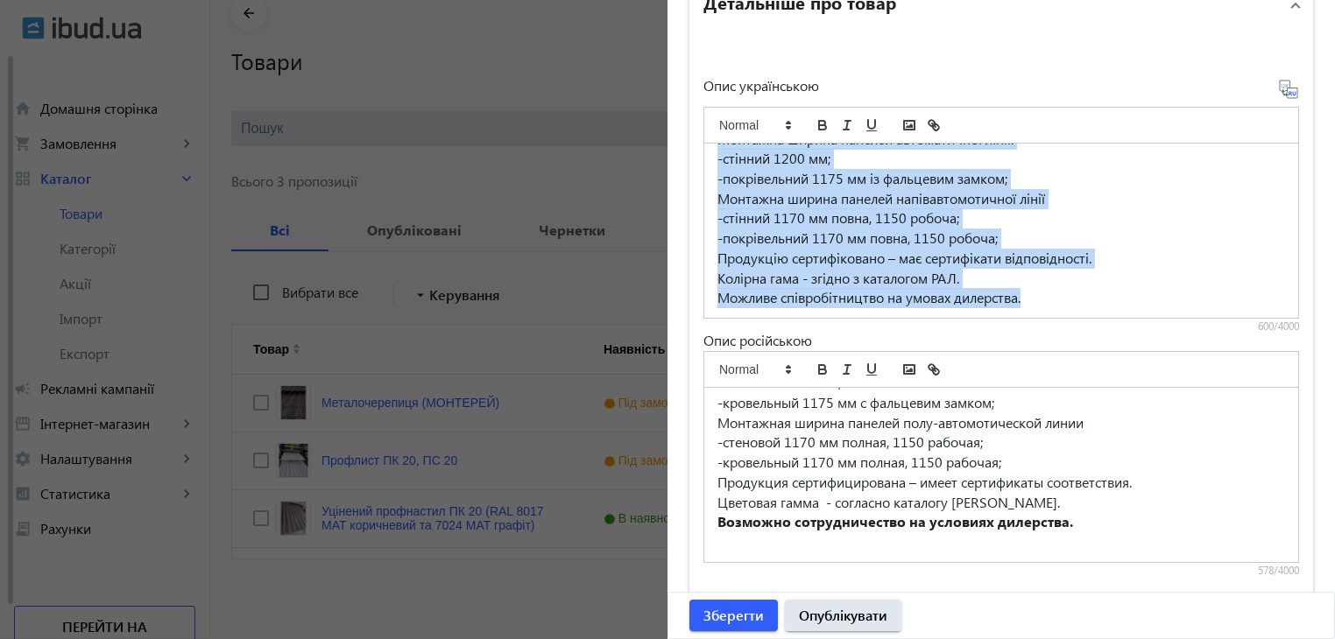
drag, startPoint x: 709, startPoint y: 157, endPoint x: 1061, endPoint y: 318, distance: 386.4
click at [1061, 318] on div "Виготовлення сендвіч-панелей для сучасного будівництва які складаються з оцинко…" at bounding box center [1001, 214] width 596 height 237
copy div "Loremipsumdo sitamet-consect adi elitseddo eiusmodtemp inc utlaboreetd m aliqua…"
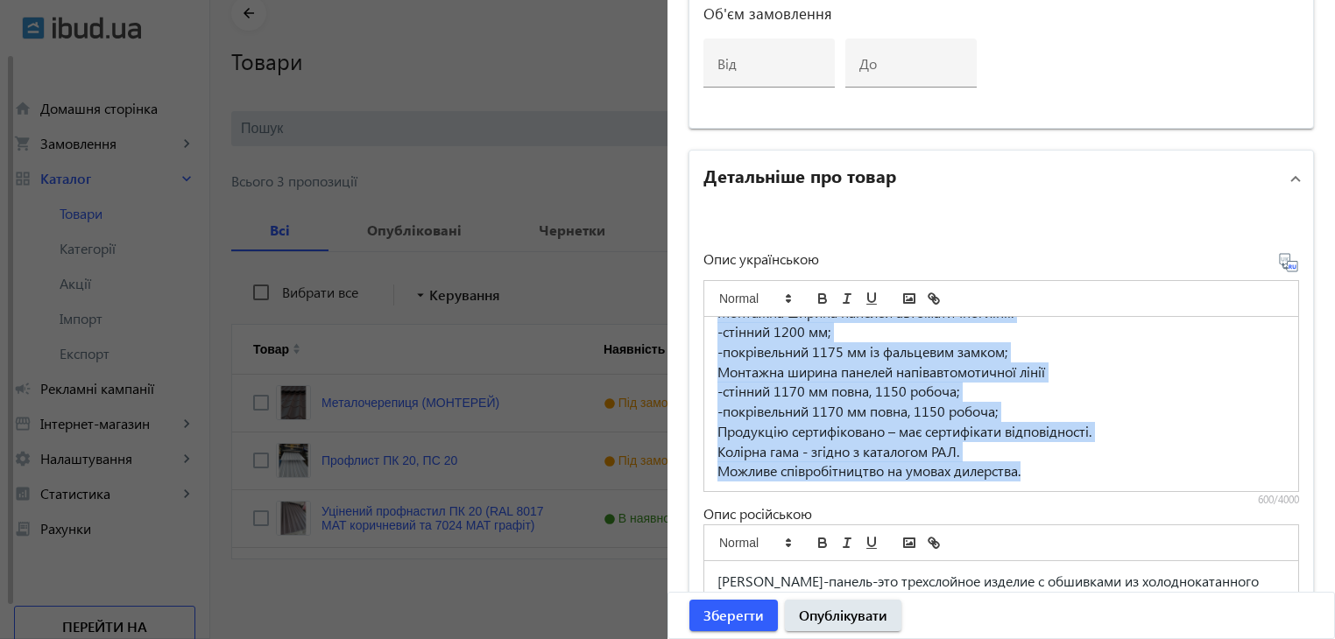
scroll to position [1256, 0]
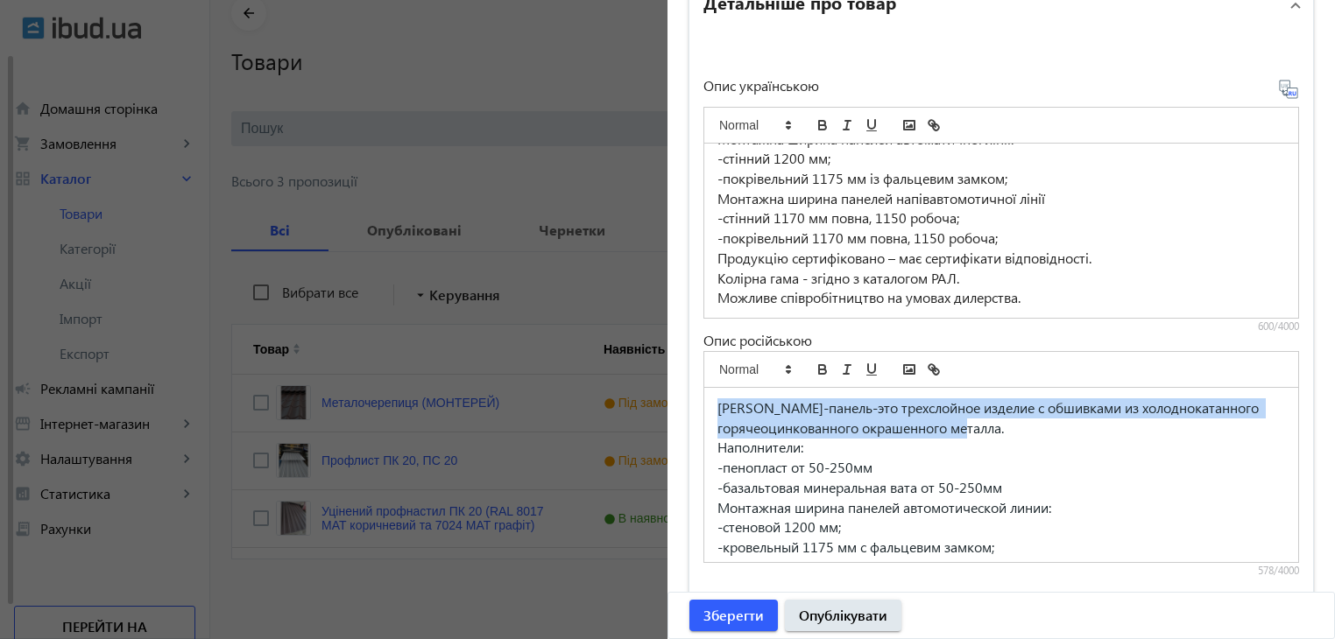
drag, startPoint x: 712, startPoint y: 407, endPoint x: 1007, endPoint y: 427, distance: 295.8
click at [1007, 427] on p "[PERSON_NAME]-панель-это трехслойное изделие с обшивками из холоднокатанного го…" at bounding box center [1001, 417] width 568 height 39
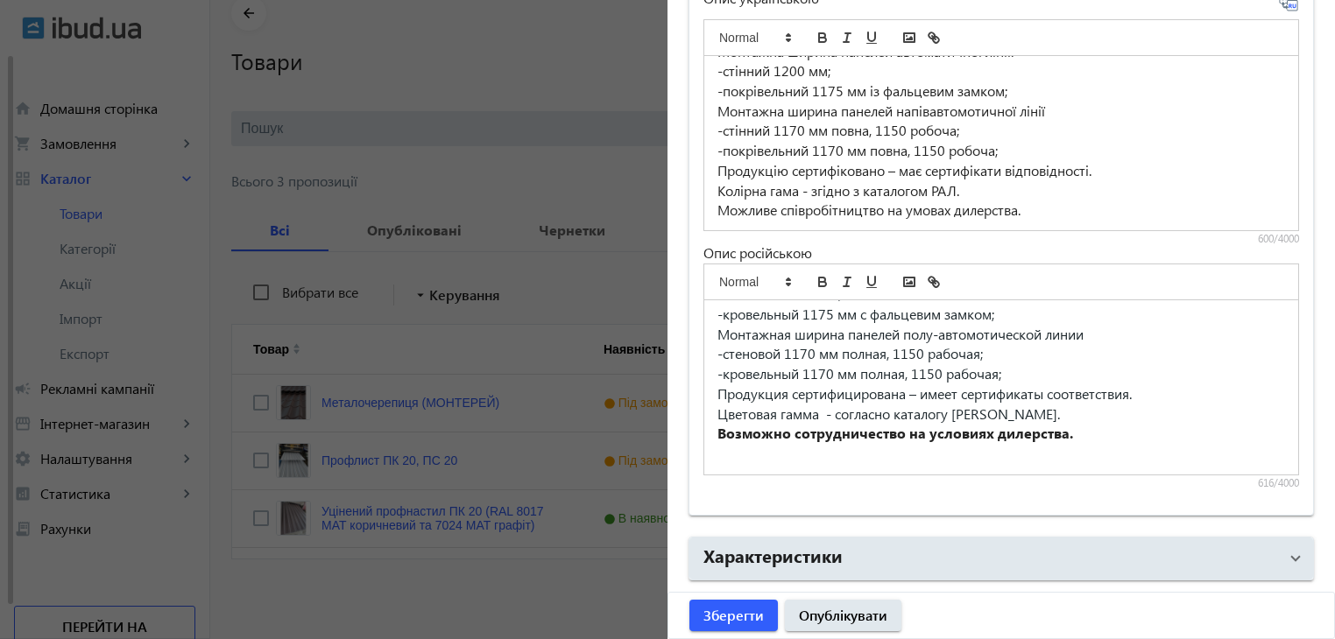
scroll to position [165, 0]
click at [940, 330] on span "Монтажная ширина панелей полу-автомотической линии" at bounding box center [900, 334] width 366 height 18
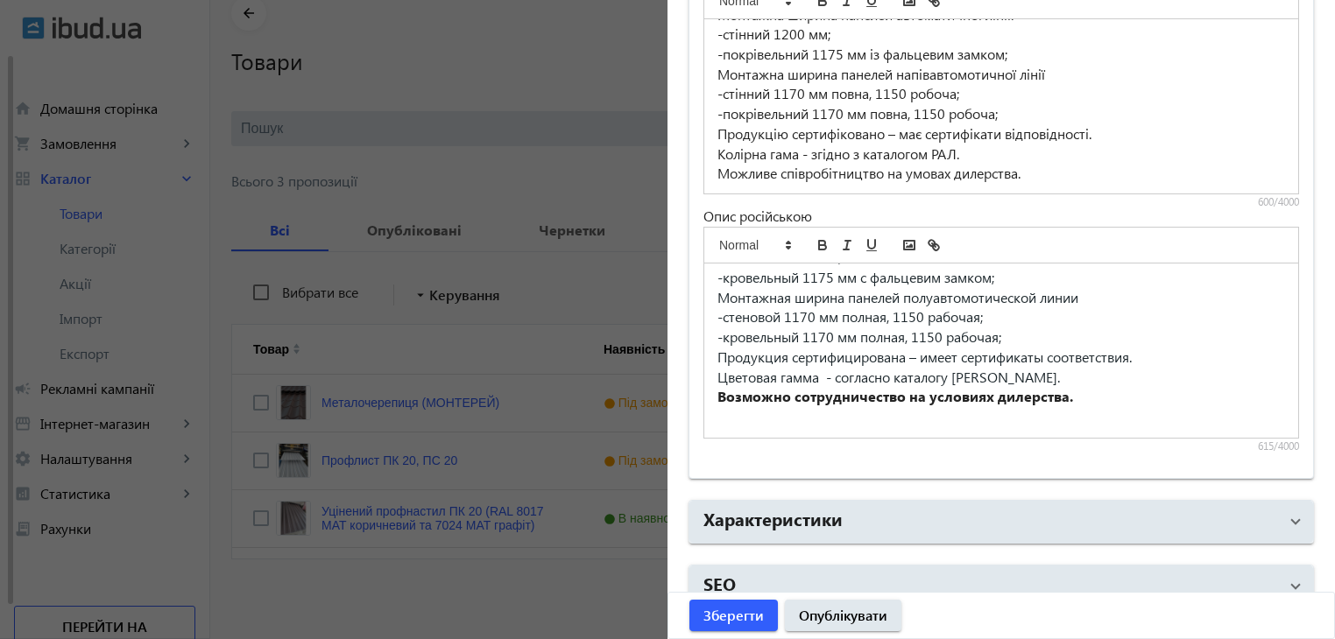
scroll to position [1400, 0]
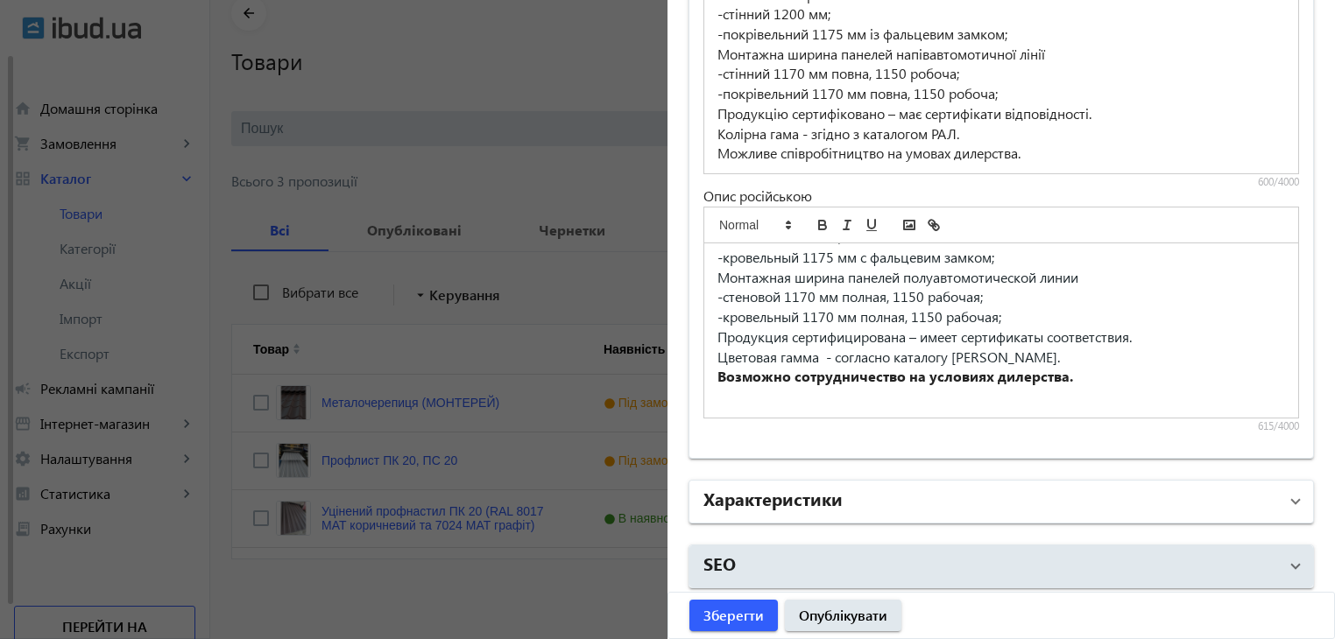
click at [851, 493] on mat-panel-title "Характеристики" at bounding box center [990, 502] width 575 height 32
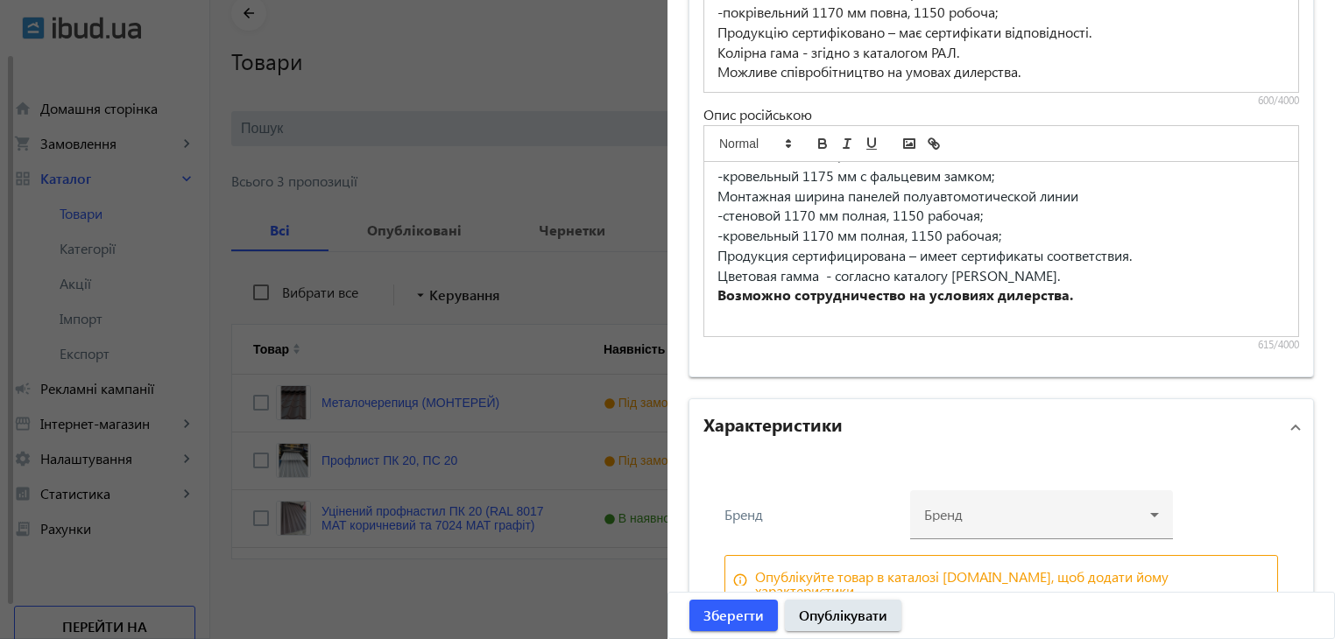
scroll to position [1573, 0]
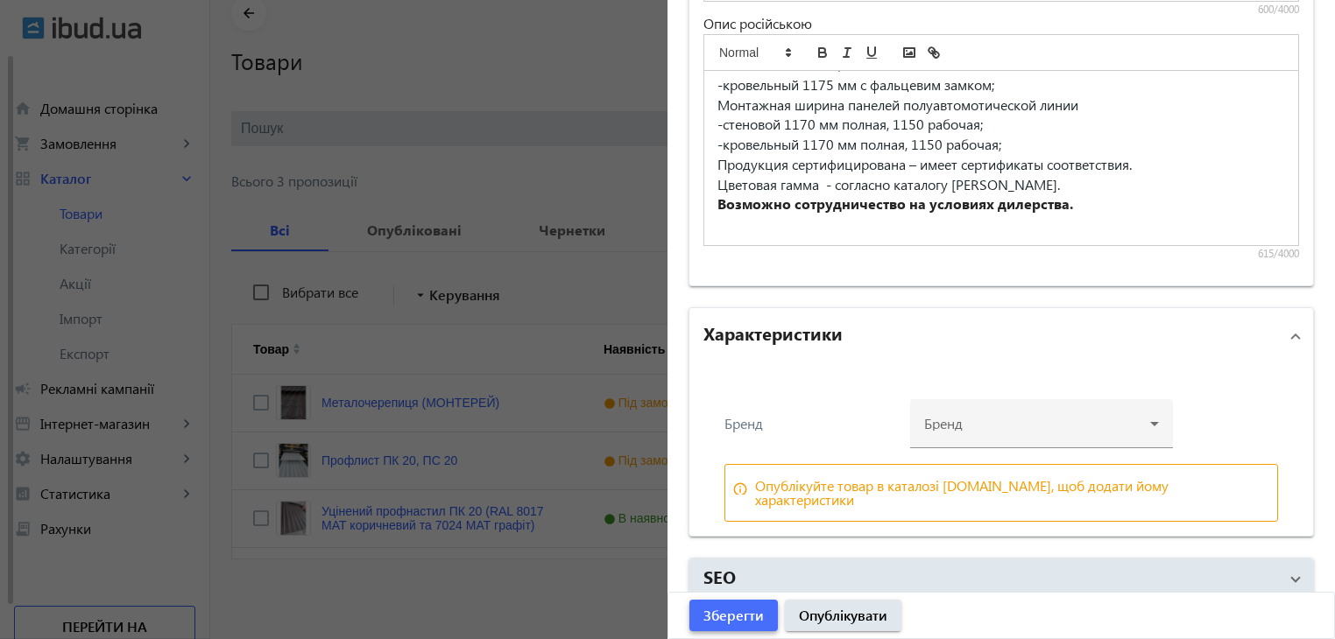
drag, startPoint x: 739, startPoint y: 617, endPoint x: 709, endPoint y: 624, distance: 31.6
click at [739, 617] on span "Зберегти" at bounding box center [733, 615] width 60 height 19
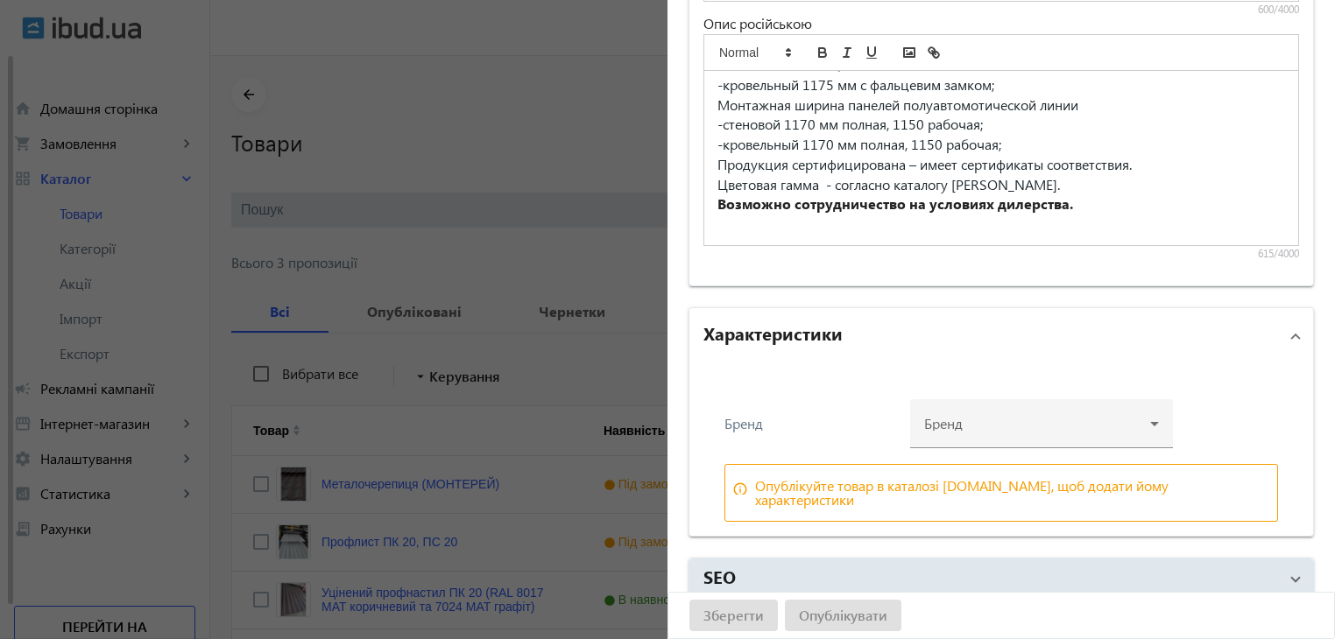
click at [536, 118] on div at bounding box center [667, 319] width 1335 height 639
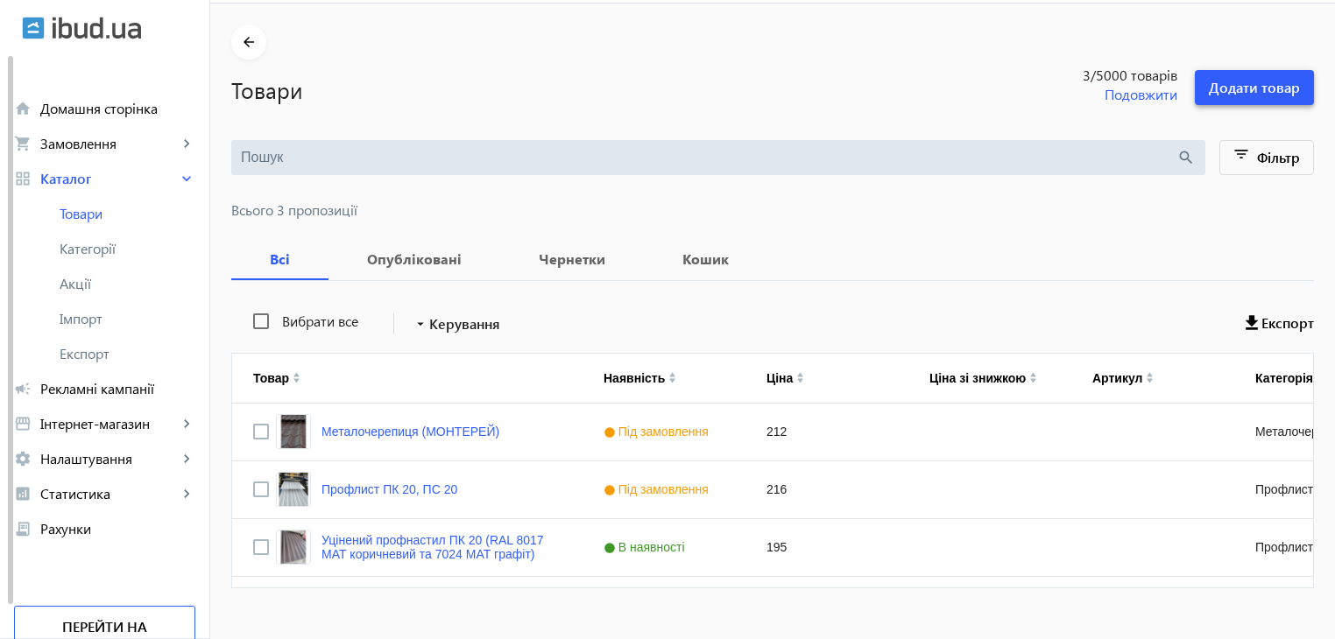
scroll to position [81, 0]
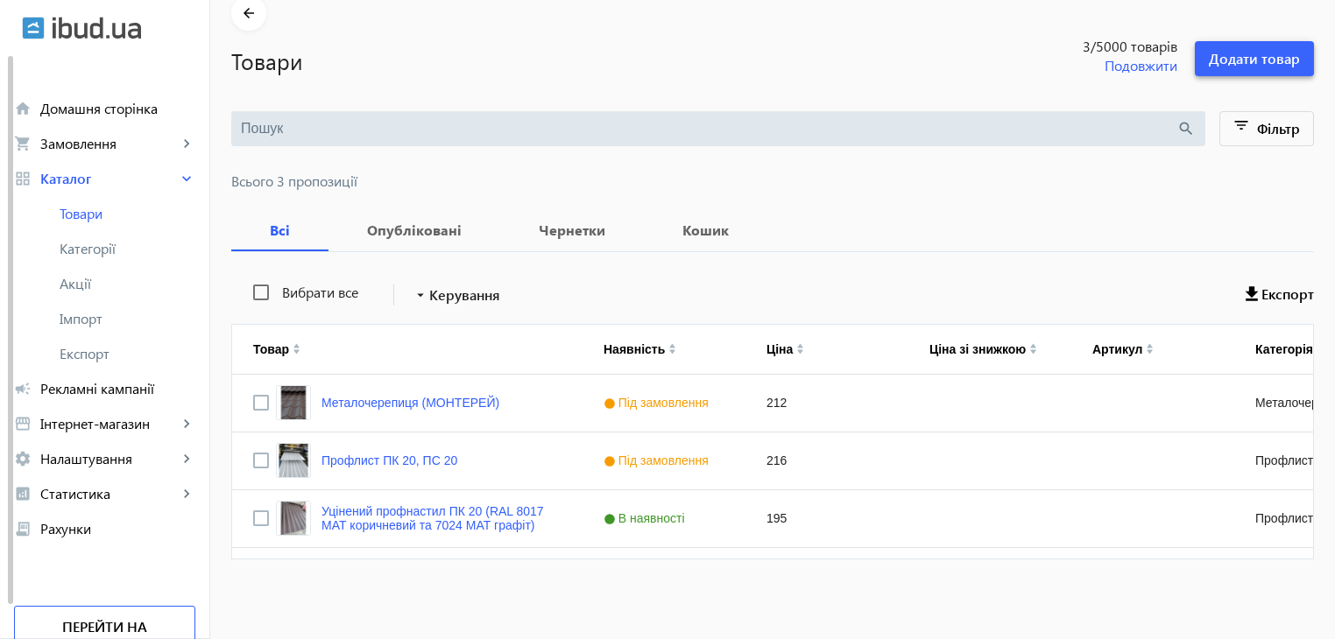
click at [1240, 57] on span "Додати товар" at bounding box center [1254, 58] width 91 height 19
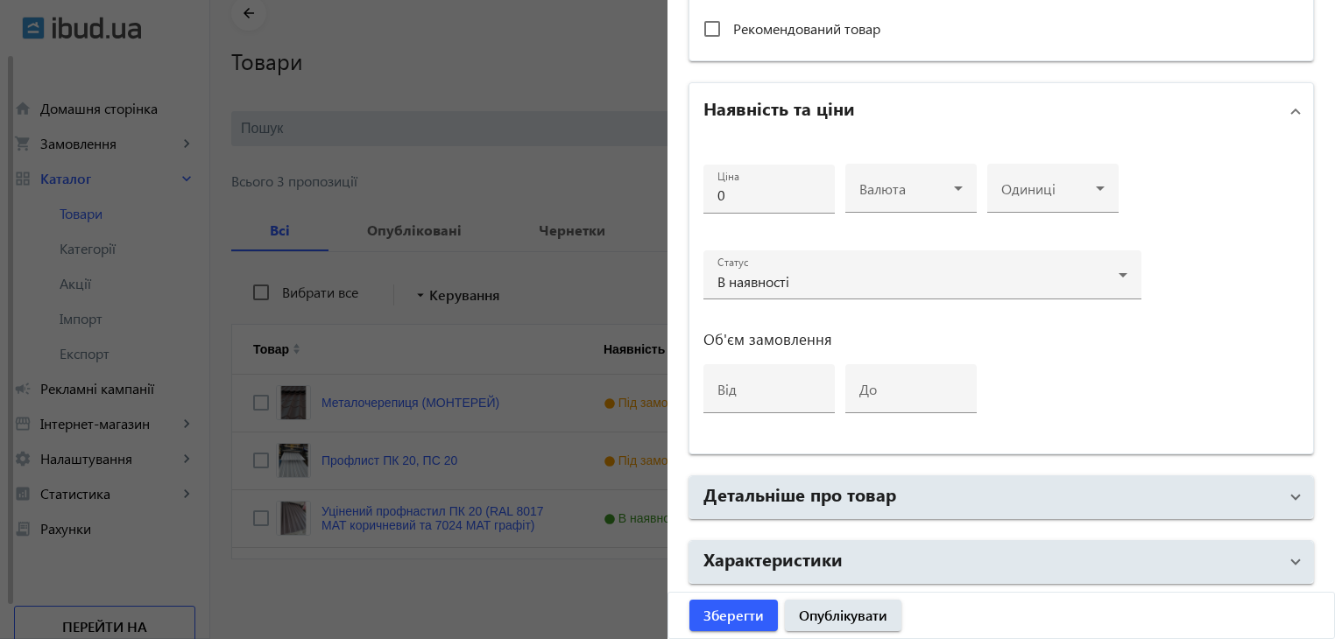
scroll to position [613, 0]
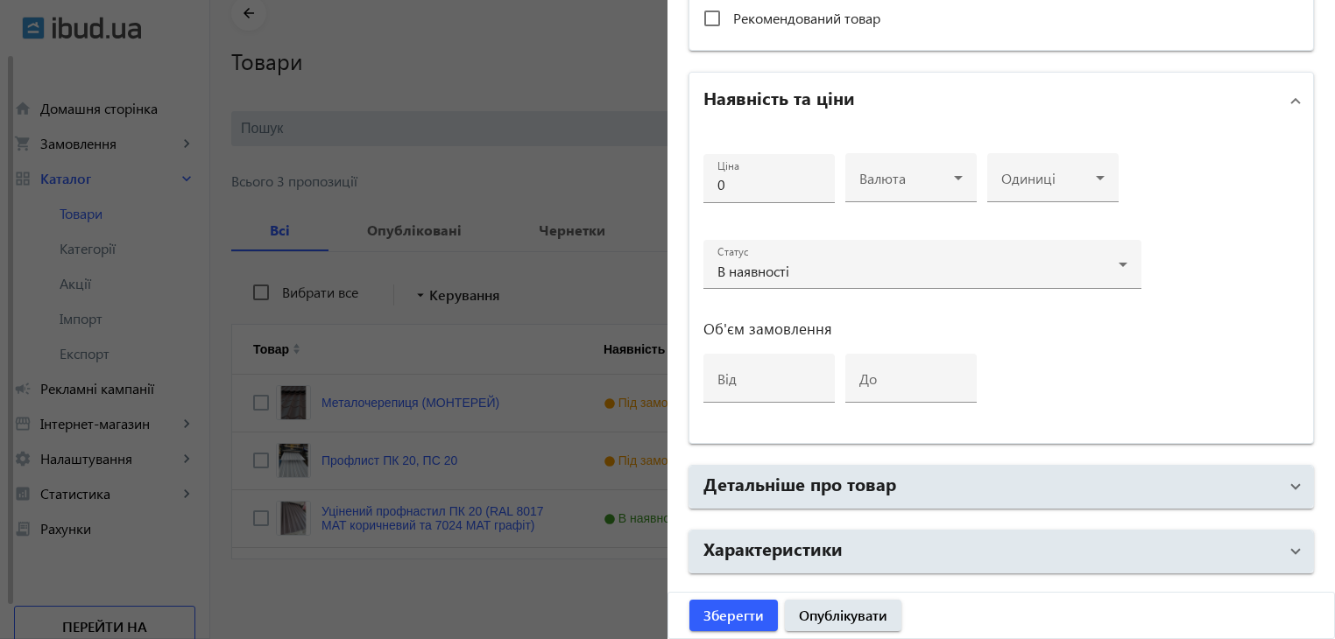
click at [555, 589] on div at bounding box center [667, 319] width 1335 height 639
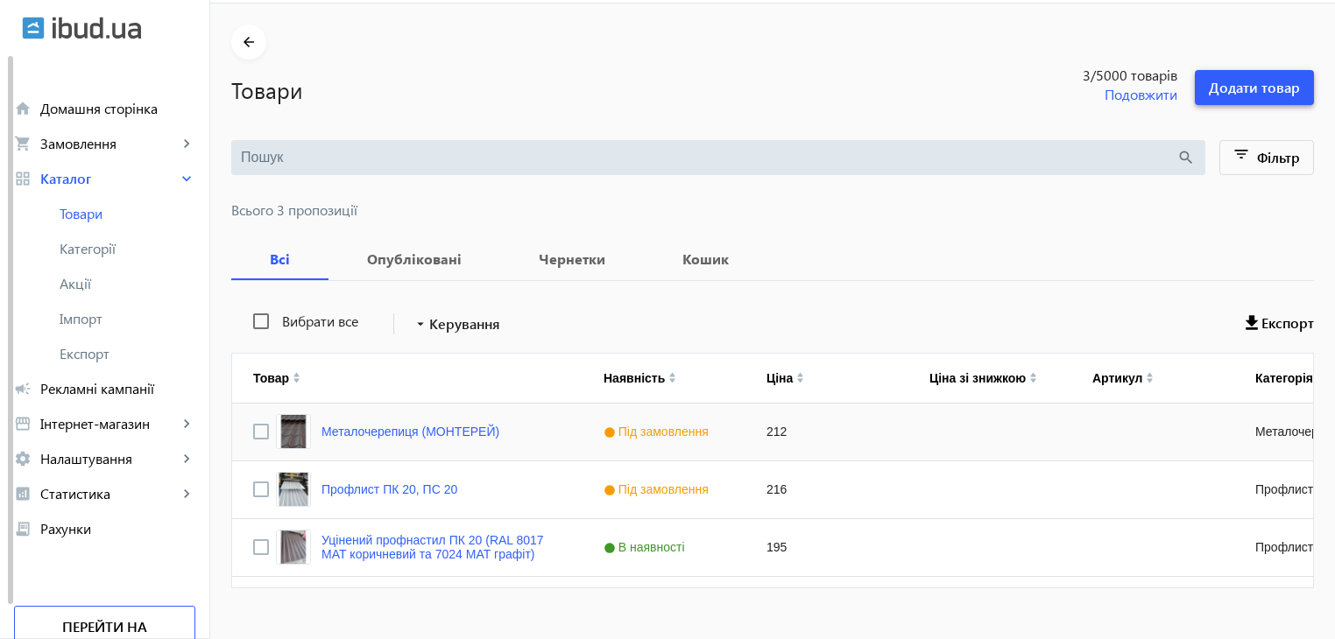
scroll to position [81, 0]
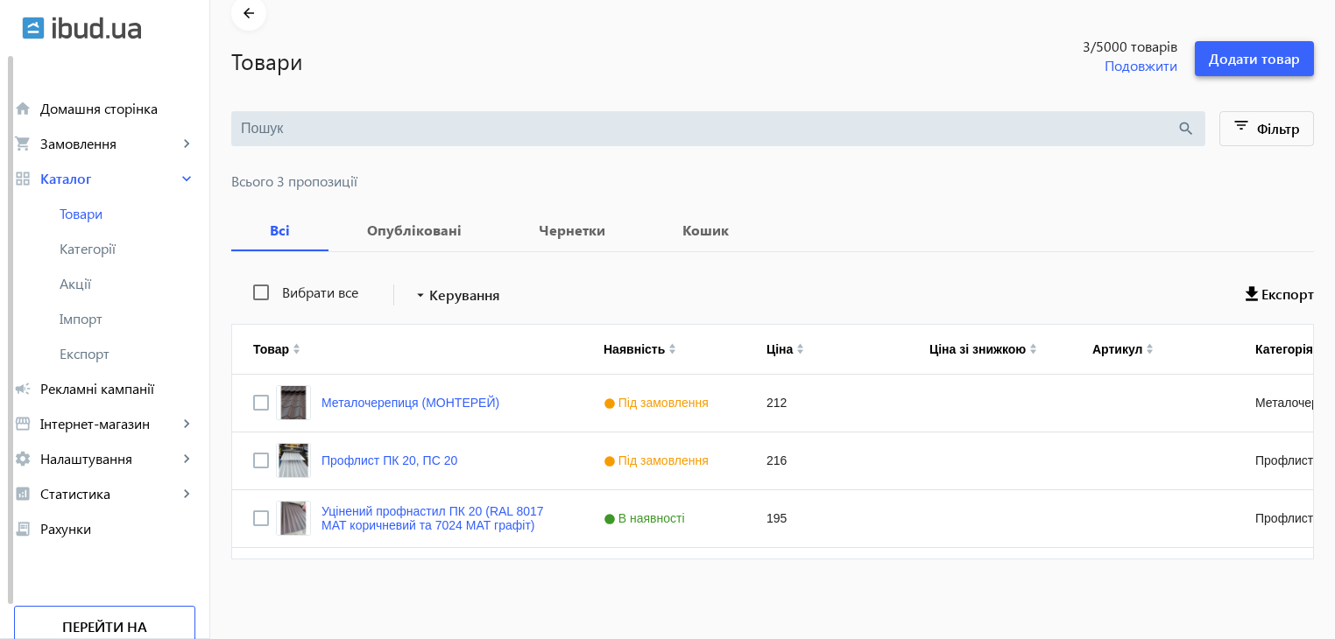
click at [1247, 61] on span "Додати товар" at bounding box center [1254, 58] width 91 height 19
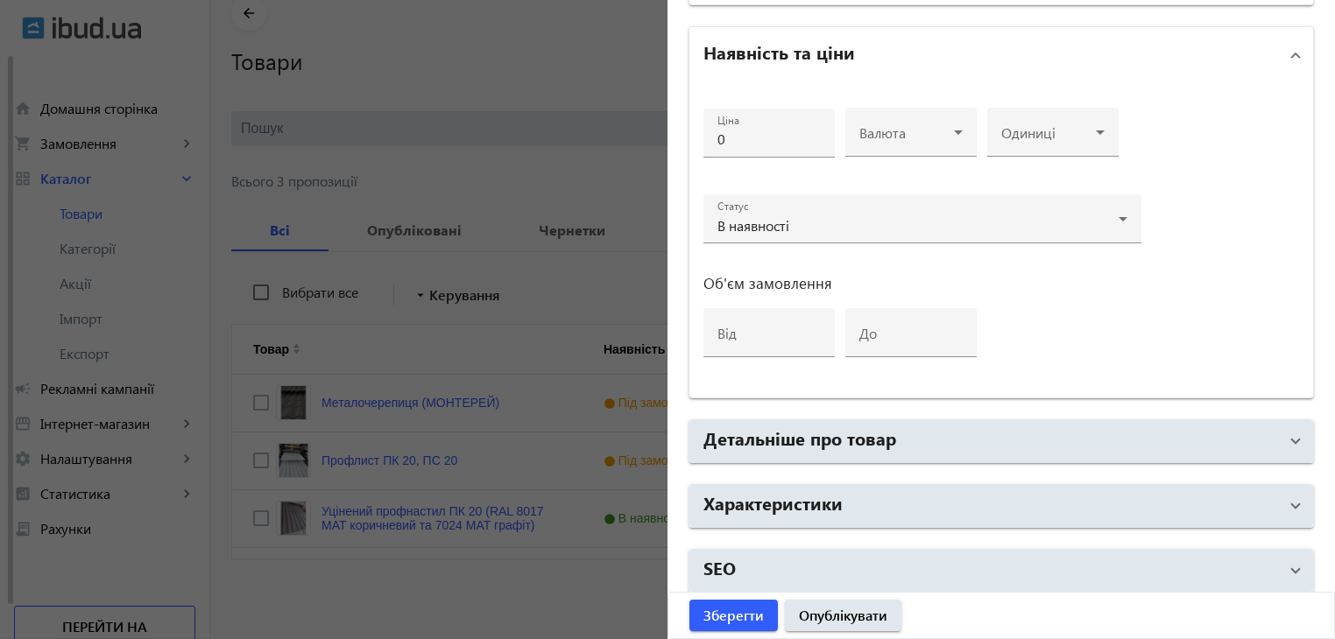
scroll to position [664, 0]
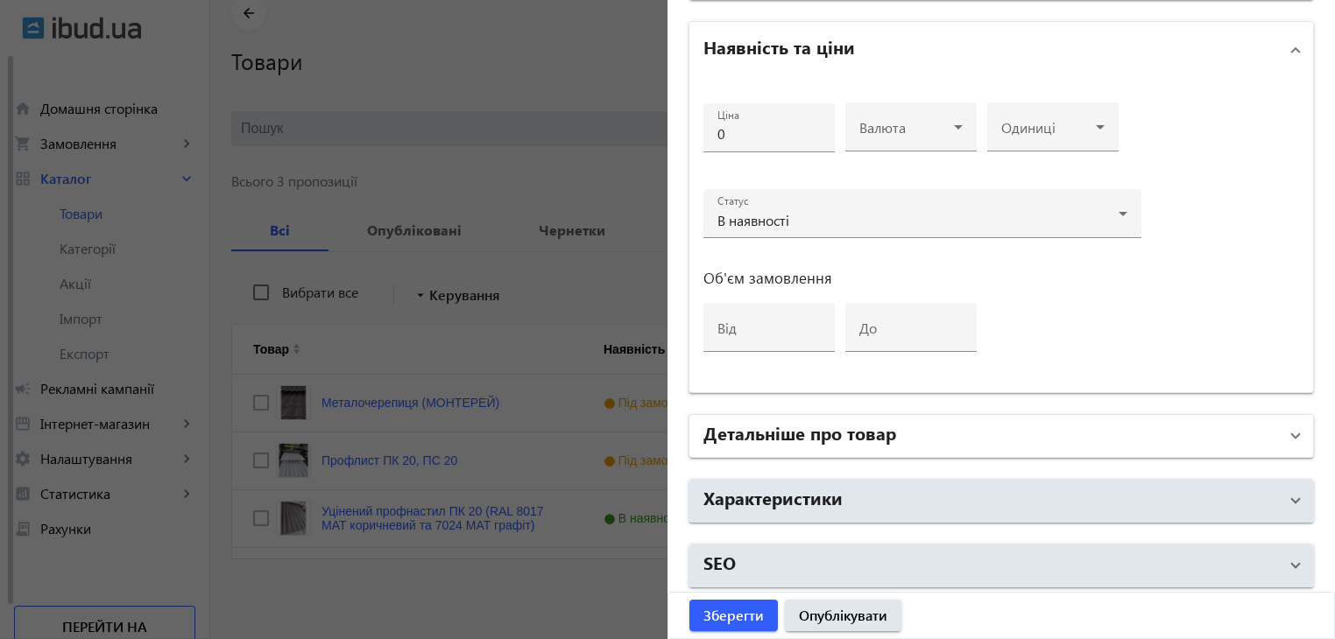
click at [783, 431] on h2 "Детальніше про товар" at bounding box center [799, 432] width 193 height 25
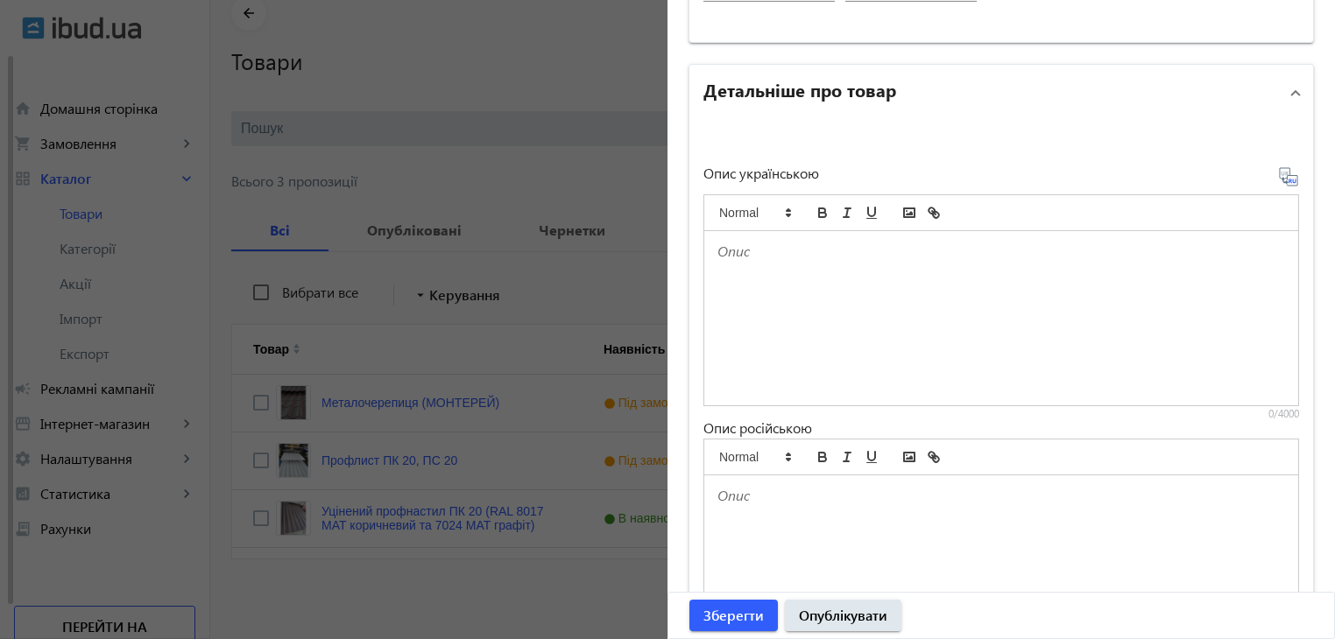
scroll to position [1189, 0]
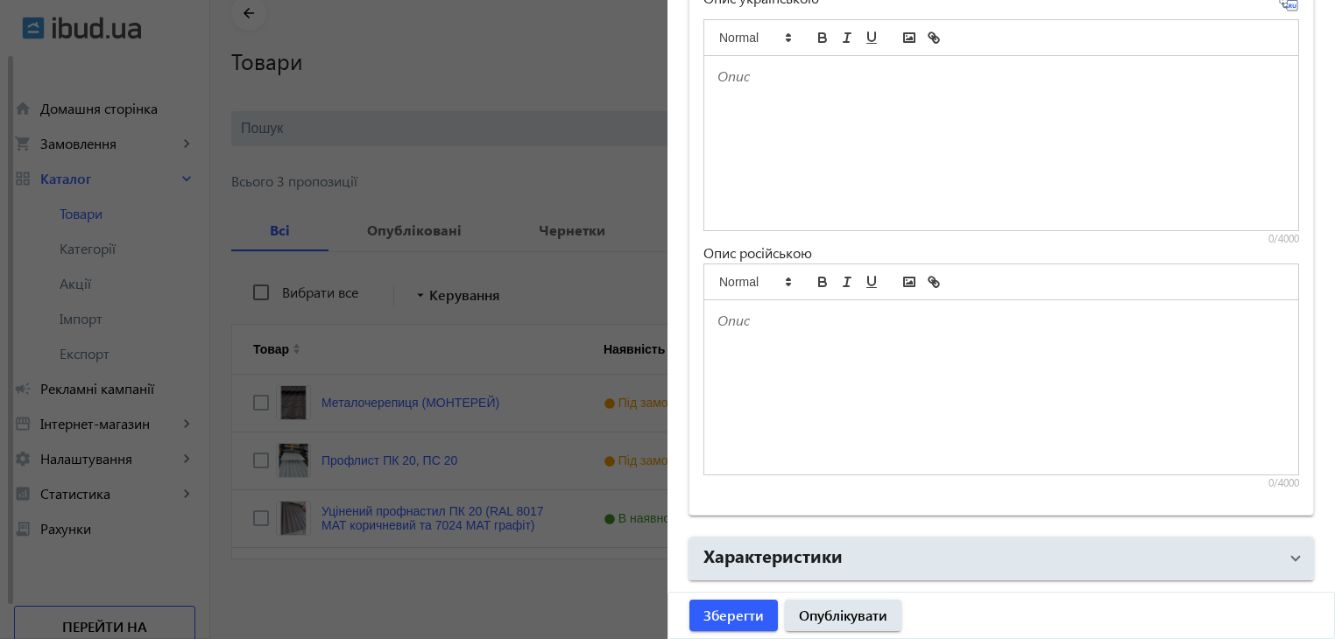
click at [800, 400] on div at bounding box center [1001, 387] width 594 height 174
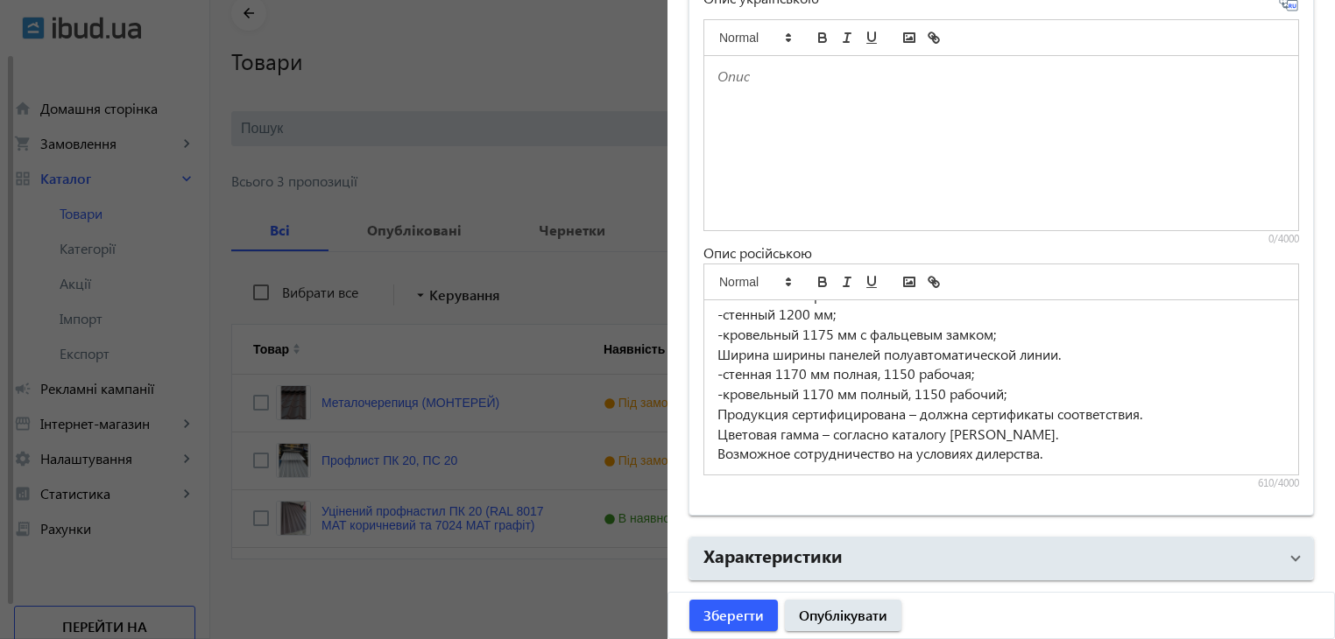
click at [810, 163] on div at bounding box center [1001, 143] width 594 height 174
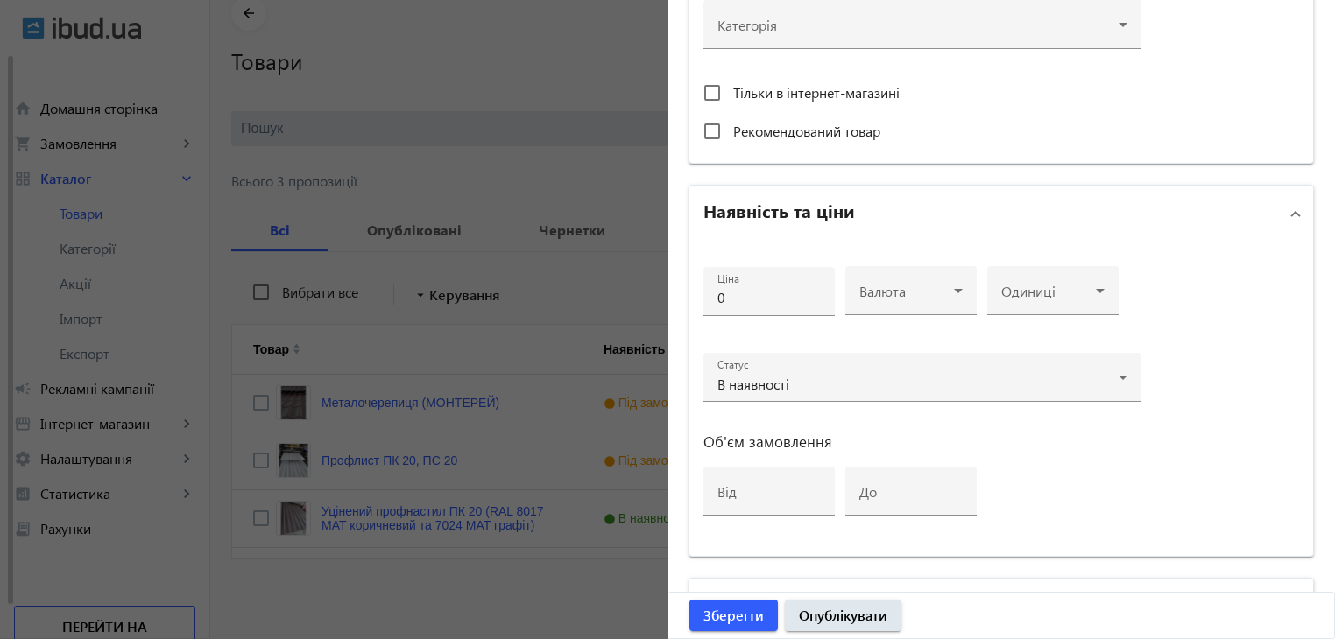
scroll to position [489, 0]
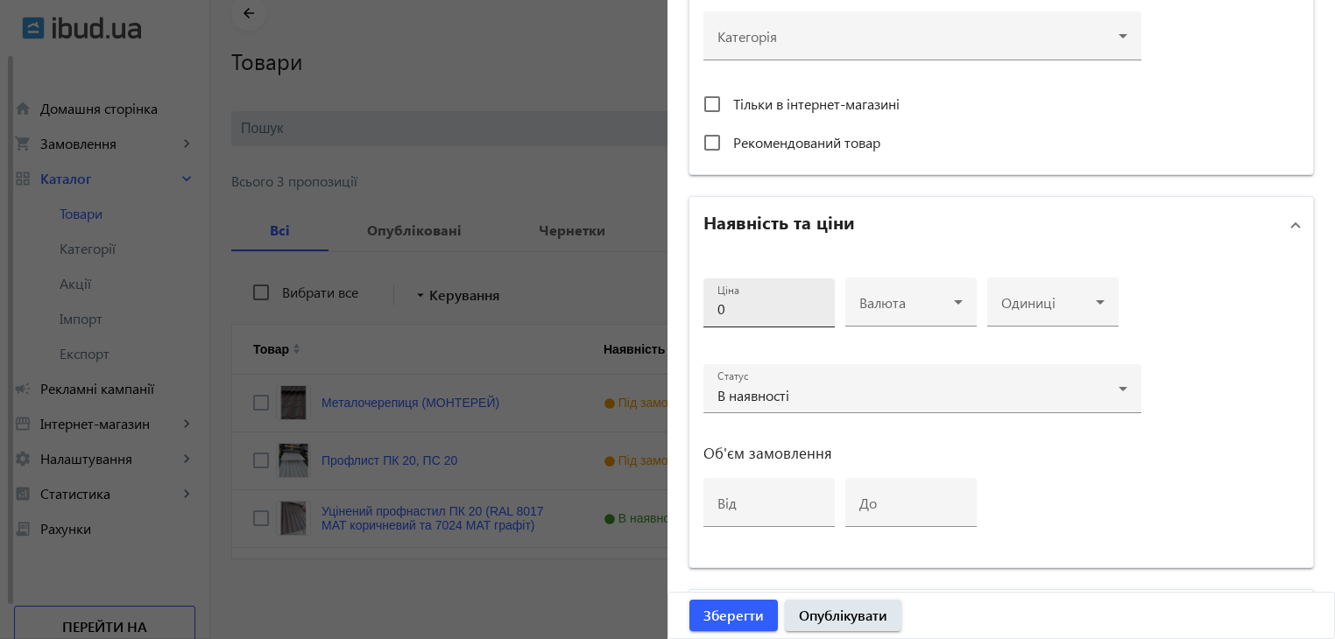
click at [738, 301] on input "0" at bounding box center [768, 309] width 103 height 18
type input "0"
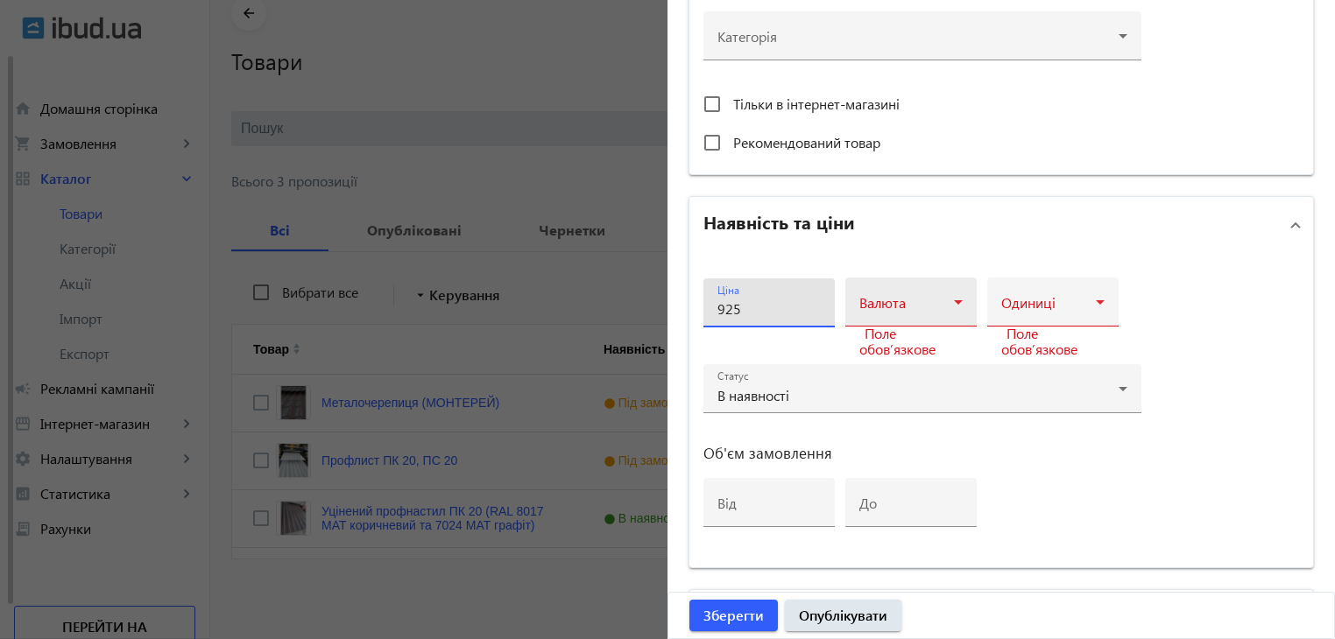
type input "925"
click at [948, 296] on icon at bounding box center [958, 302] width 21 height 21
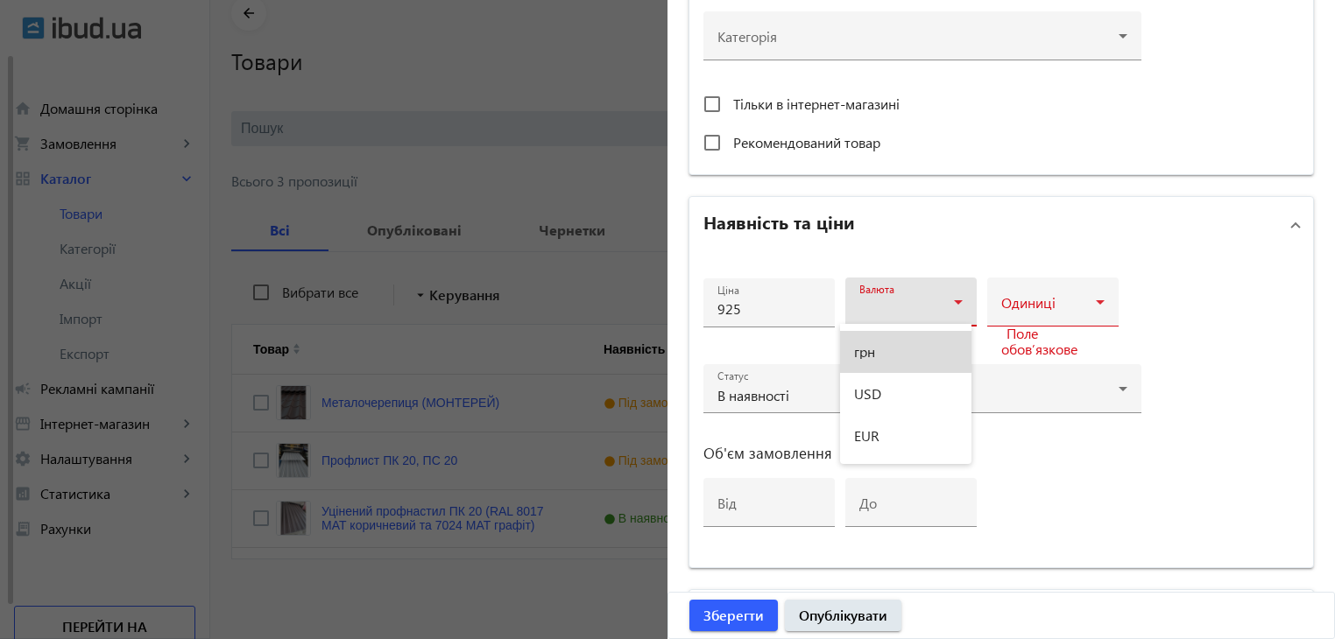
click at [885, 348] on mat-option "грн" at bounding box center [905, 352] width 131 height 42
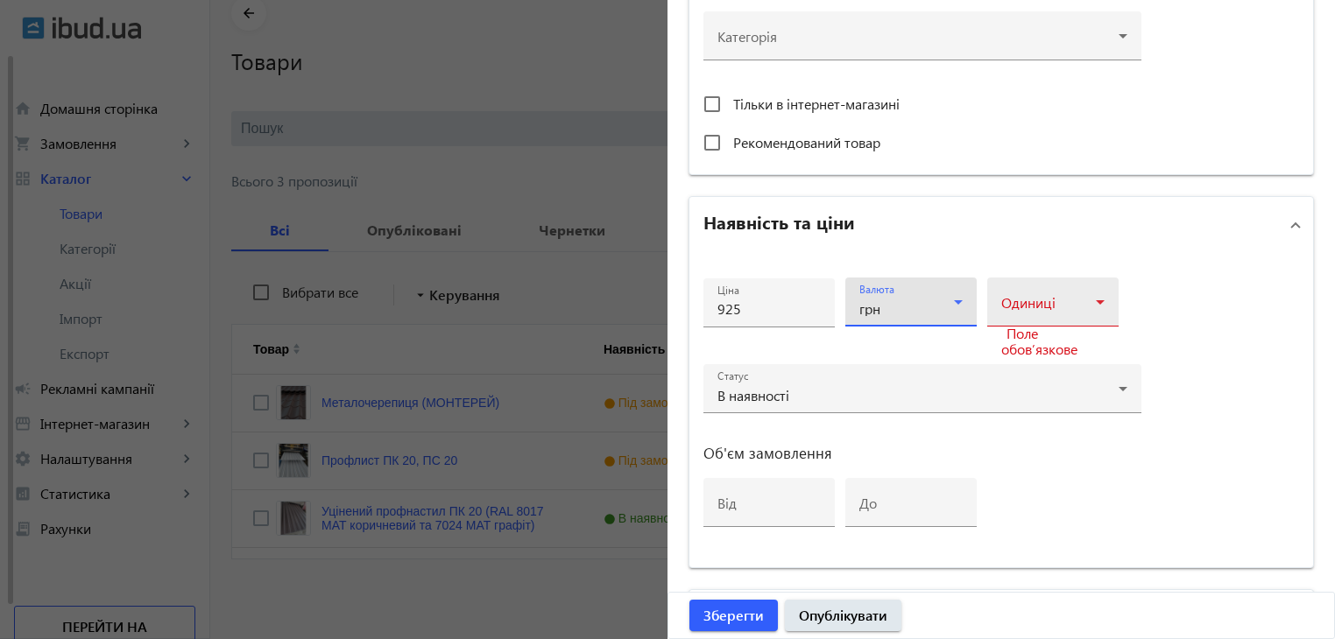
click at [1082, 299] on div at bounding box center [1052, 309] width 103 height 21
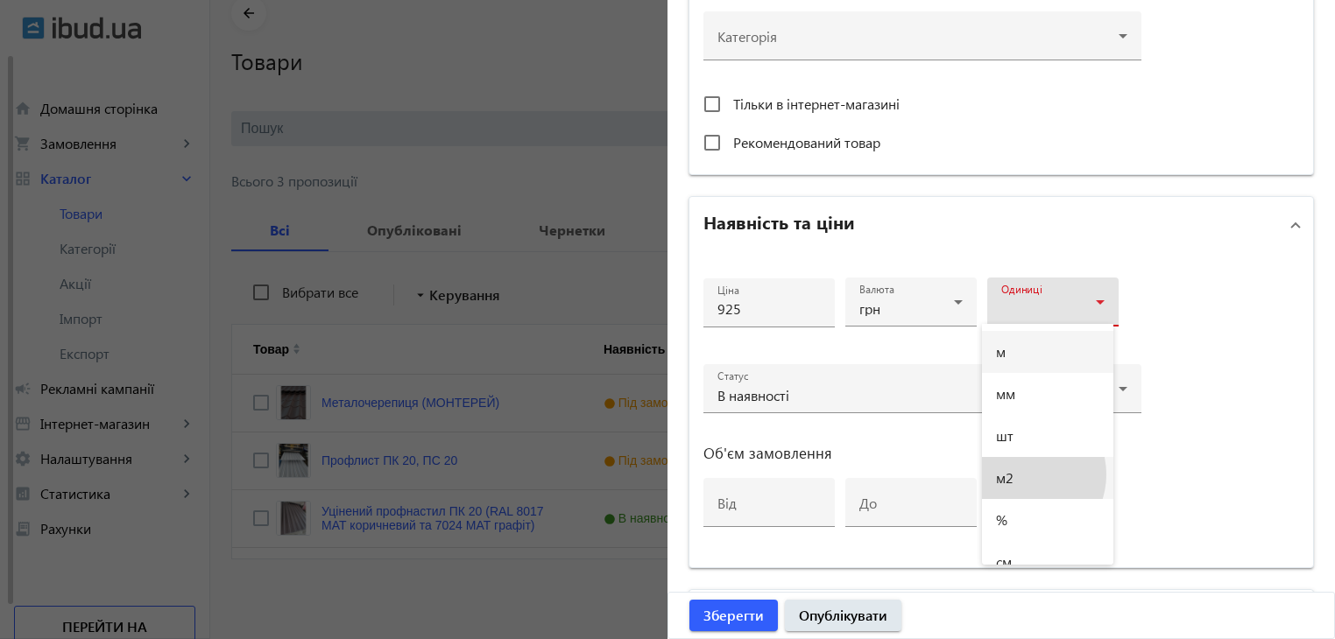
click at [1023, 475] on mat-option "м2" at bounding box center [1047, 478] width 131 height 42
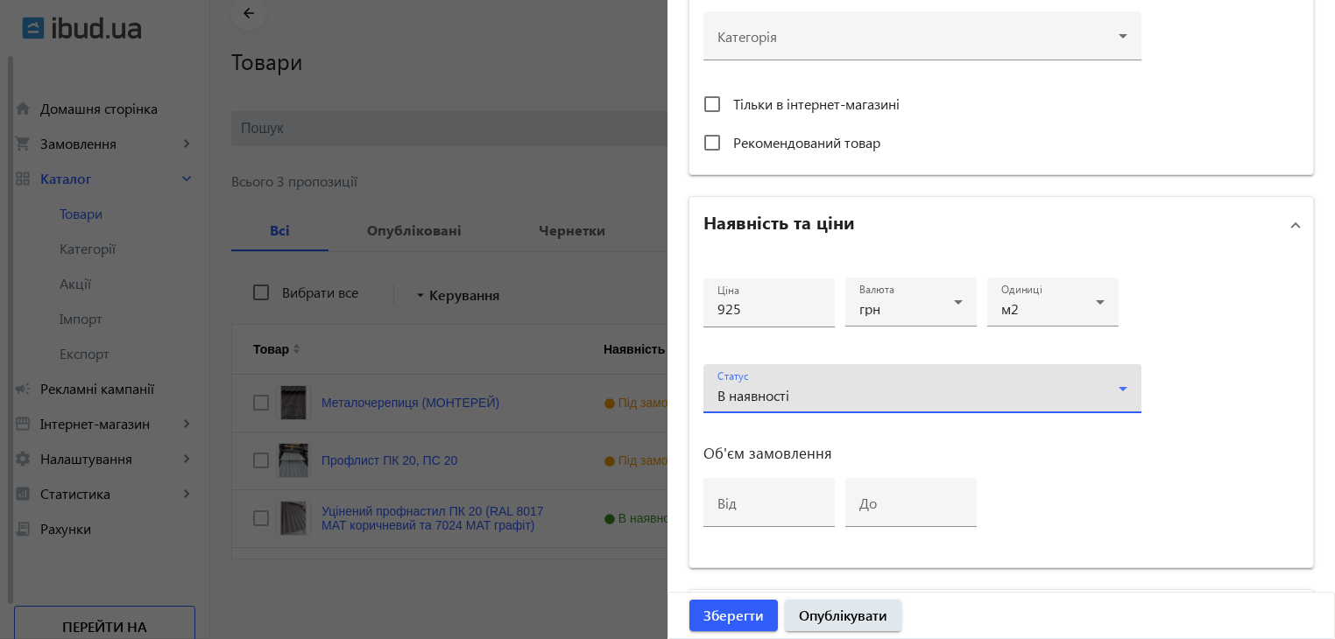
click at [1118, 383] on icon at bounding box center [1122, 388] width 21 height 21
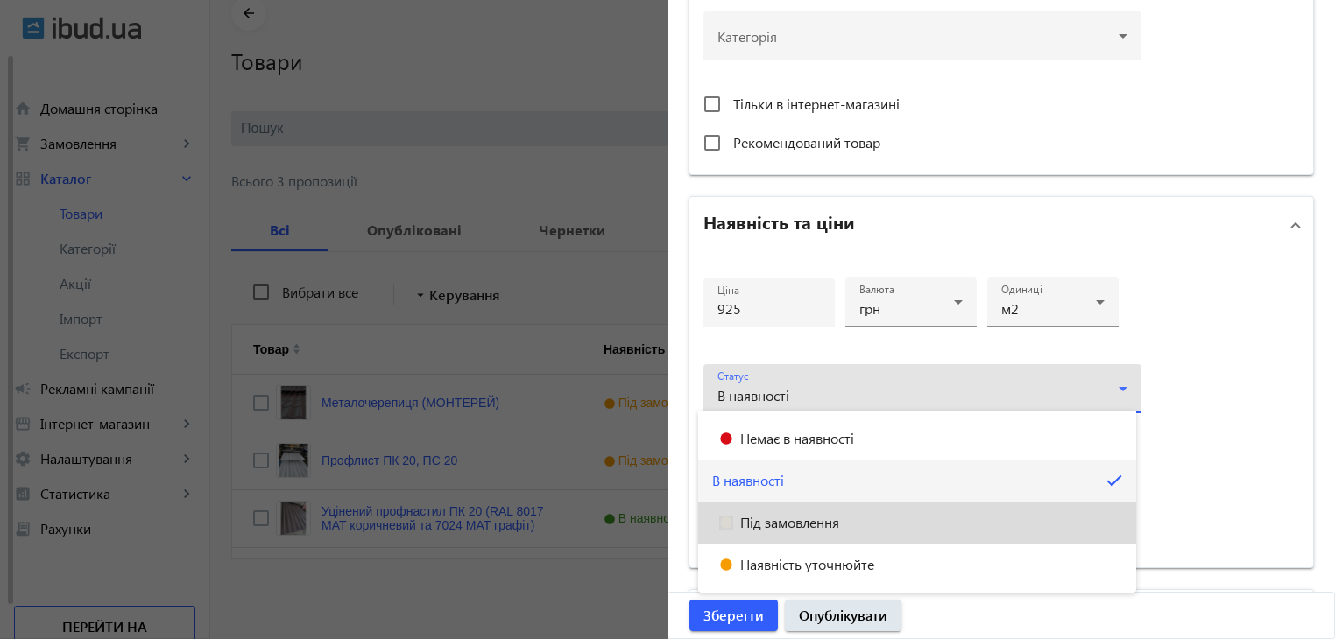
click at [806, 523] on span "Під замовлення" at bounding box center [789, 523] width 99 height 14
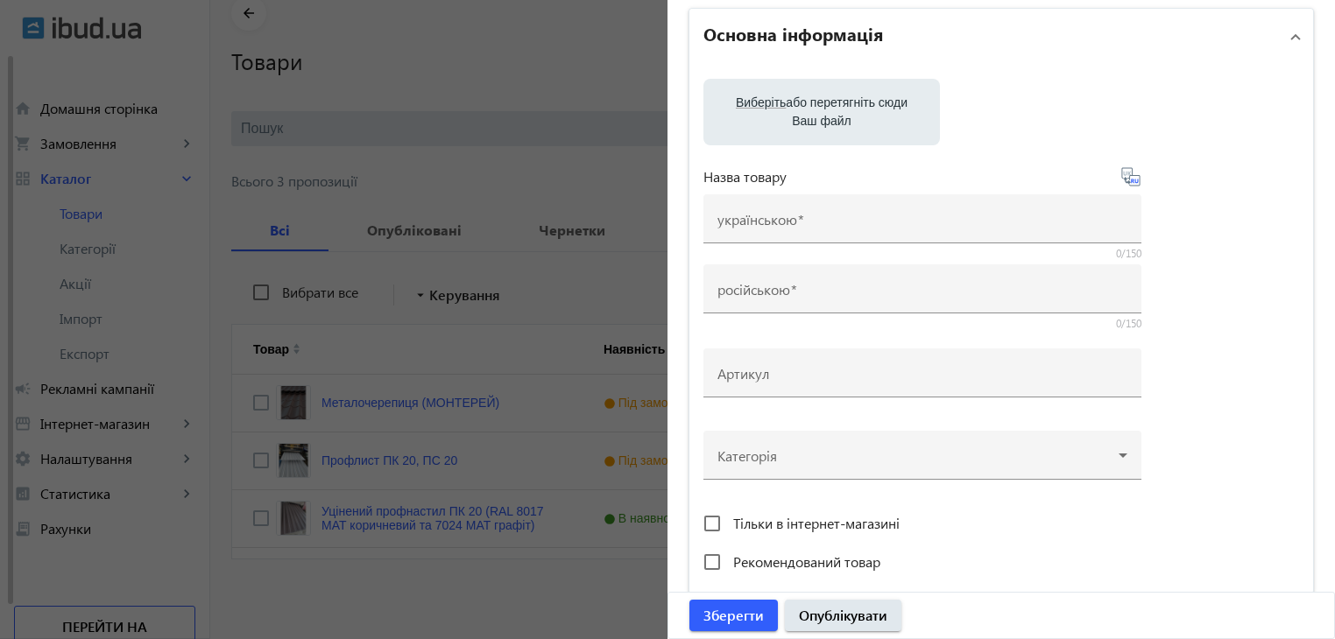
scroll to position [51, 0]
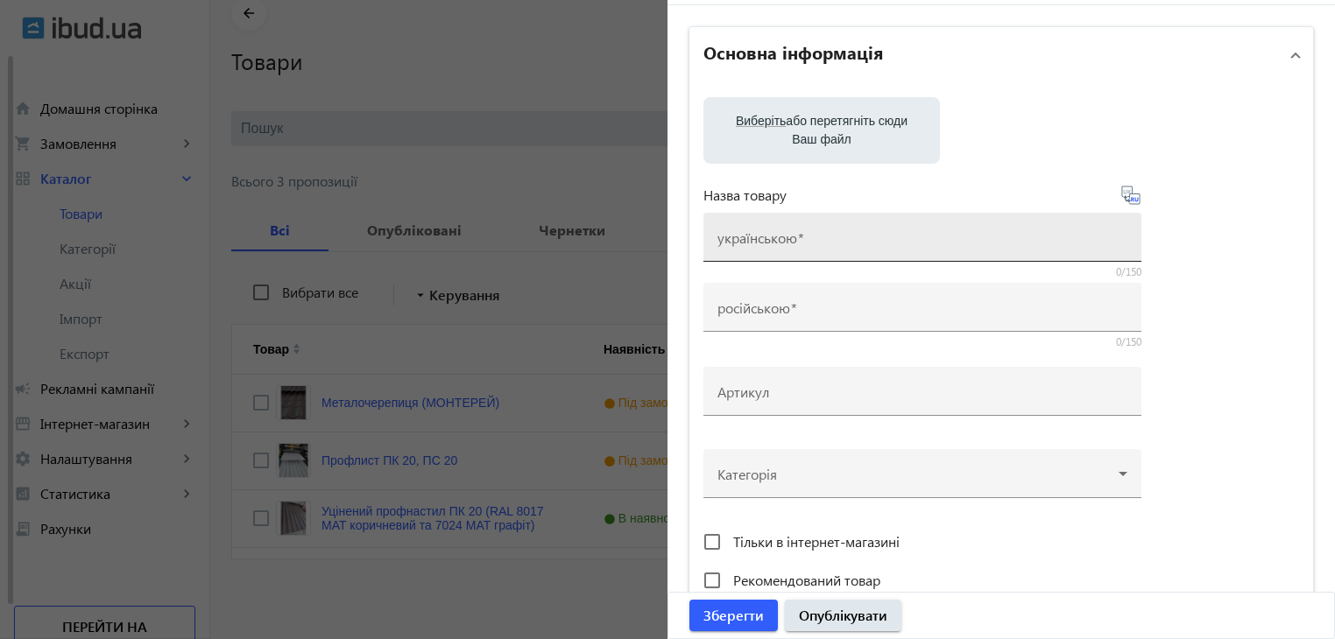
click at [746, 244] on mat-label "українською" at bounding box center [757, 238] width 80 height 18
click at [746, 244] on input "українською" at bounding box center [922, 243] width 410 height 18
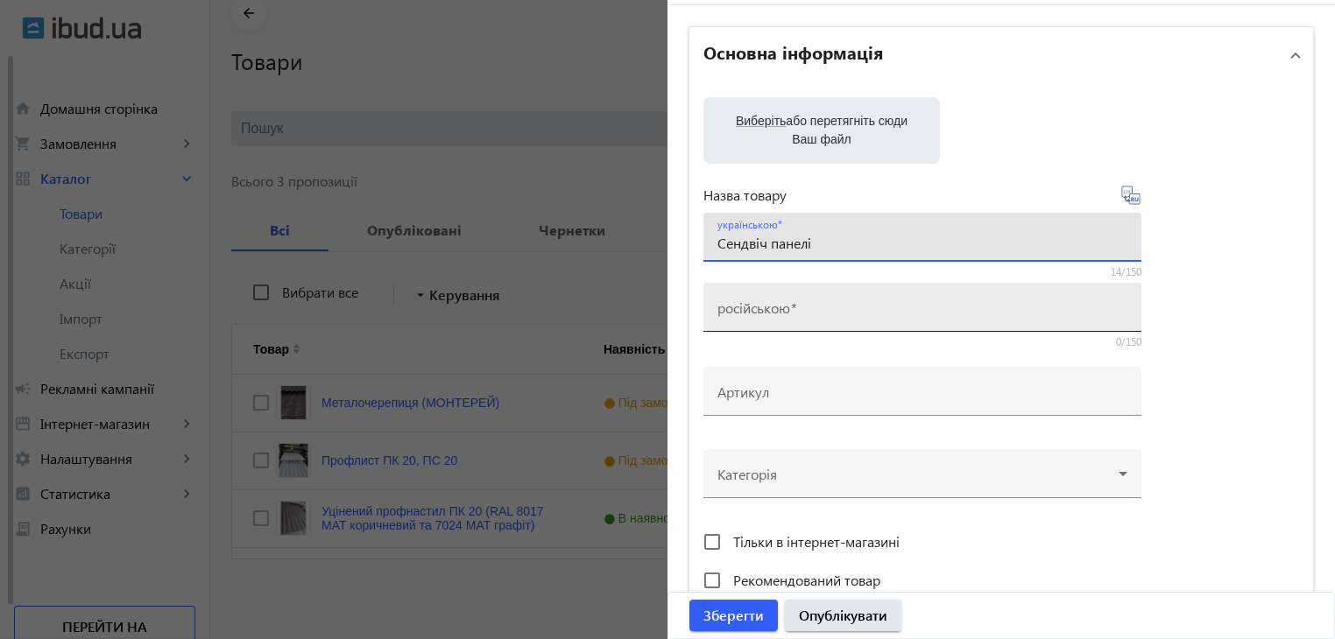
type input "Сендвіч панелі"
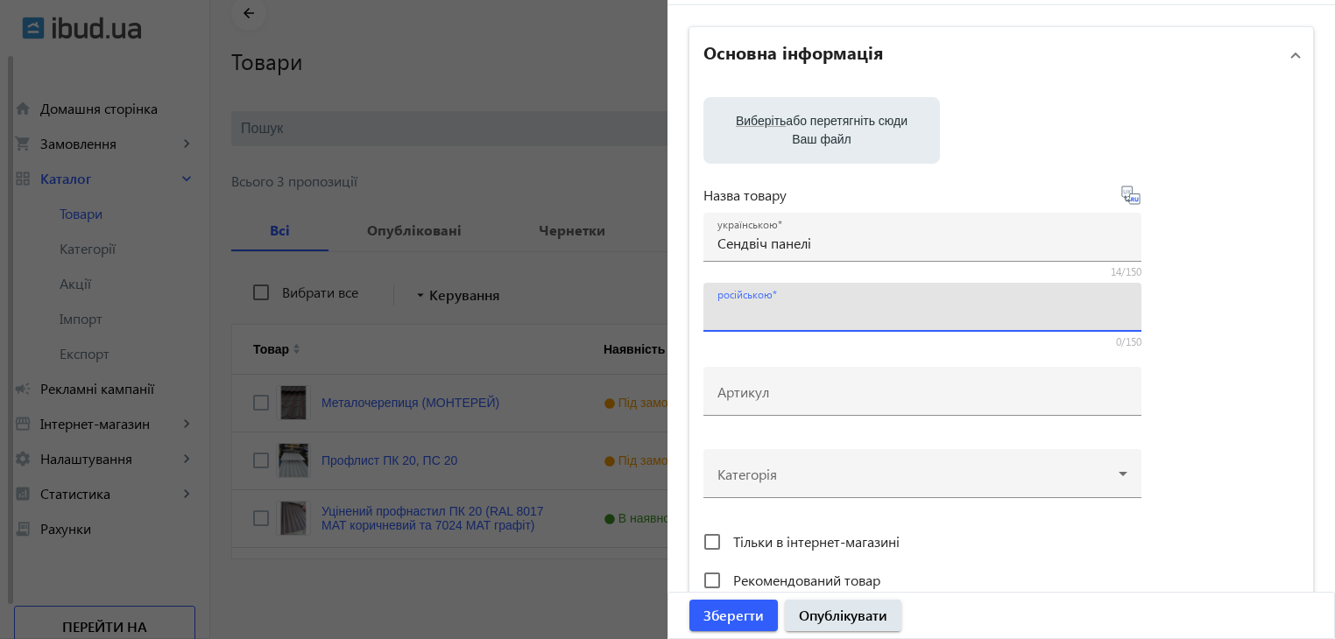
click at [797, 308] on input "російською" at bounding box center [922, 313] width 410 height 18
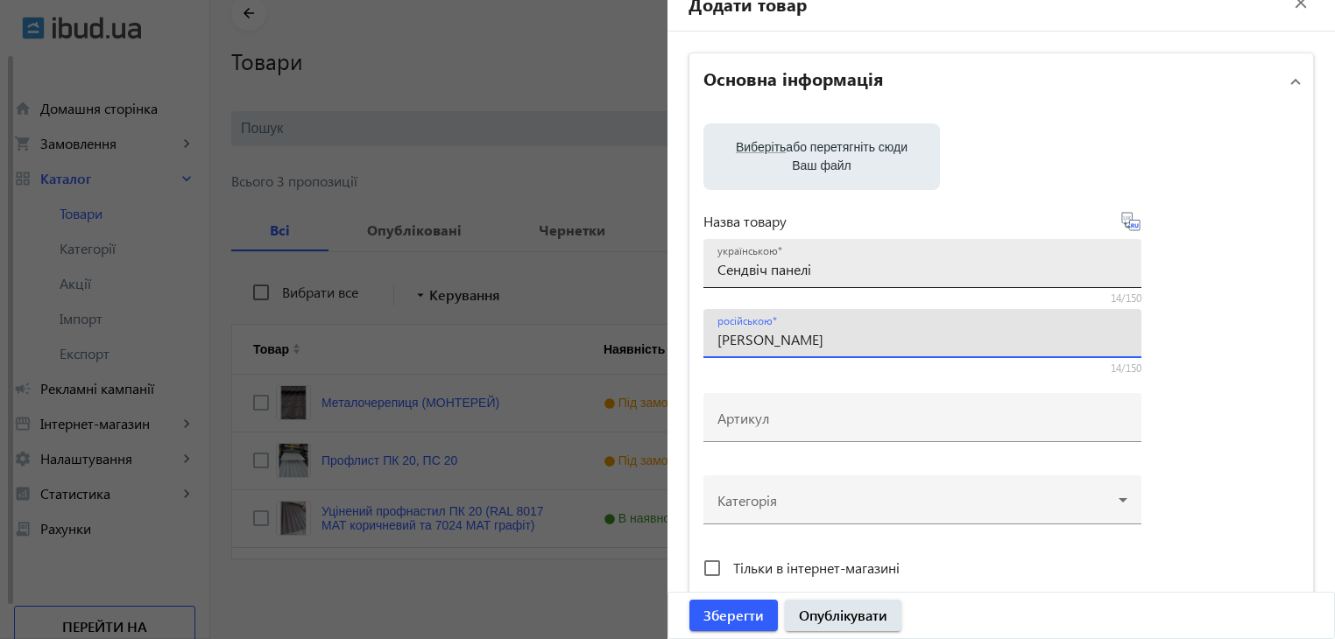
scroll to position [0, 0]
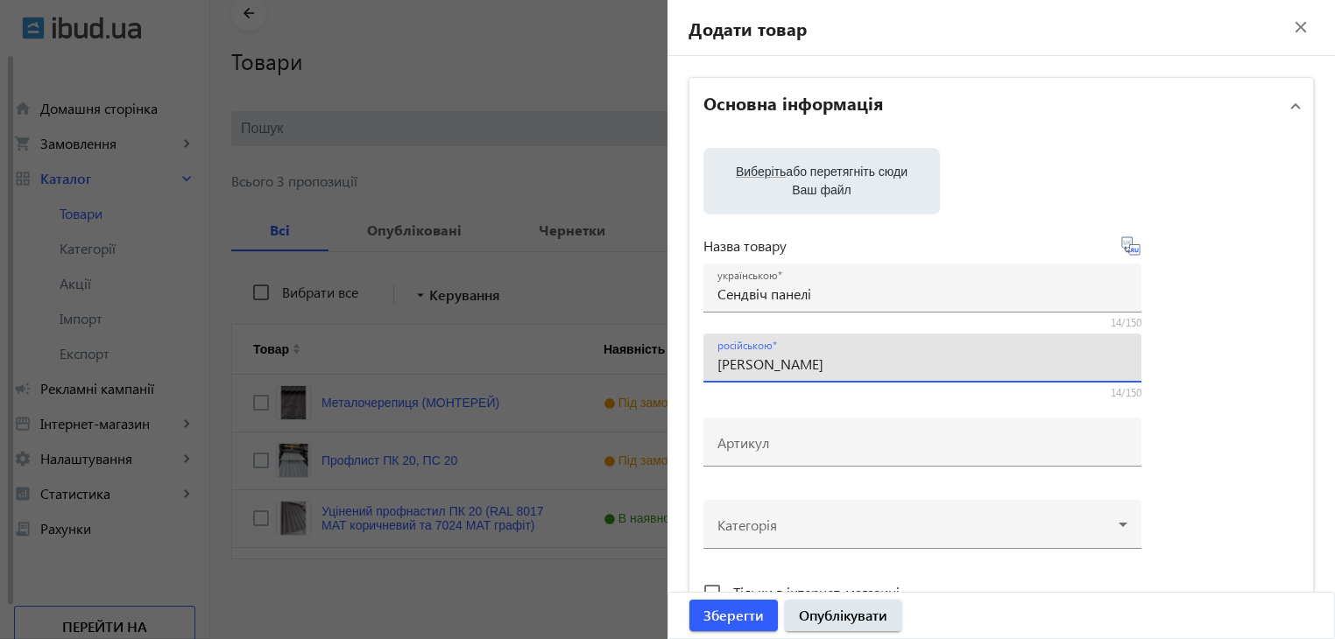
type input "[PERSON_NAME]"
click at [842, 187] on label "Виберіть або перетягніть сюди Ваш файл" at bounding box center [821, 181] width 208 height 49
click at [842, 187] on input "Виберіть або перетягніть сюди Ваш файл" at bounding box center [821, 183] width 208 height 21
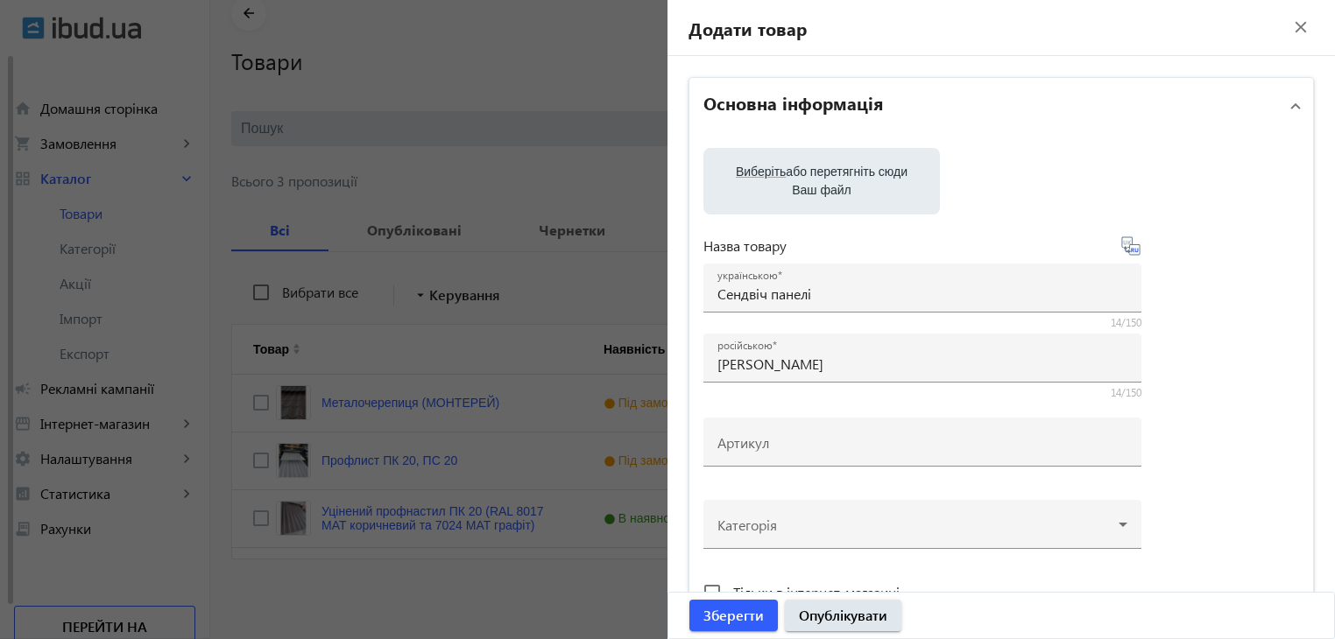
type input "C:\fakepath\photo_5203957649610228866_y.jpg"
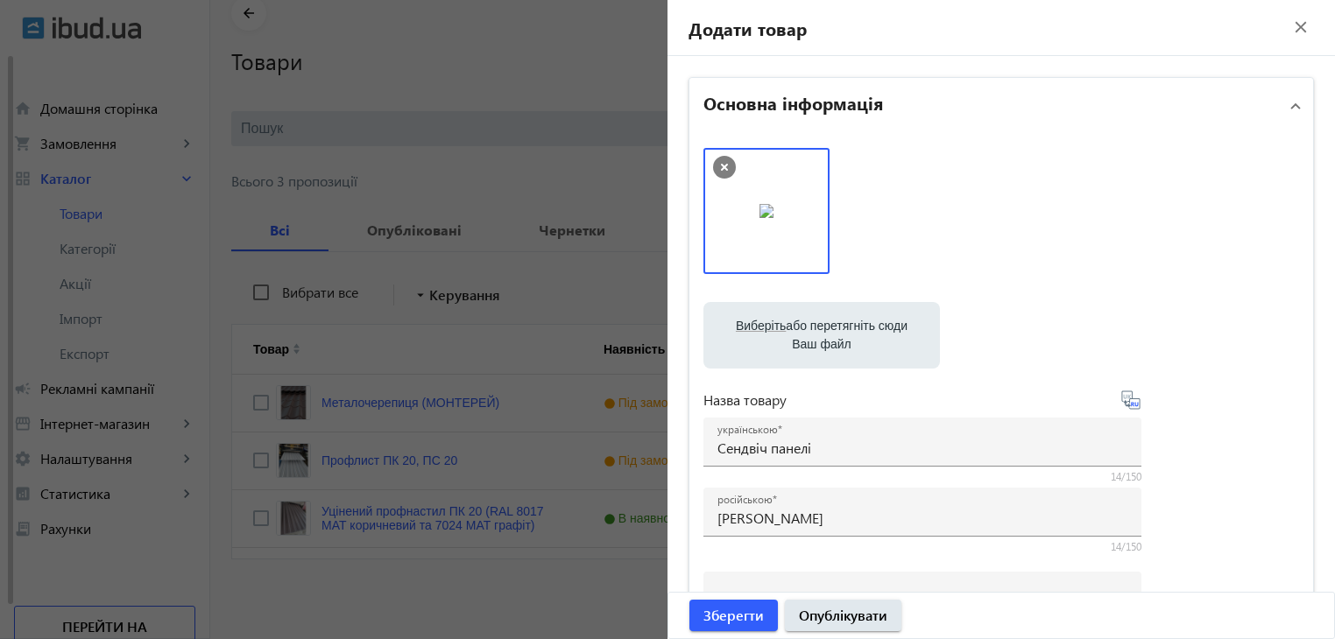
click at [806, 327] on label "Виберіть або перетягніть сюди Ваш файл" at bounding box center [821, 335] width 208 height 49
click at [806, 327] on input "Виберіть або перетягніть сюди Ваш файл" at bounding box center [821, 337] width 208 height 21
type input "C:\fakepath\sanvich_panel-1200x600.jpeg"
click at [818, 335] on label "Виберіть або перетягніть сюди Ваш файл" at bounding box center [821, 335] width 208 height 49
click at [818, 335] on input "Виберіть або перетягніть сюди Ваш файл" at bounding box center [821, 337] width 208 height 21
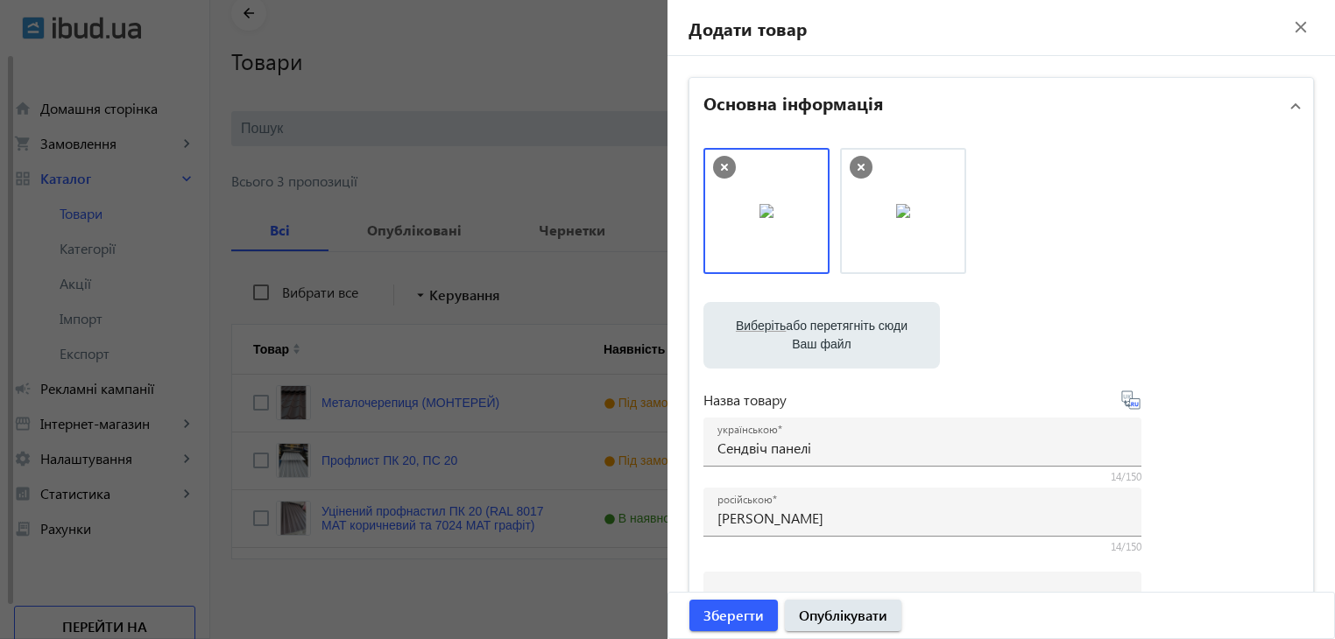
type input "C:\fakepath\photo_5203957649610228865_y.jpg"
click at [794, 335] on label "Виберіть або перетягніть сюди Ваш файл" at bounding box center [821, 335] width 208 height 49
click at [794, 335] on input "Виберіть або перетягніть сюди Ваш файл" at bounding box center [821, 337] width 208 height 21
type input "C:\fakepath\photo_5203957649610228867_y.jpg"
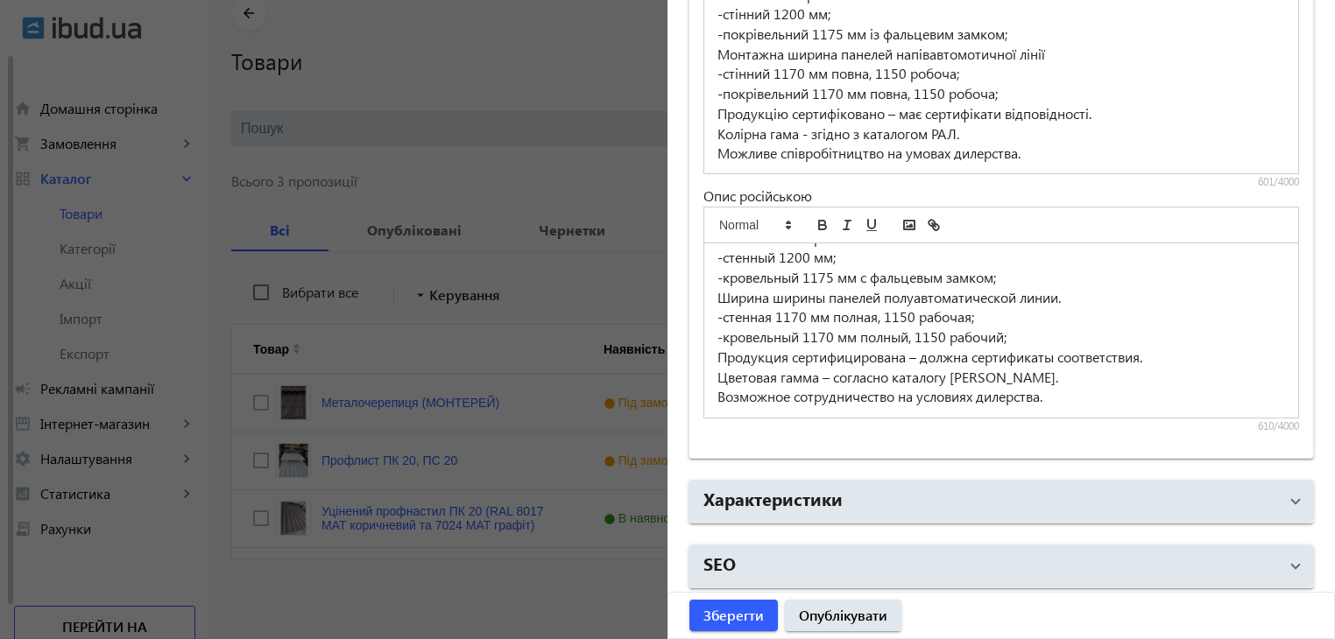
scroll to position [145, 0]
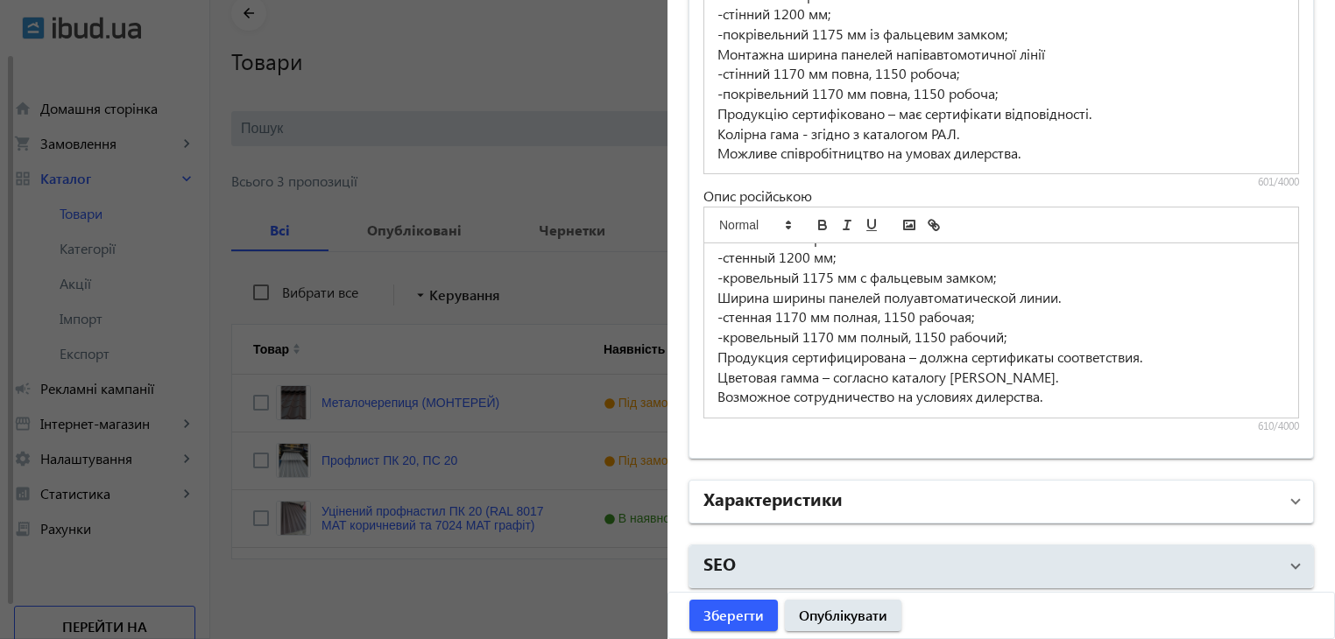
click at [857, 486] on mat-panel-title "Характеристики" at bounding box center [990, 502] width 575 height 32
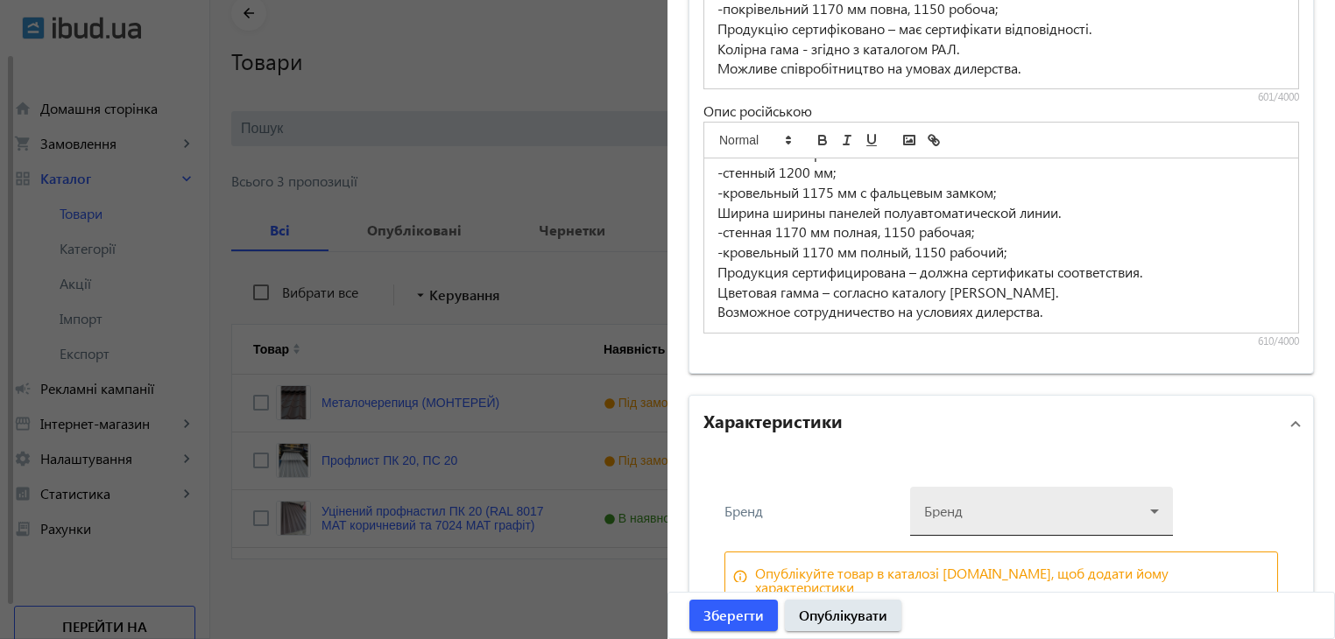
scroll to position [1573, 0]
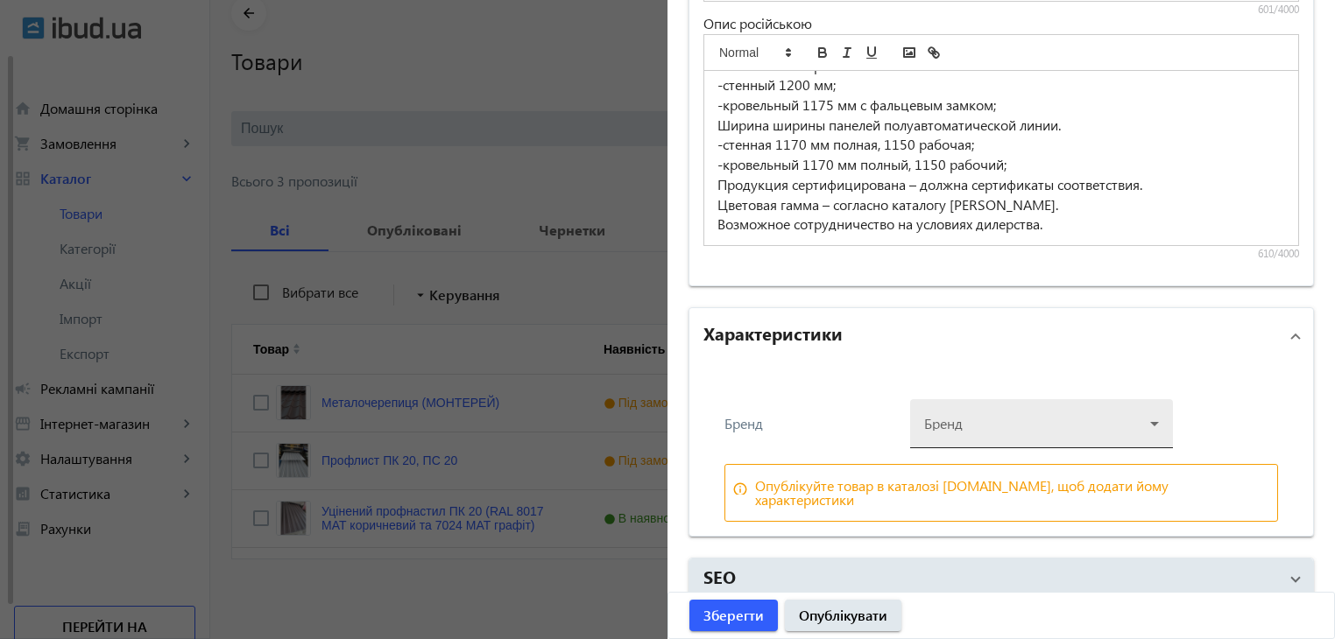
click at [1135, 419] on div at bounding box center [1041, 416] width 235 height 63
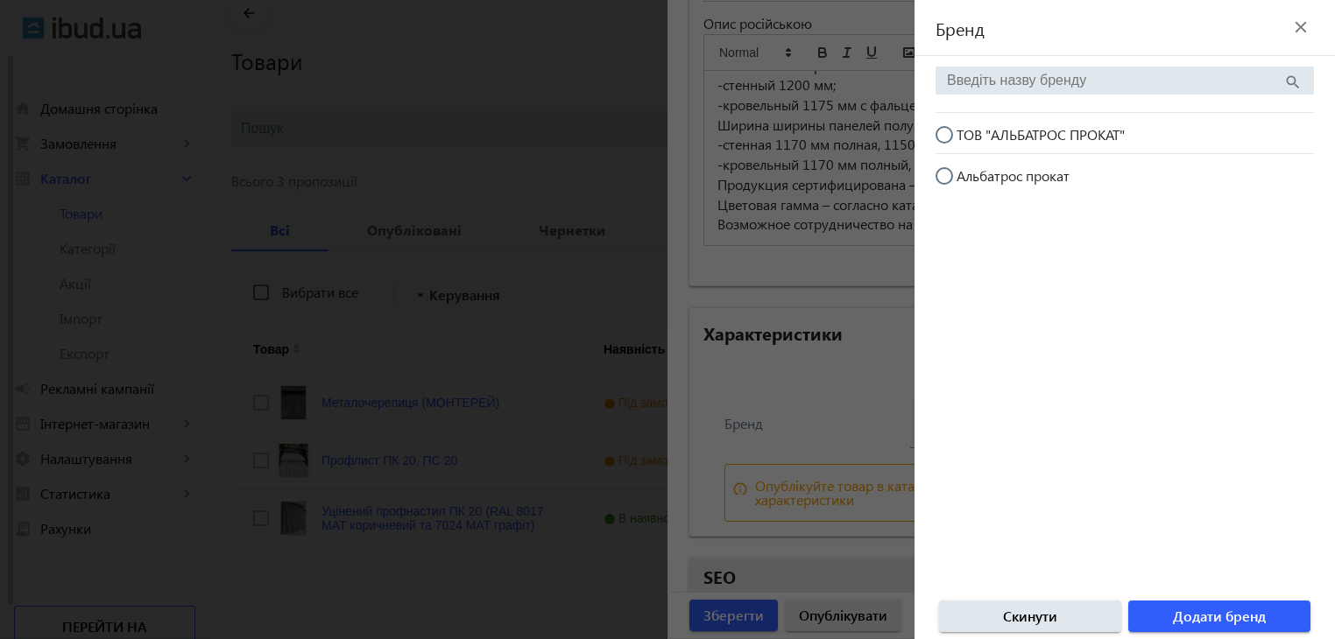
click at [943, 138] on input "ТОВ "АЛЬБАТРОС ПРОКАТ"" at bounding box center [952, 143] width 35 height 35
radio input "true"
click at [1209, 614] on span "Додати бренд" at bounding box center [1219, 616] width 93 height 19
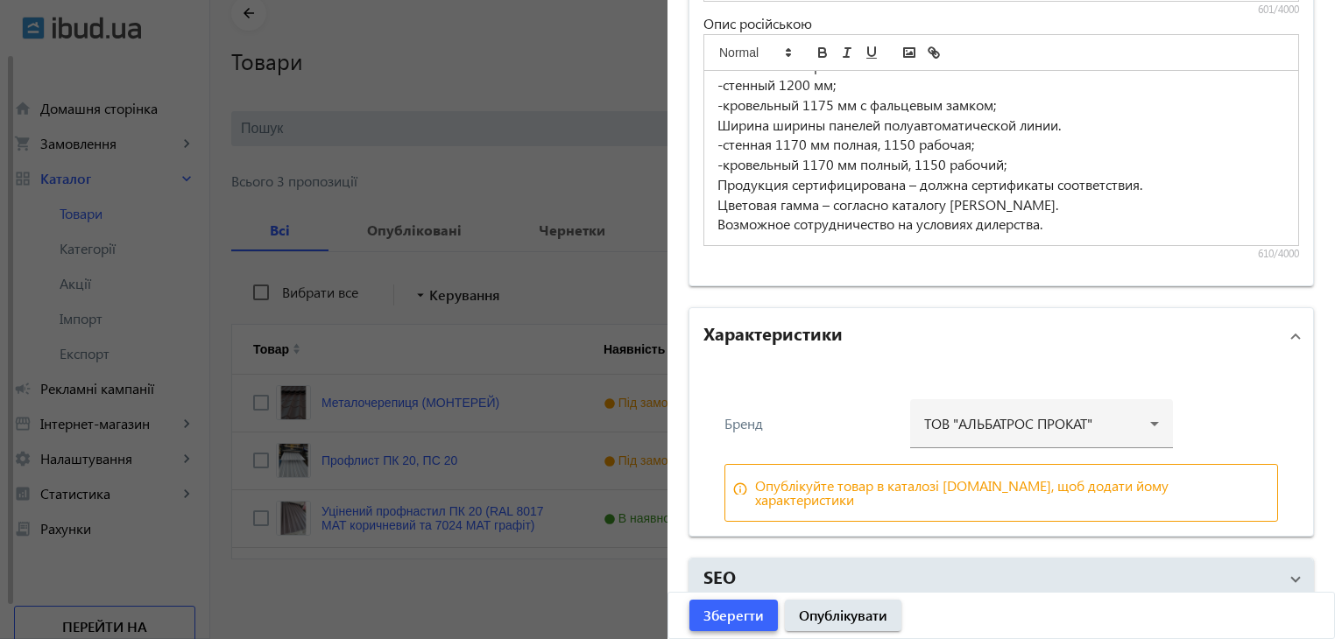
click at [723, 617] on span "Зберегти" at bounding box center [733, 615] width 60 height 19
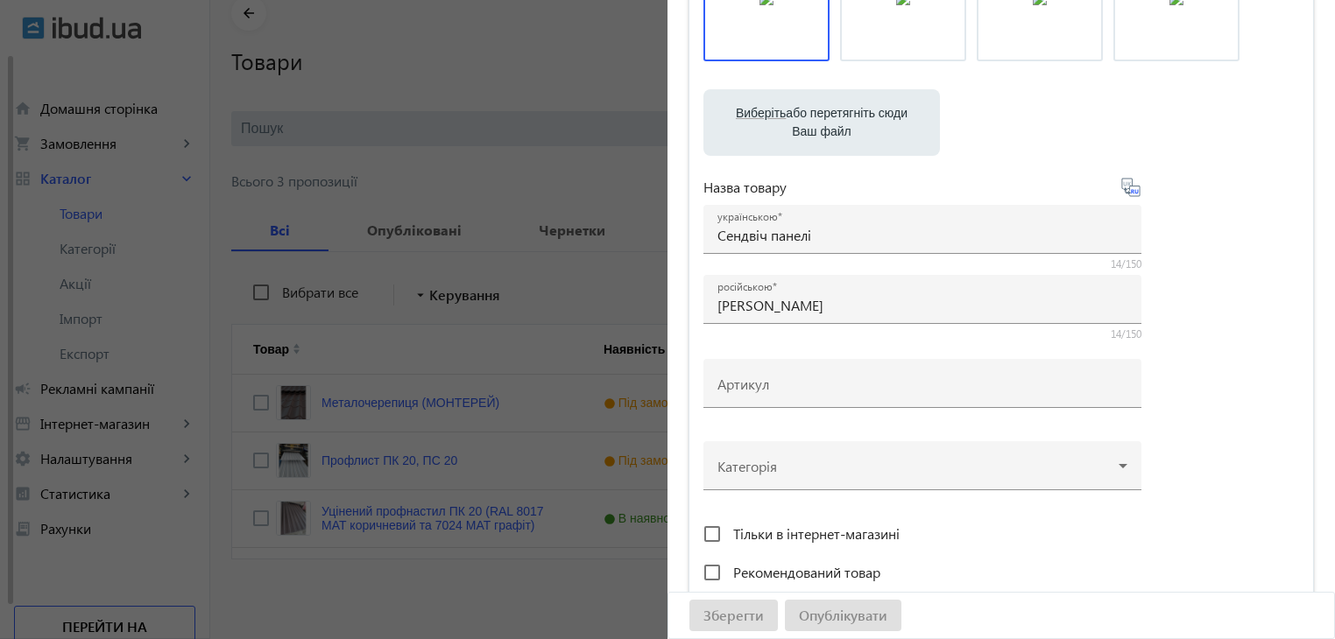
scroll to position [263, 0]
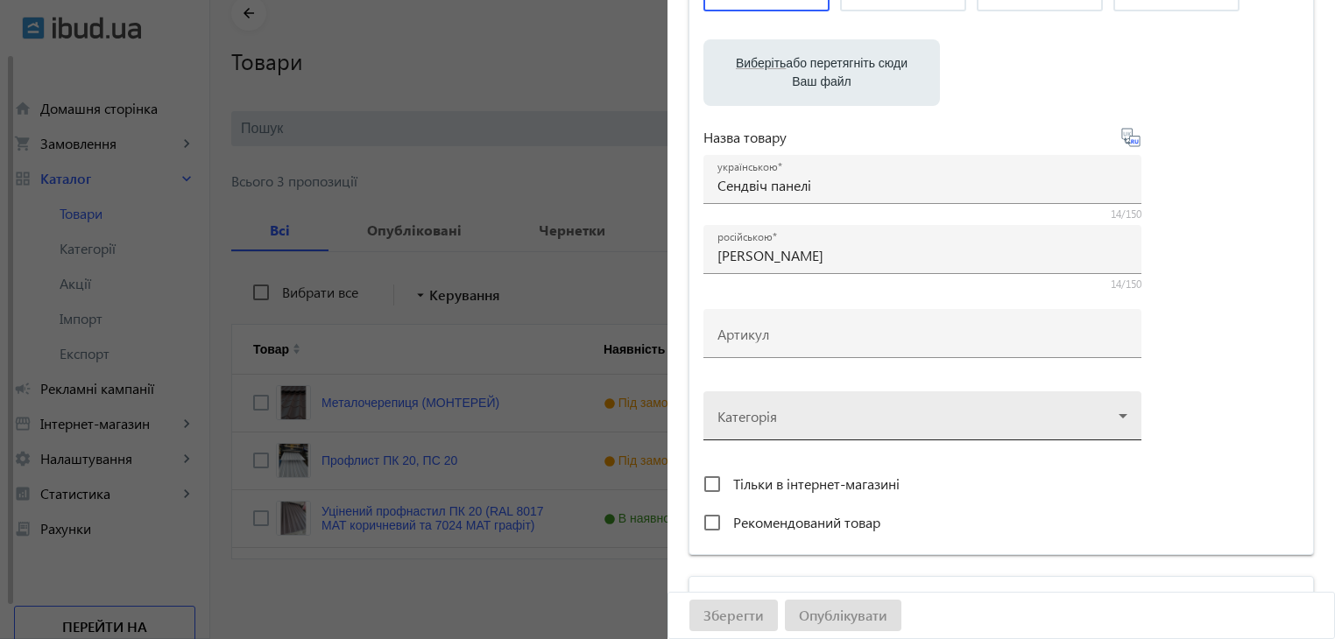
click at [1050, 418] on div at bounding box center [922, 408] width 410 height 63
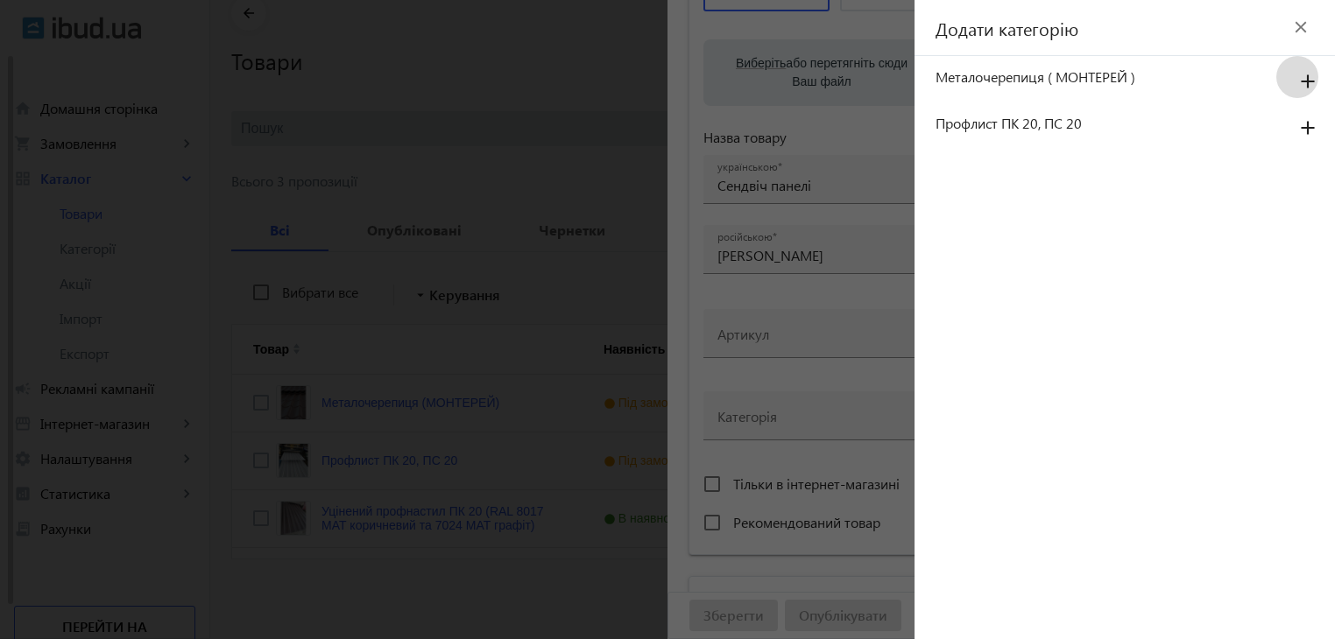
click at [1310, 75] on mat-icon "add" at bounding box center [1308, 83] width 42 height 32
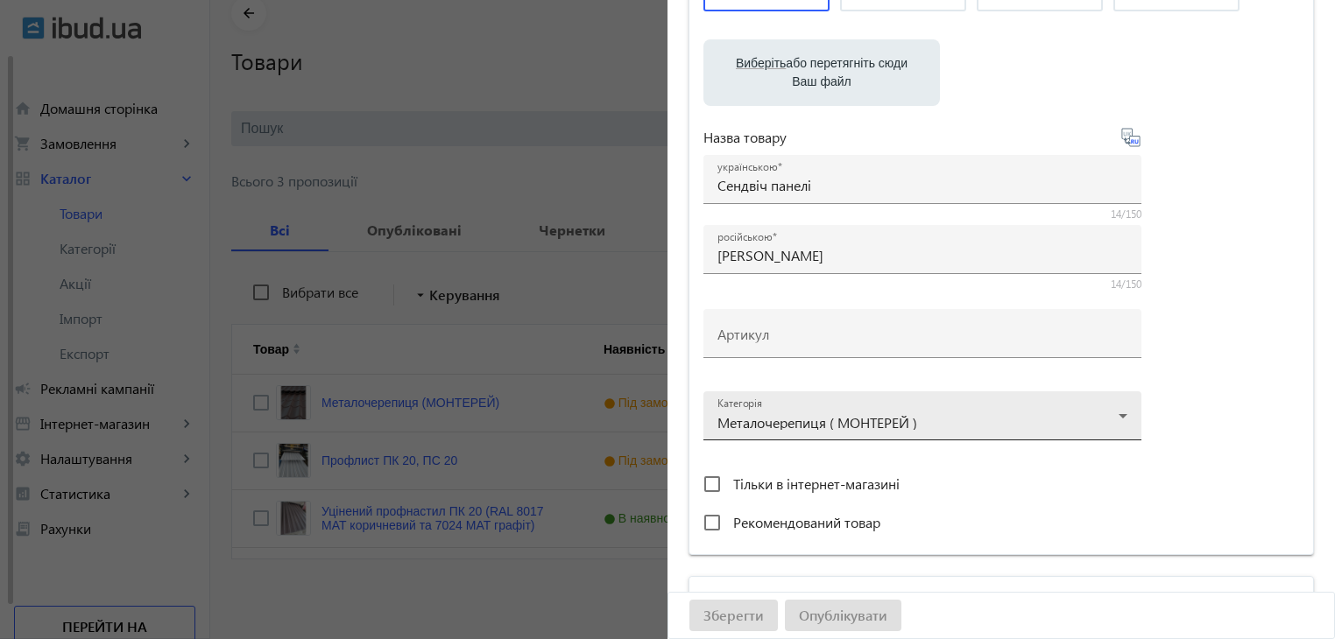
click at [1120, 414] on div at bounding box center [922, 408] width 410 height 63
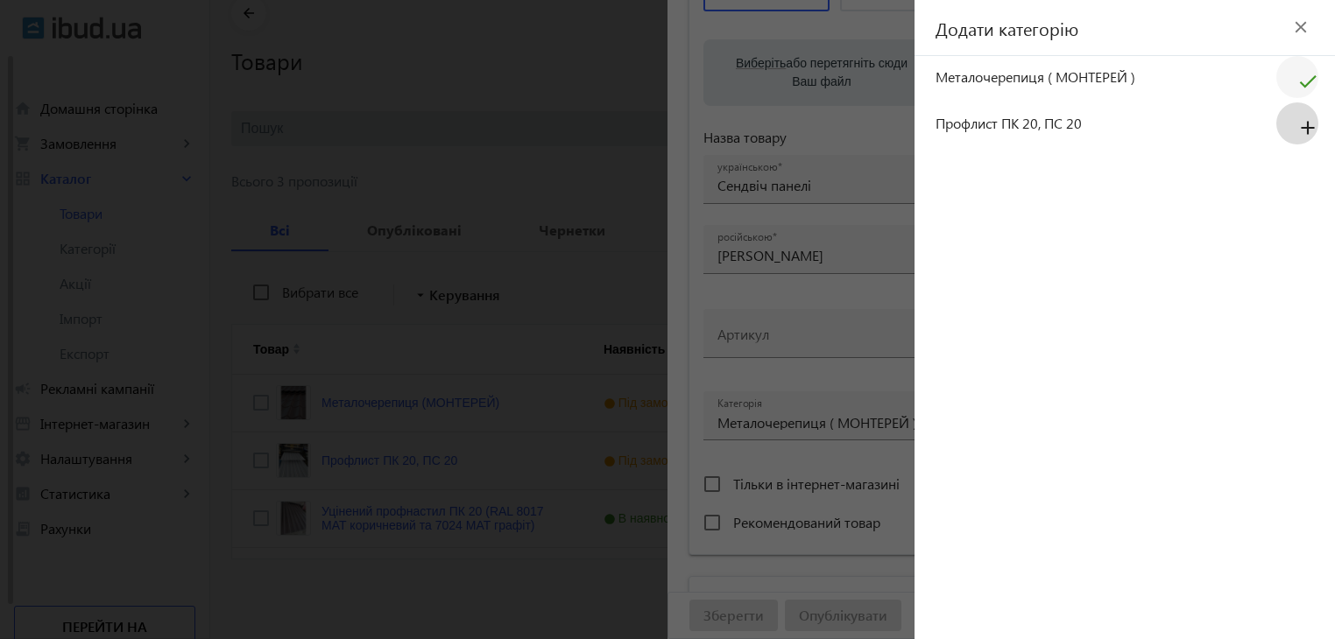
click at [1308, 126] on mat-icon "add" at bounding box center [1308, 129] width 42 height 32
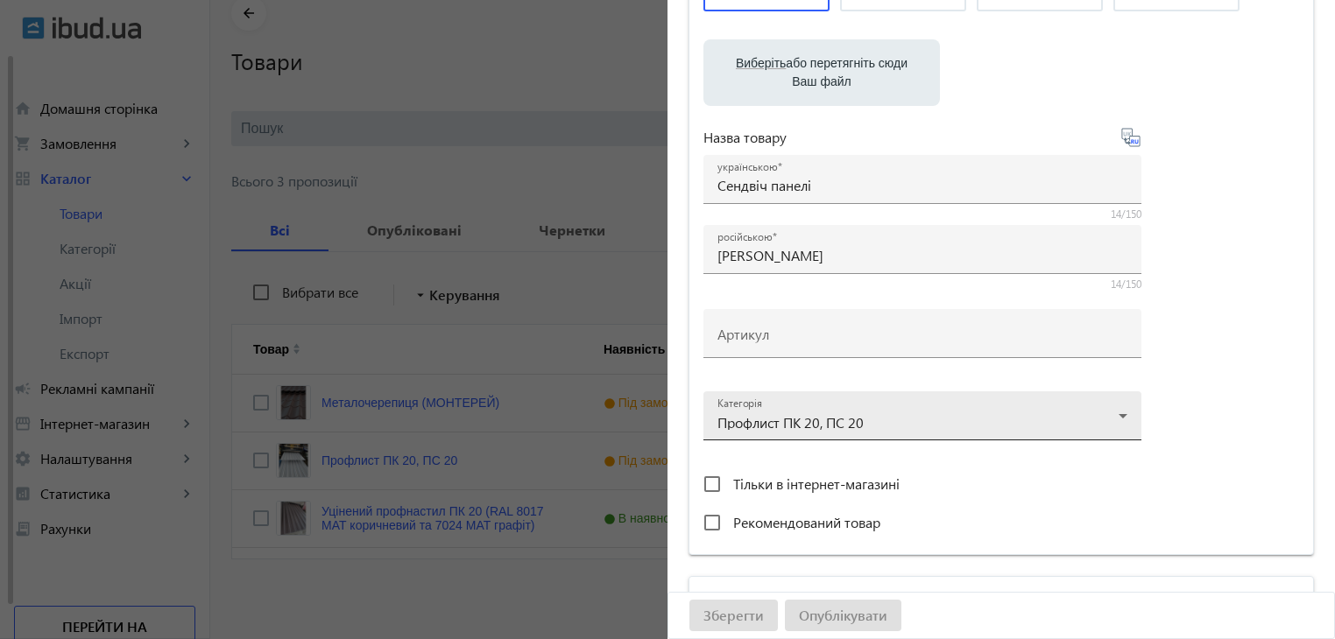
click at [1116, 411] on div at bounding box center [922, 408] width 410 height 63
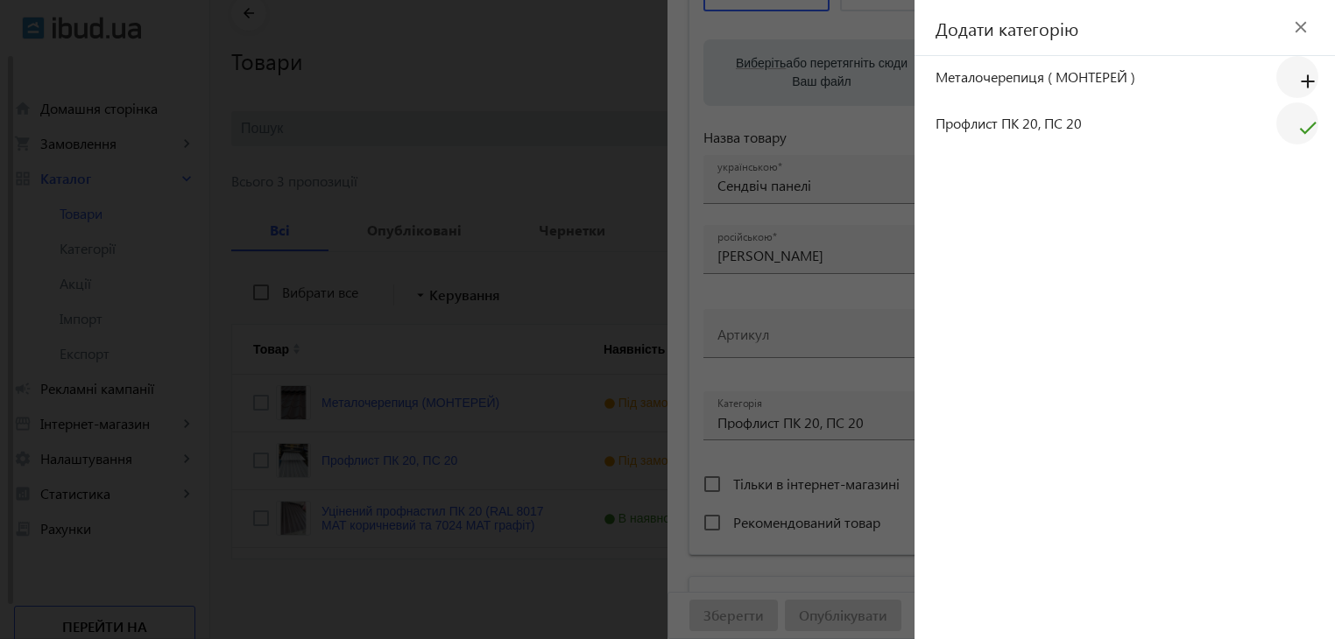
click at [1303, 27] on mat-icon "close" at bounding box center [1300, 27] width 26 height 26
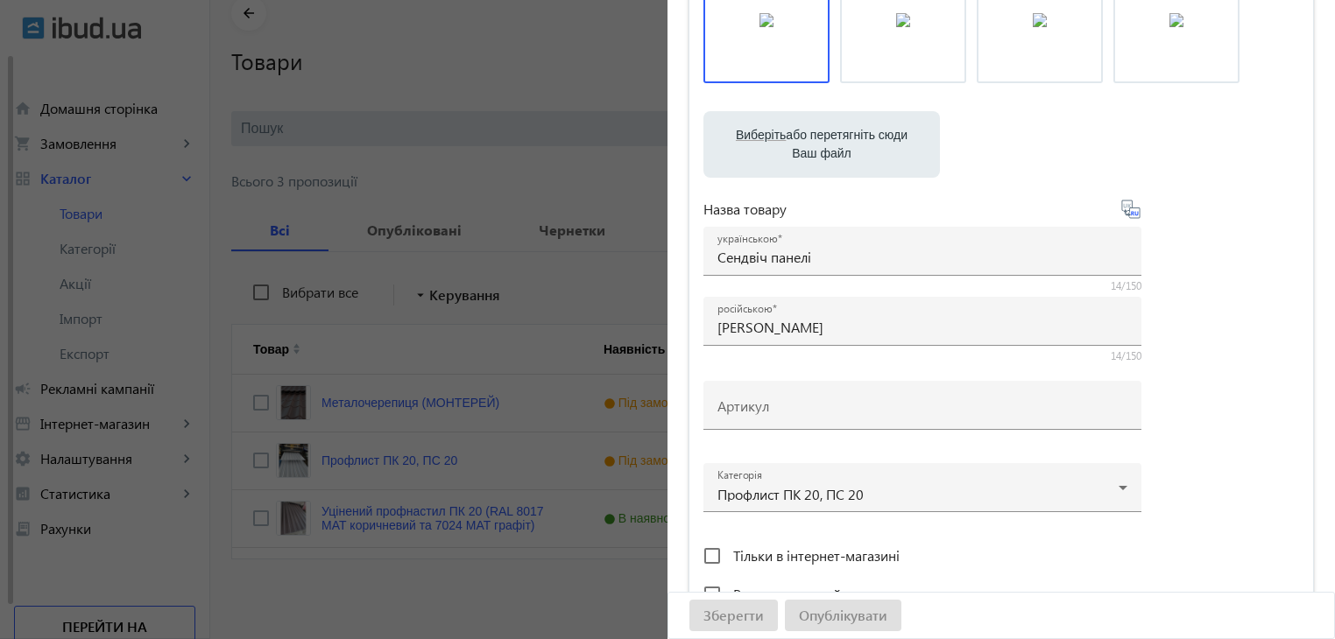
scroll to position [175, 0]
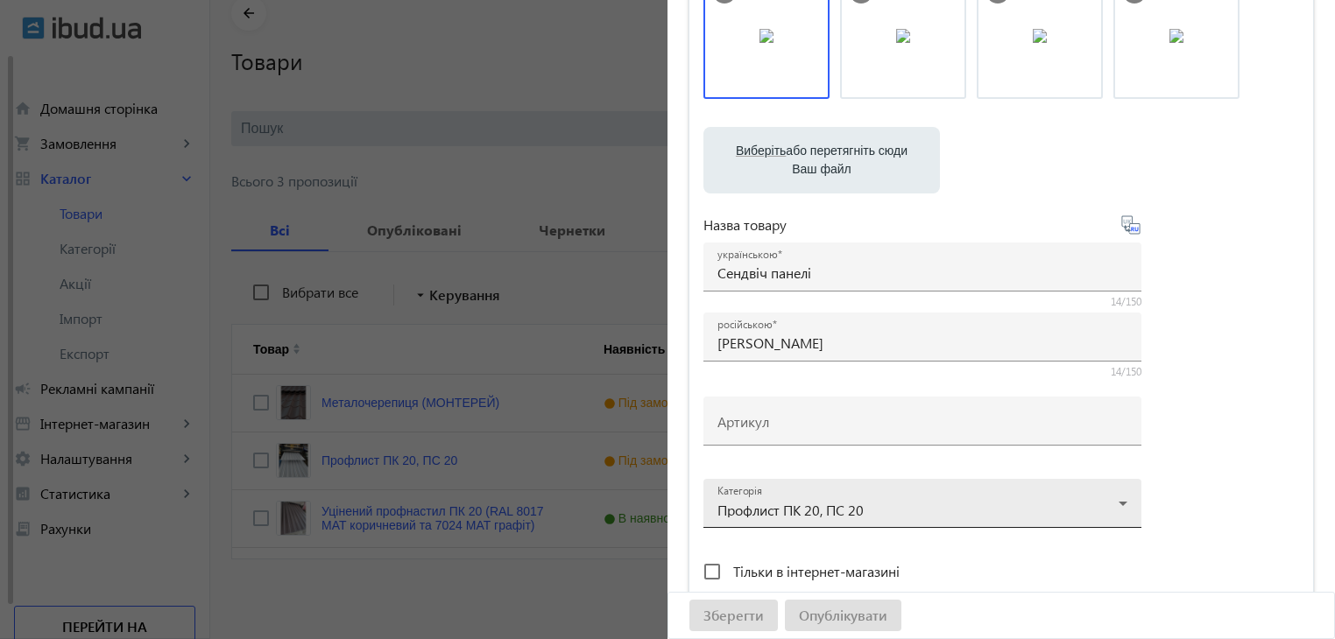
click at [1005, 500] on div at bounding box center [922, 496] width 410 height 63
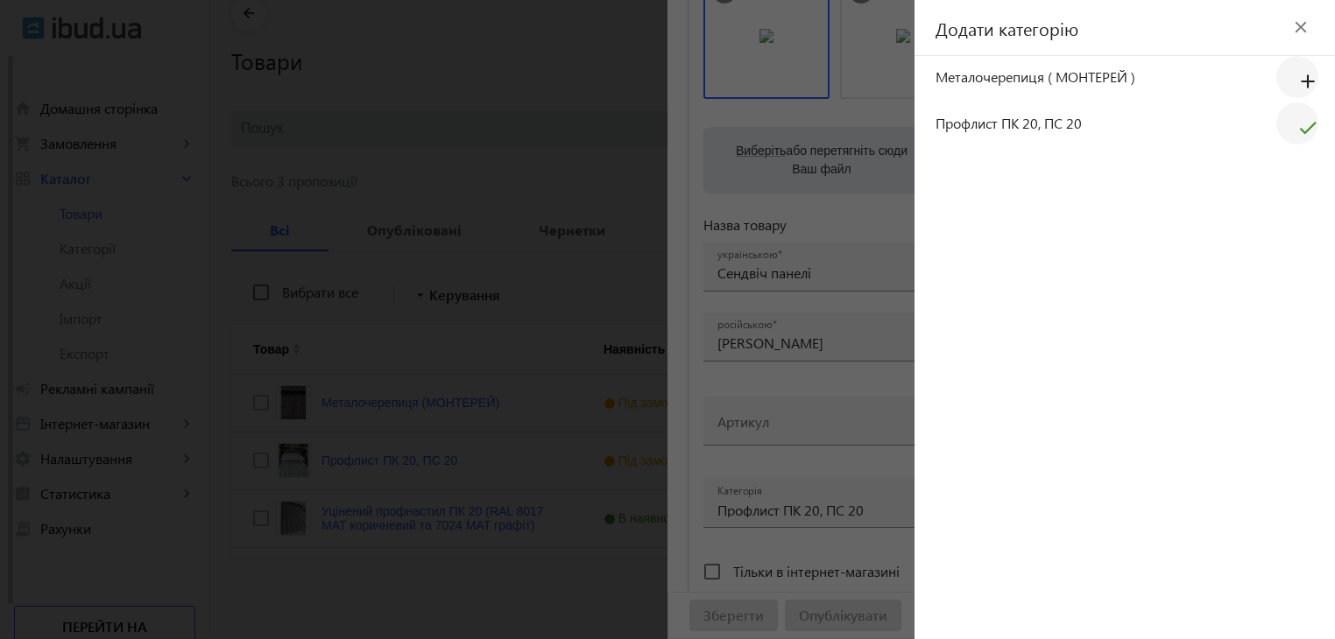
click at [1301, 23] on mat-icon "close" at bounding box center [1300, 27] width 26 height 26
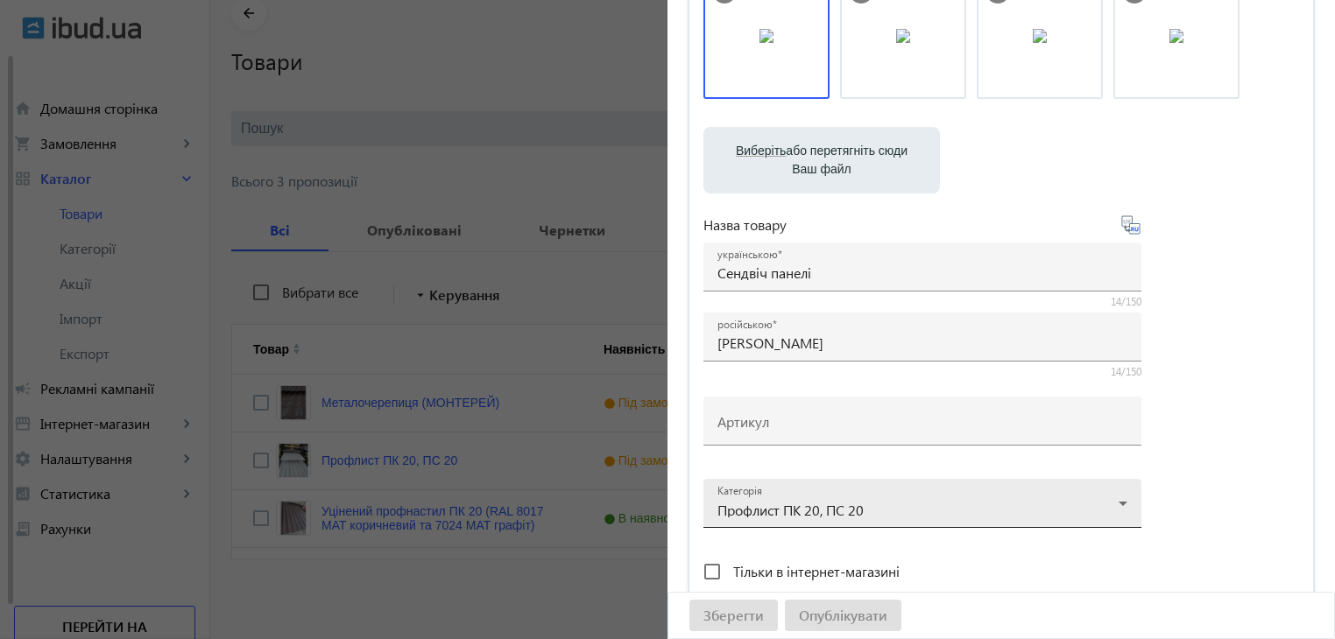
click at [1043, 500] on div at bounding box center [922, 496] width 410 height 63
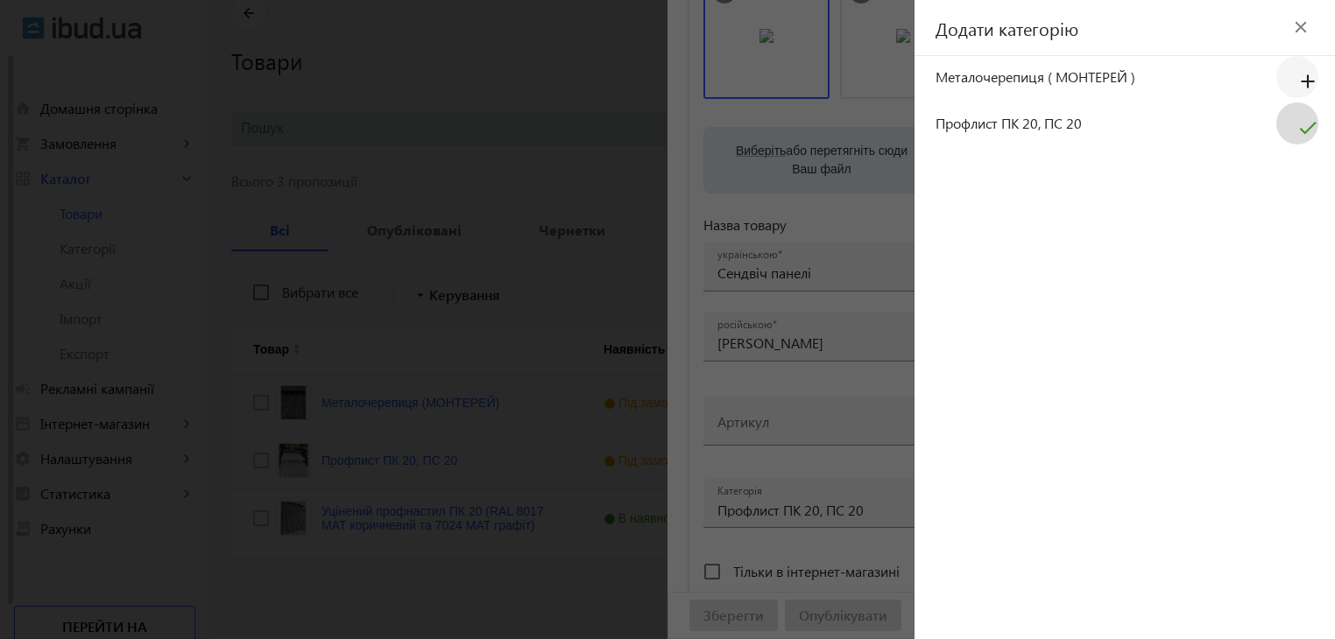
click at [1308, 127] on mat-icon "check" at bounding box center [1308, 134] width 42 height 42
drag, startPoint x: 865, startPoint y: 379, endPoint x: 878, endPoint y: 379, distance: 12.3
click at [866, 379] on div at bounding box center [667, 319] width 1335 height 639
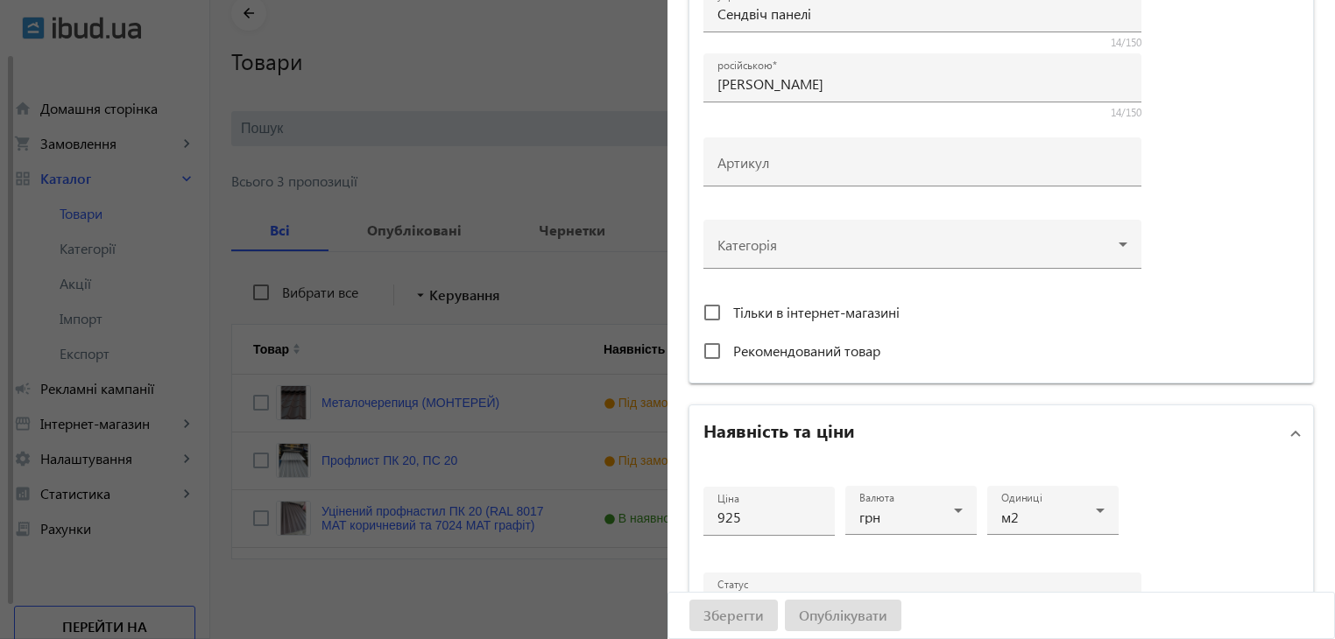
scroll to position [613, 0]
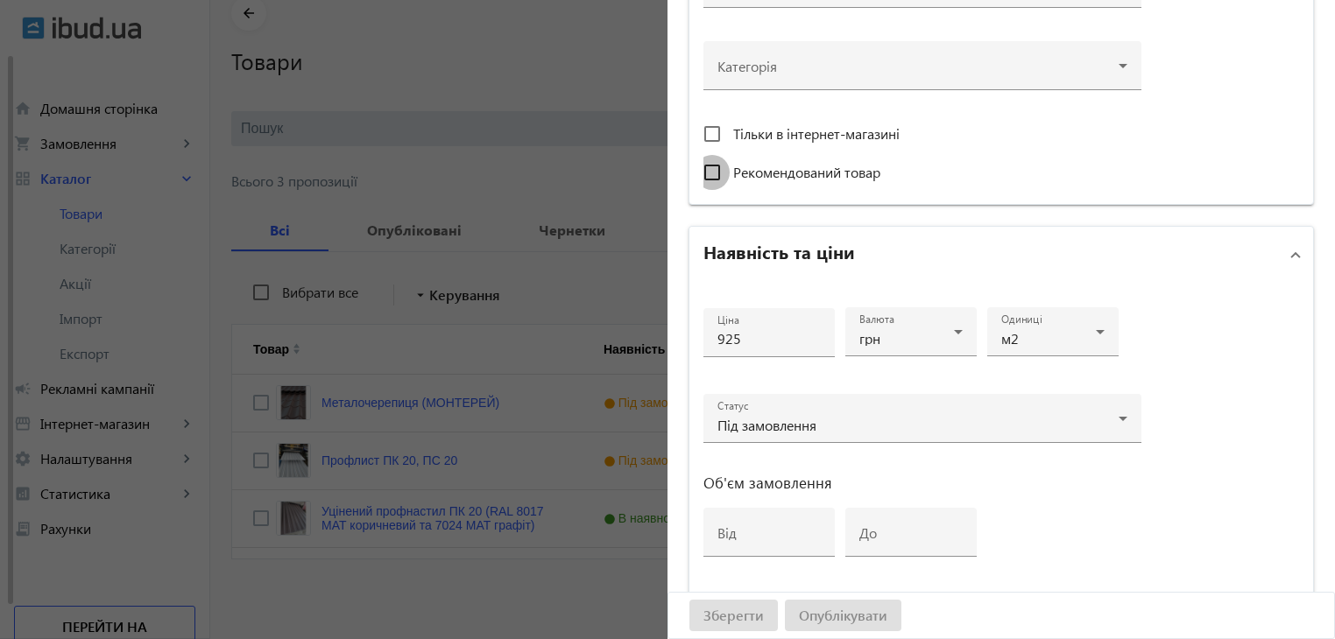
click at [705, 165] on input "Рекомендований товар" at bounding box center [711, 172] width 35 height 35
click at [708, 167] on input "Рекомендований товар" at bounding box center [711, 172] width 35 height 35
checkbox input "false"
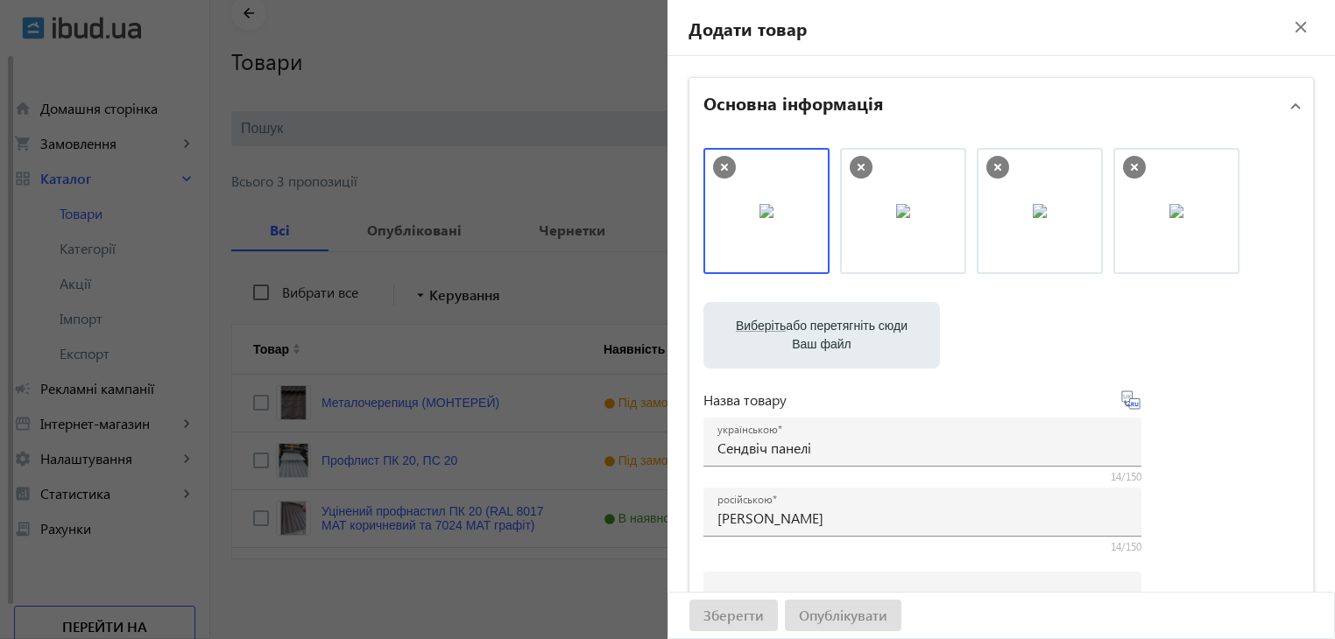
scroll to position [0, 0]
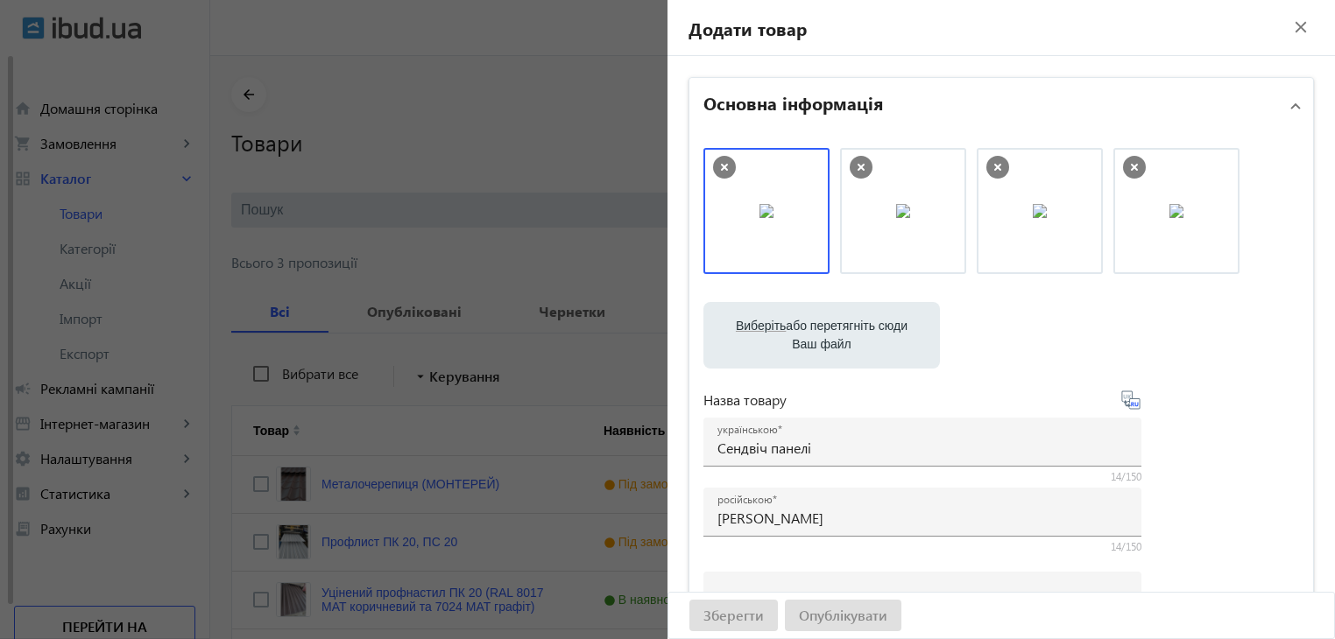
click at [1121, 399] on icon at bounding box center [1130, 400] width 21 height 21
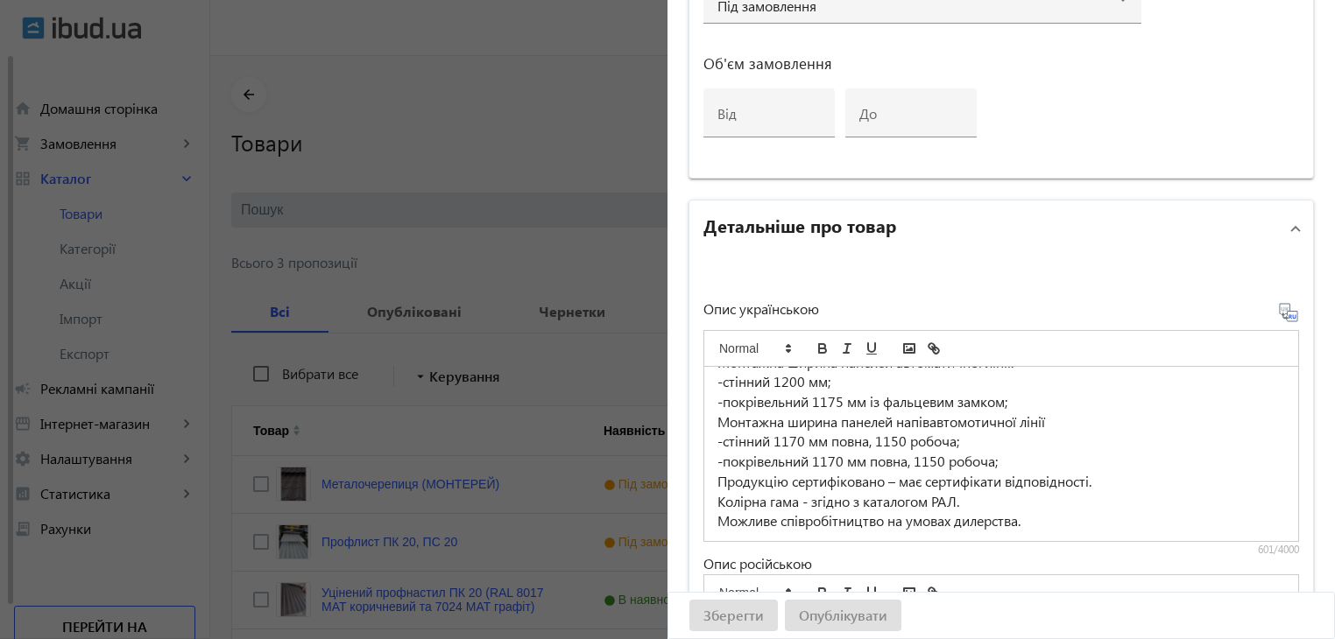
scroll to position [1051, 0]
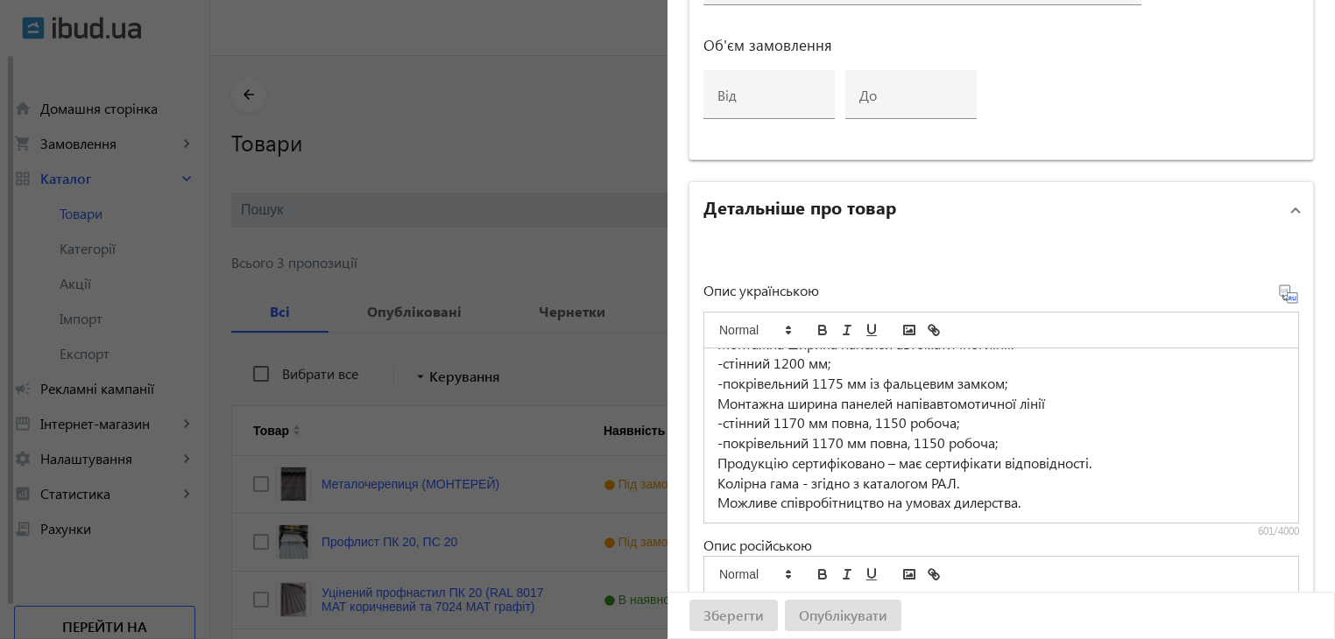
click at [1278, 292] on icon at bounding box center [1288, 294] width 21 height 21
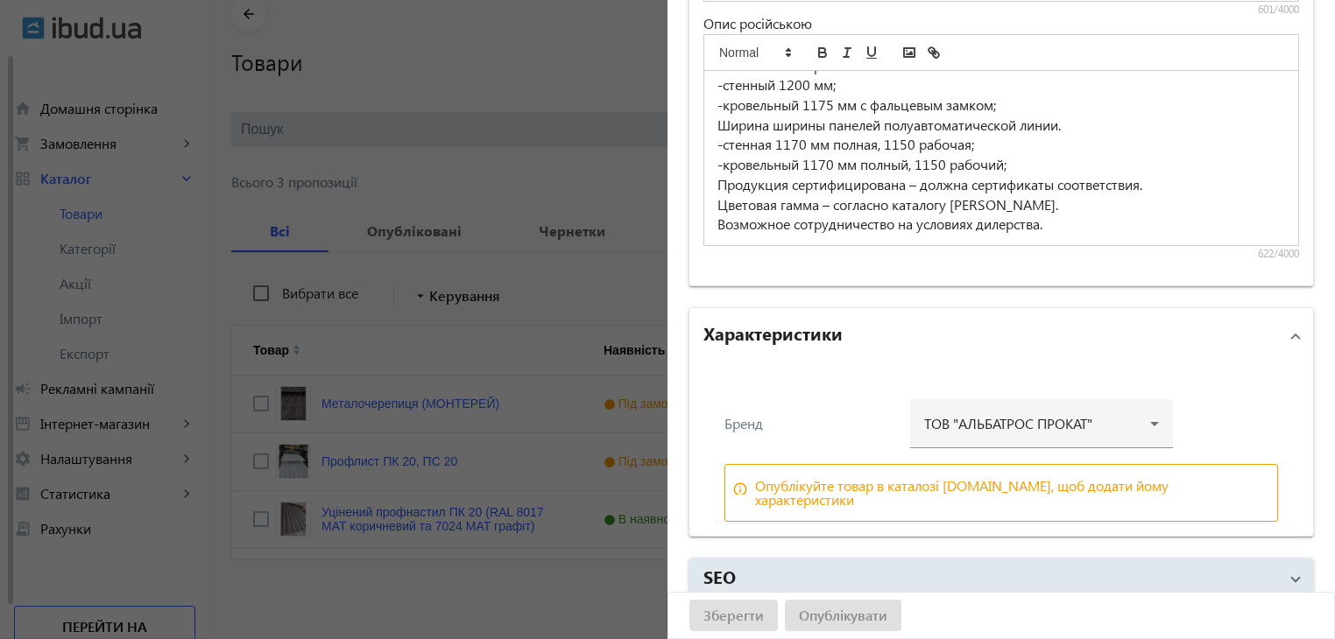
scroll to position [81, 0]
click at [1120, 421] on div at bounding box center [1041, 416] width 235 height 63
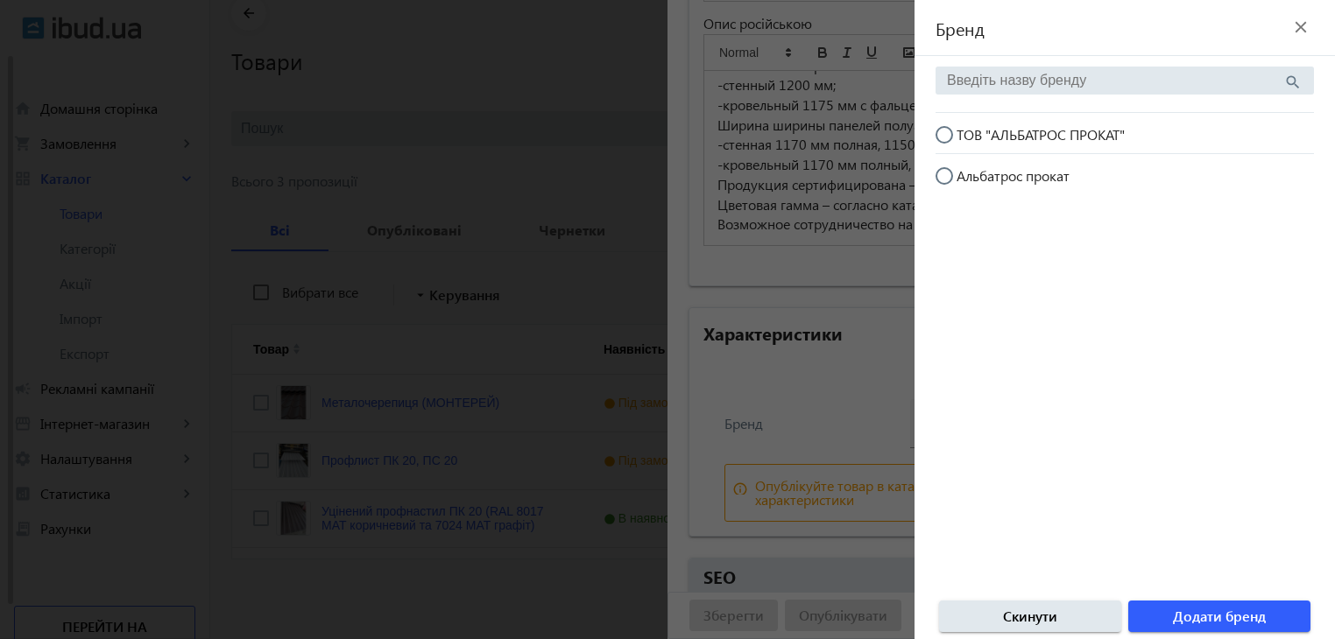
click at [941, 137] on input "ТОВ "АЛЬБАТРОС ПРОКАТ"" at bounding box center [952, 143] width 35 height 35
radio input "true"
click at [1226, 614] on span "Додати бренд" at bounding box center [1219, 616] width 93 height 19
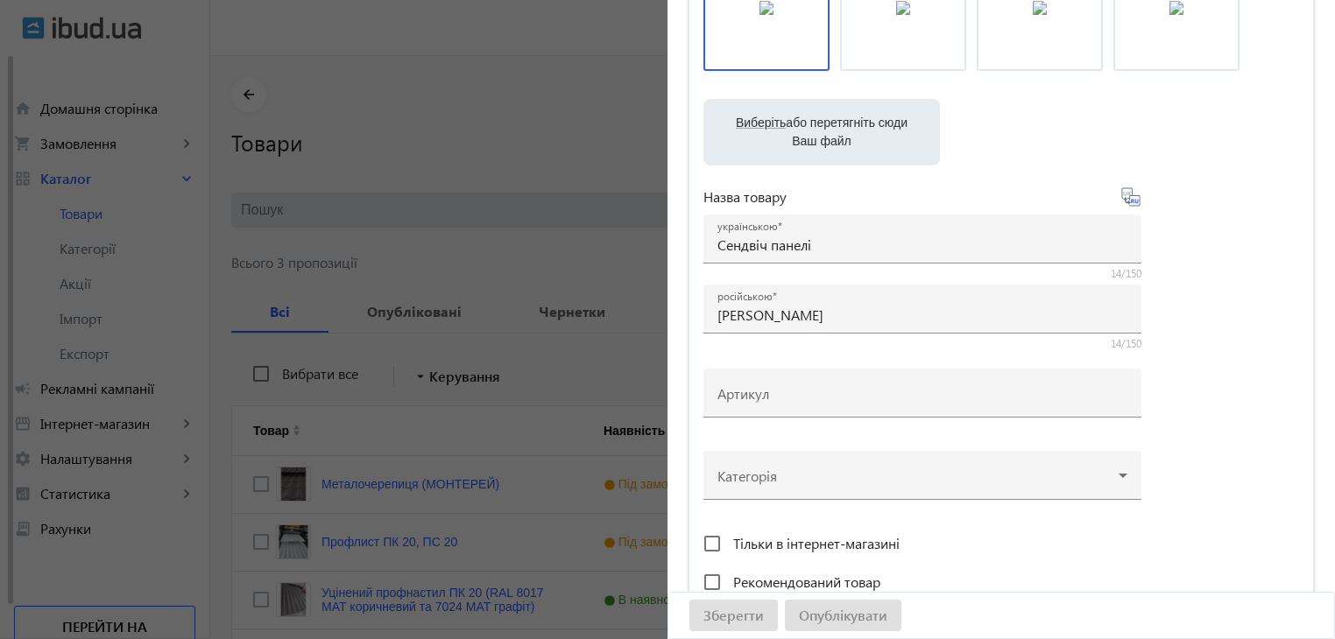
scroll to position [0, 0]
